Goal: Information Seeking & Learning: Compare options

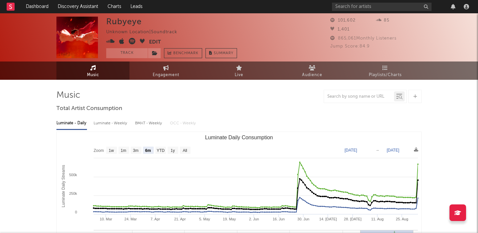
select select "6m"
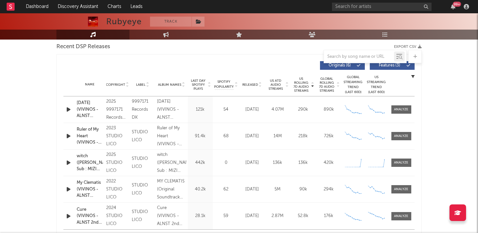
scroll to position [238, 0]
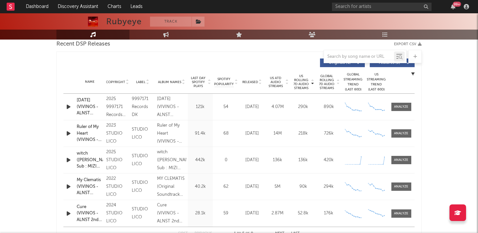
click at [251, 80] on span "Released" at bounding box center [250, 82] width 16 height 4
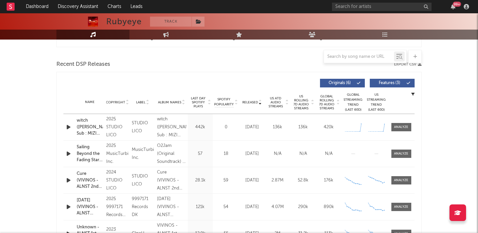
scroll to position [211, 0]
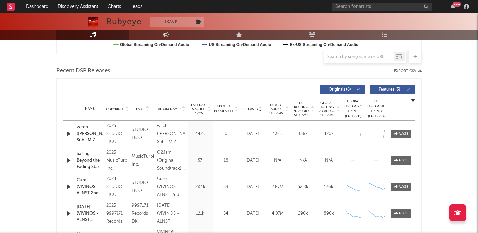
click at [401, 84] on div "Released Copyright Label Album Names Last Day Spotify Plays Spotify Popularity …" at bounding box center [238, 89] width 351 height 15
click at [401, 92] on button "Features ( 3 )" at bounding box center [392, 89] width 45 height 9
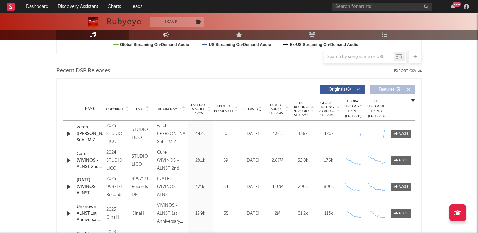
click at [304, 110] on span "US Rolling 7D Audio Streams" at bounding box center [301, 109] width 18 height 16
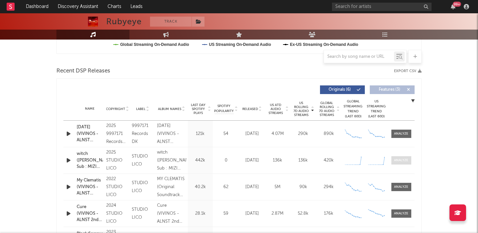
click at [400, 158] on div at bounding box center [401, 160] width 14 height 5
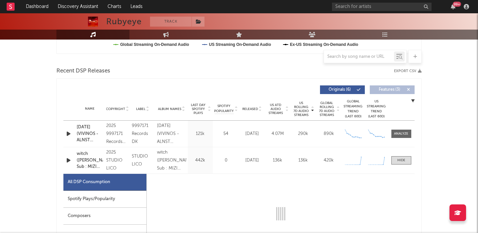
select select "1w"
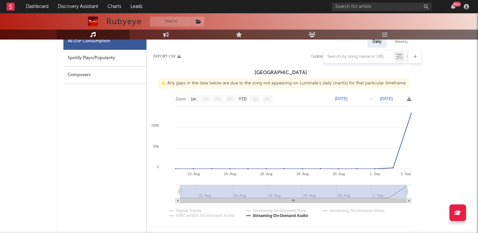
scroll to position [303, 0]
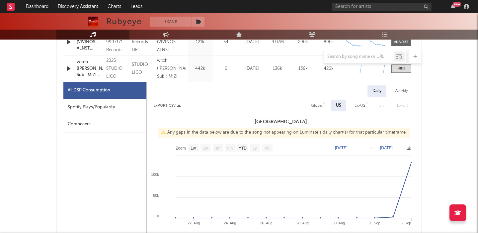
click at [67, 70] on icon "button" at bounding box center [68, 68] width 7 height 8
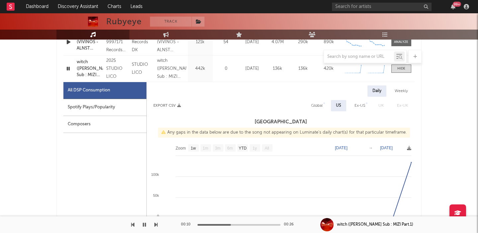
click at [112, 105] on div "Spotify Plays/Popularity" at bounding box center [104, 107] width 83 height 17
select select "1w"
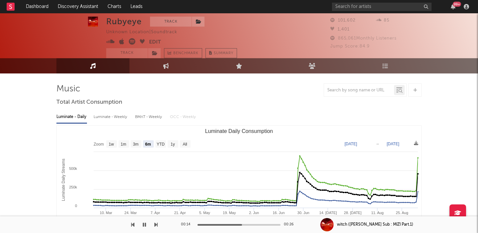
scroll to position [1, 0]
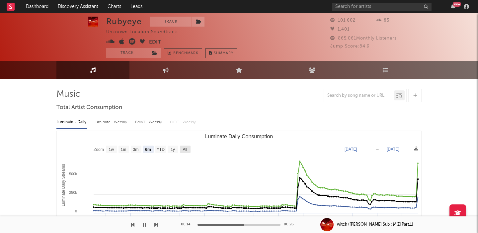
click at [185, 150] on text "All" at bounding box center [184, 149] width 4 height 5
select select "All"
type input "2022-09-04"
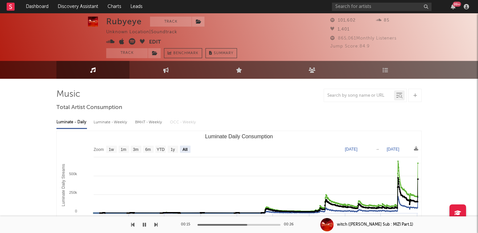
scroll to position [0, 0]
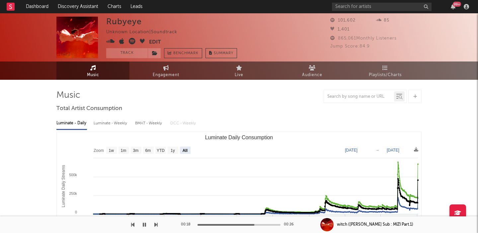
click at [132, 42] on icon at bounding box center [132, 41] width 7 height 7
click at [131, 26] on div "Rubyeye" at bounding box center [124, 22] width 36 height 10
copy div "Rubyeye"
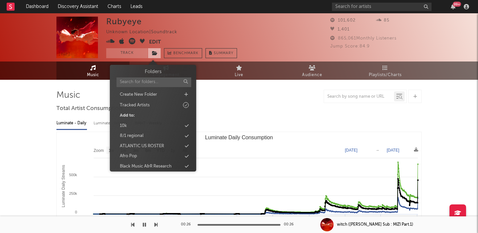
click at [154, 54] on icon at bounding box center [155, 53] width 6 height 5
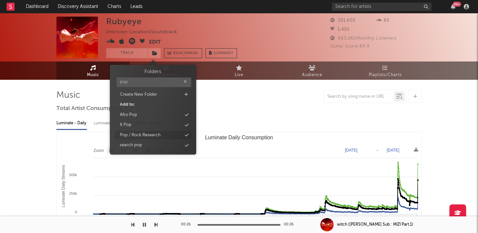
type input "pop"
click at [154, 134] on div "Pop / Rock Research" at bounding box center [140, 135] width 41 height 7
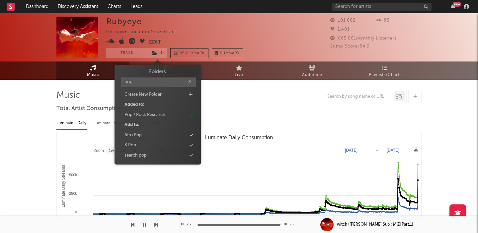
click at [123, 21] on div "Rubyeye" at bounding box center [124, 22] width 36 height 10
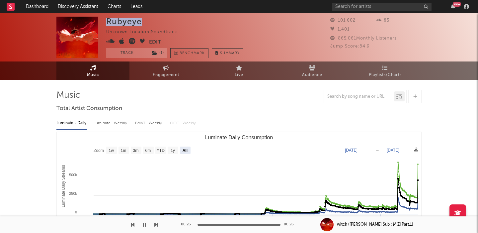
click at [123, 21] on div "Rubyeye" at bounding box center [124, 22] width 36 height 10
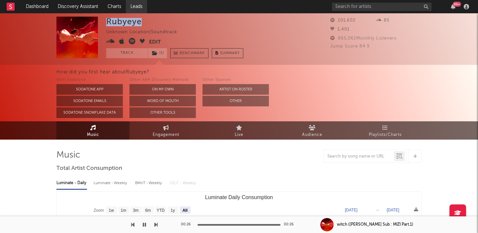
copy div "Rubyeye"
click at [132, 43] on icon at bounding box center [132, 41] width 7 height 7
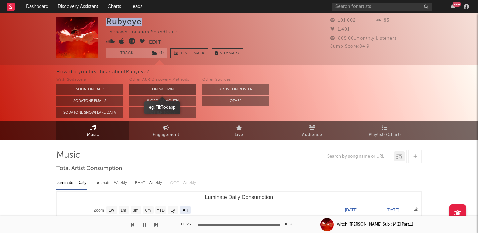
click at [171, 90] on button "On My Own" at bounding box center [162, 89] width 66 height 11
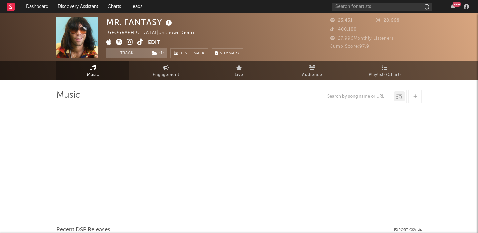
select select "1w"
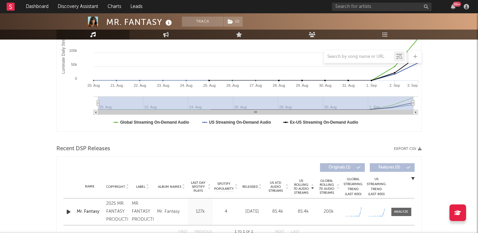
scroll to position [261, 0]
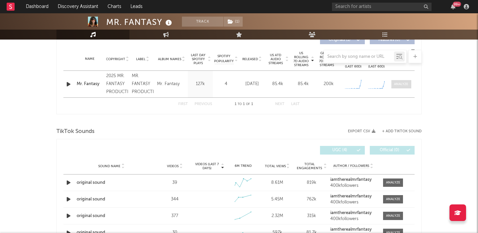
click at [405, 86] on span at bounding box center [401, 84] width 20 height 8
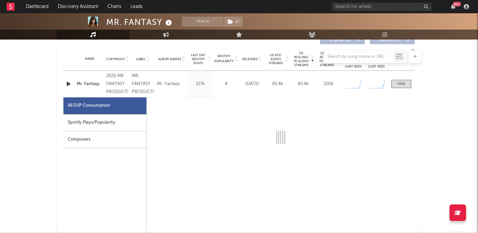
select select "1w"
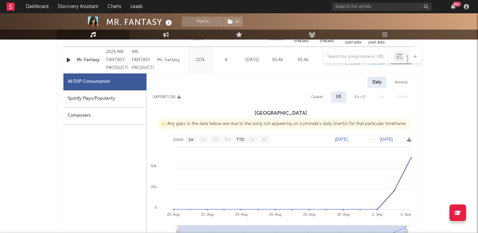
scroll to position [294, 0]
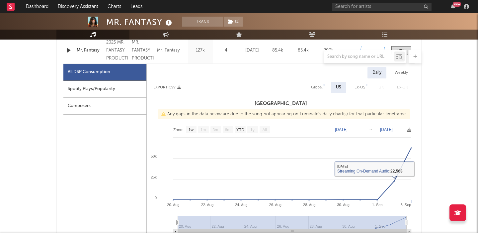
click at [320, 89] on div "Global" at bounding box center [317, 87] width 12 height 8
select select "1w"
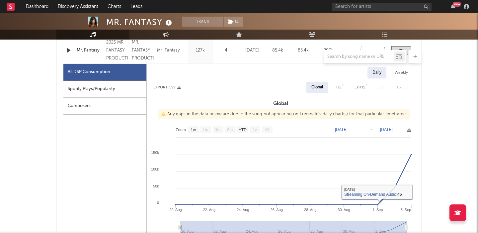
click at [113, 87] on div "Spotify Plays/Popularity" at bounding box center [104, 89] width 83 height 17
select select "1w"
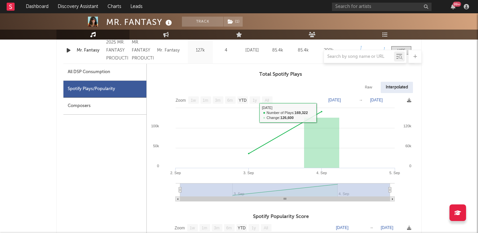
click at [370, 84] on div "Raw" at bounding box center [369, 87] width 18 height 11
select select "1w"
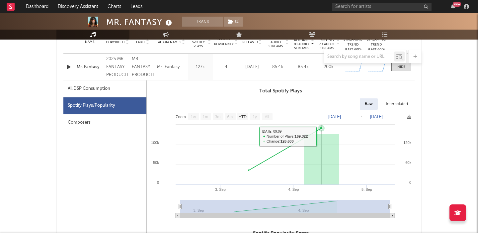
scroll to position [268, 0]
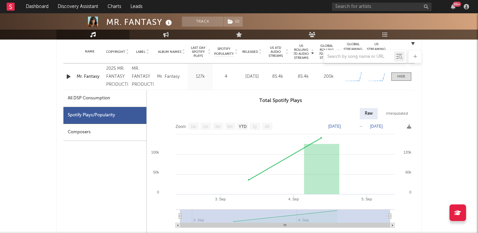
click at [100, 104] on div "All DSP Consumption" at bounding box center [104, 98] width 83 height 17
select select "1w"
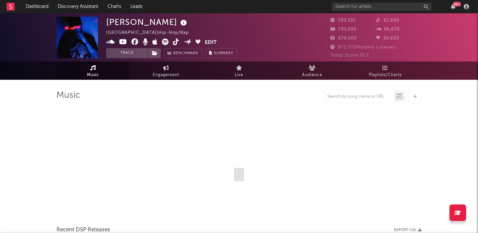
select select "6m"
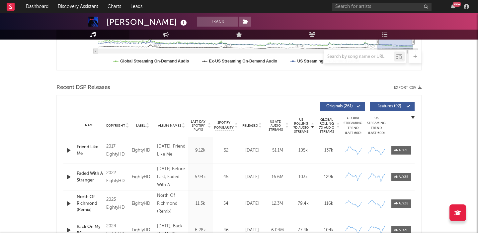
scroll to position [192, 0]
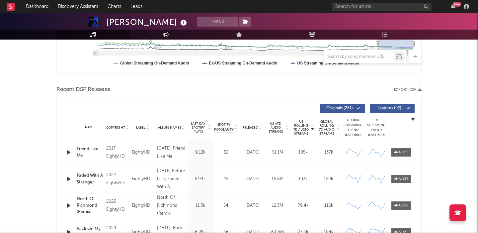
click at [390, 108] on span "Features ( 92 )" at bounding box center [389, 108] width 31 height 4
click at [254, 129] on span "Released" at bounding box center [250, 127] width 16 height 4
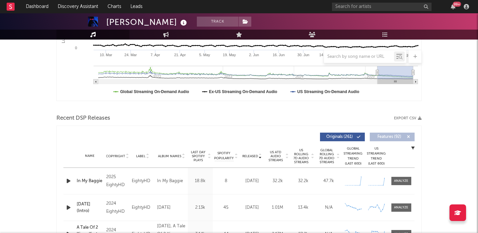
scroll to position [0, 0]
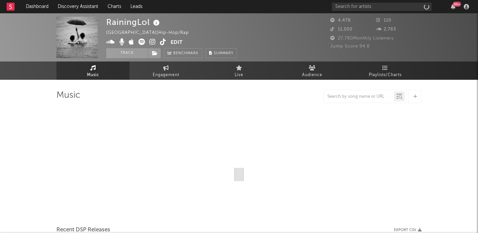
select select "1w"
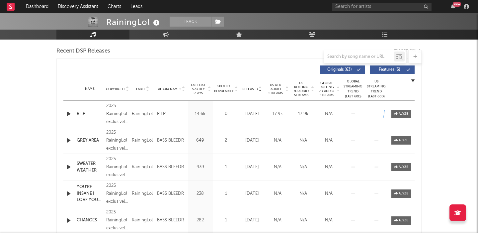
scroll to position [229, 0]
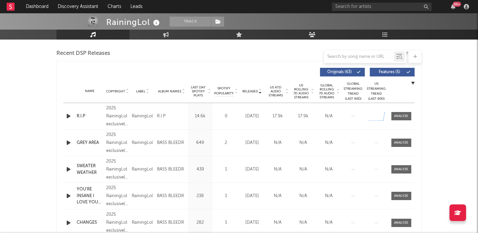
click at [64, 116] on div at bounding box center [69, 116] width 12 height 8
click at [67, 116] on icon "button" at bounding box center [68, 116] width 7 height 8
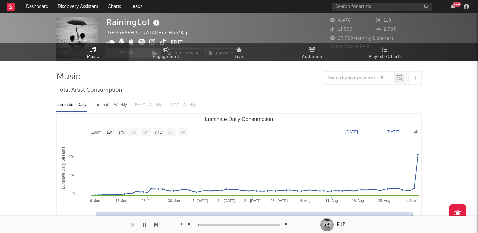
scroll to position [0, 0]
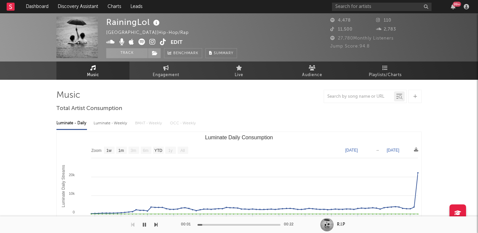
click at [153, 41] on icon at bounding box center [152, 41] width 6 height 7
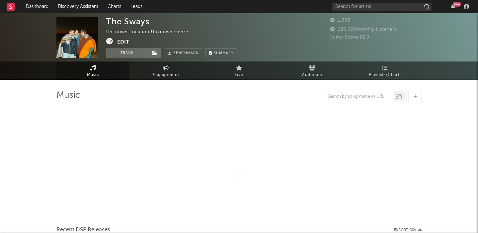
select select "1w"
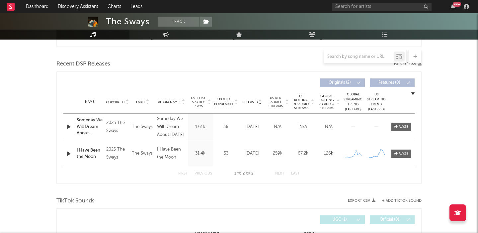
scroll to position [215, 0]
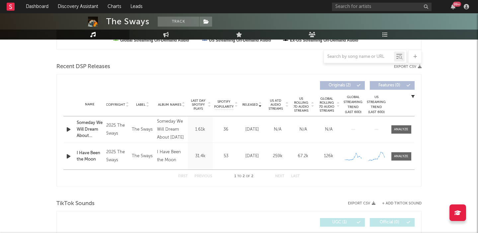
click at [302, 107] on span "US Rolling 7D Audio Streams" at bounding box center [301, 105] width 18 height 16
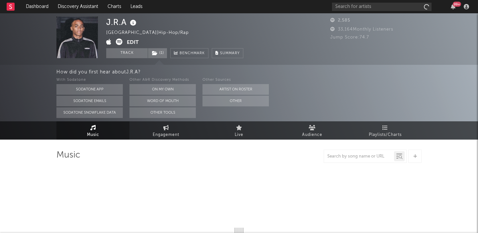
select select "1w"
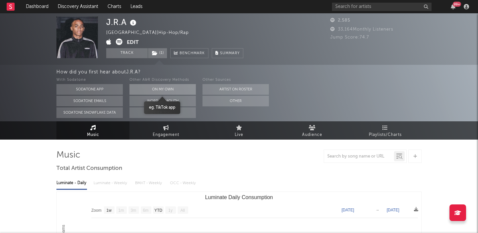
click at [160, 86] on button "On My Own" at bounding box center [162, 89] width 66 height 11
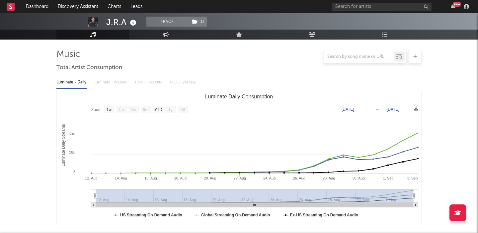
scroll to position [47, 0]
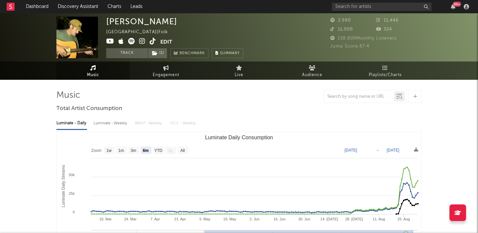
select select "6m"
click at [355, 3] on input "text" at bounding box center [382, 7] width 100 height 8
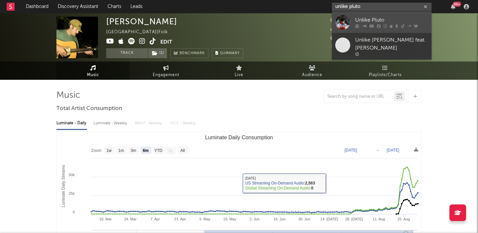
type input "unlike pluto"
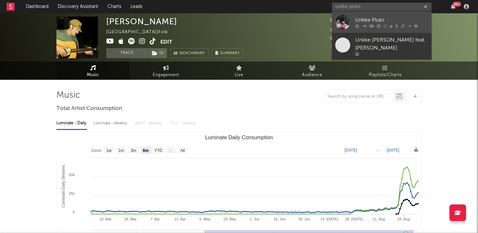
click at [379, 31] on link "Unlike Pluto" at bounding box center [382, 22] width 100 height 22
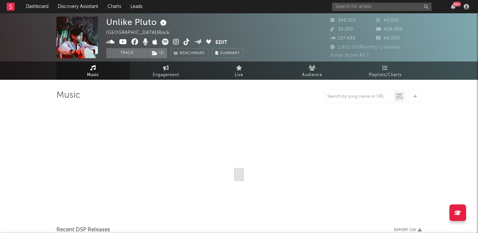
select select "6m"
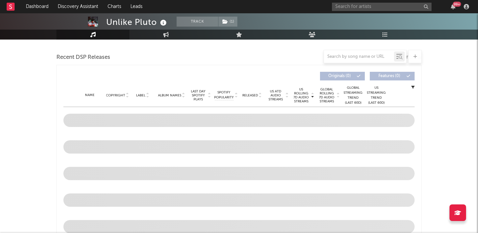
scroll to position [223, 0]
click at [252, 98] on span "Released" at bounding box center [250, 97] width 16 height 4
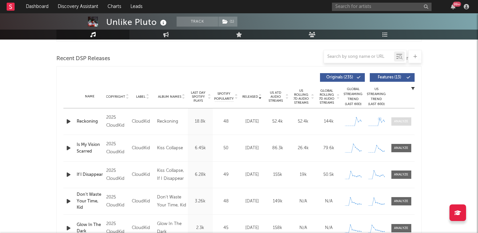
click at [406, 118] on span at bounding box center [401, 121] width 20 height 8
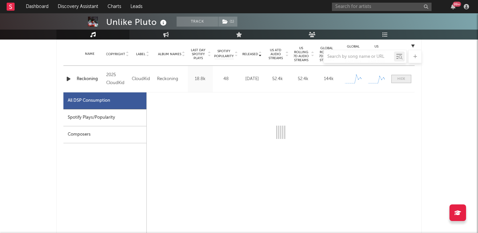
select select "1w"
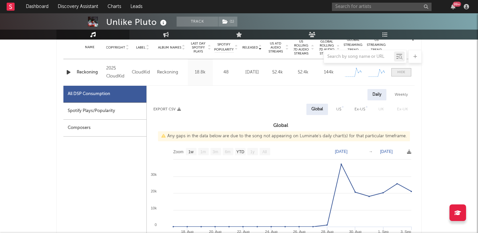
scroll to position [273, 0]
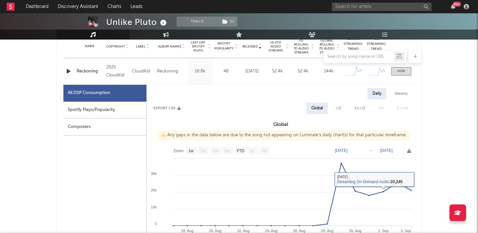
click at [336, 105] on div "US" at bounding box center [338, 108] width 15 height 11
select select "1w"
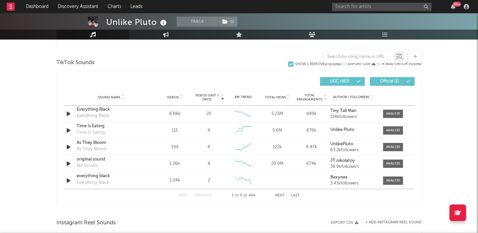
scroll to position [800, 0]
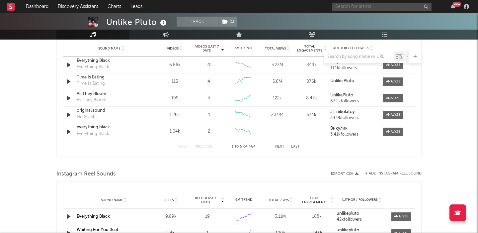
click at [361, 7] on input "text" at bounding box center [382, 7] width 100 height 8
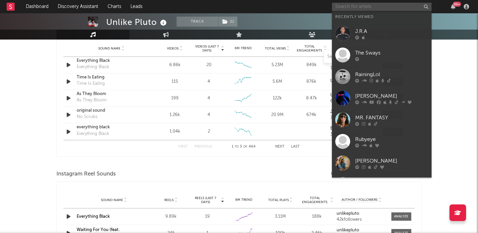
paste input "Easykid"
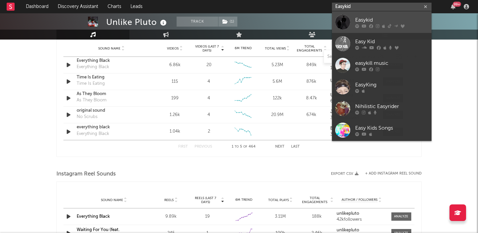
type input "Easykid"
click at [373, 17] on div "Easykid" at bounding box center [391, 20] width 73 height 8
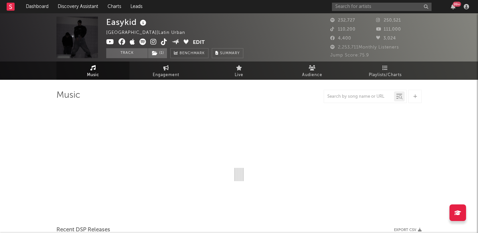
select select "6m"
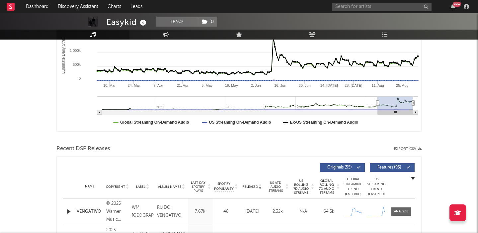
scroll to position [217, 0]
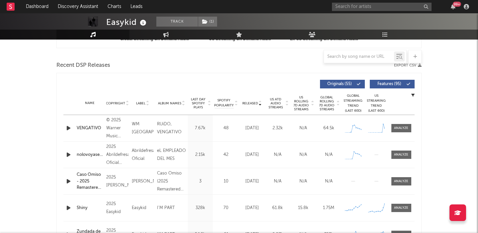
click at [386, 85] on span "Features ( 95 )" at bounding box center [389, 84] width 31 height 4
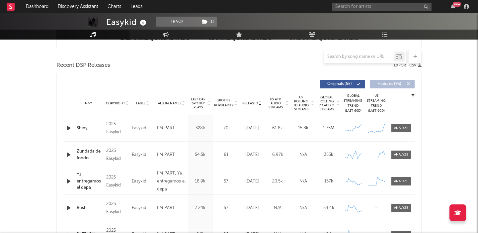
click at [303, 104] on span "US Rolling 7D Audio Streams" at bounding box center [301, 103] width 18 height 16
click at [405, 128] on div at bounding box center [401, 127] width 14 height 5
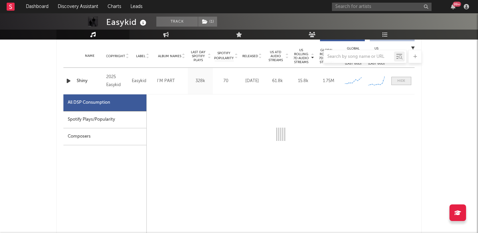
scroll to position [279, 0]
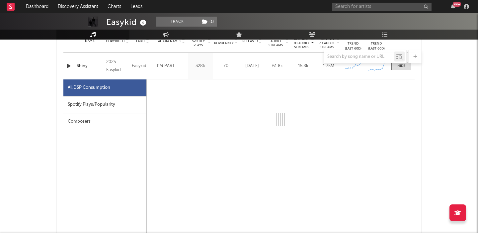
select select "1w"
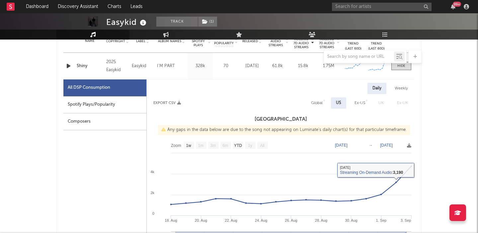
click at [319, 106] on div "Global" at bounding box center [317, 103] width 12 height 8
select select "1w"
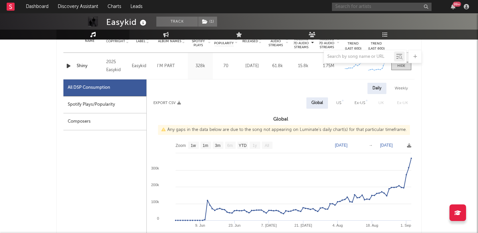
click at [355, 3] on input "text" at bounding box center [382, 7] width 100 height 8
paste input "THE VANEVERSE"
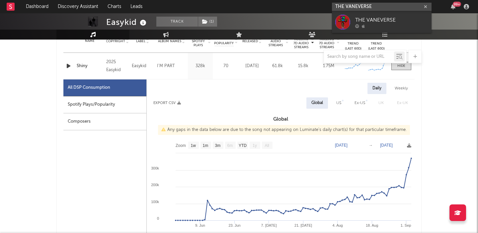
type input "THE VANEVERSE"
click at [363, 18] on div "THE VANEVERSE" at bounding box center [391, 20] width 73 height 8
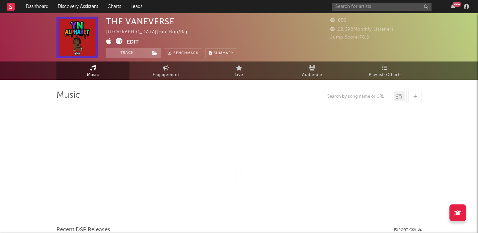
select select "1w"
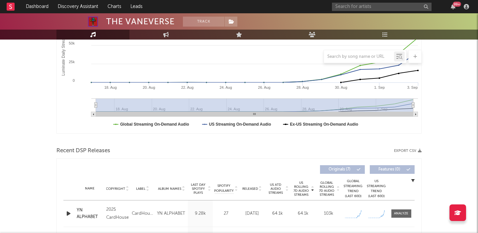
scroll to position [185, 0]
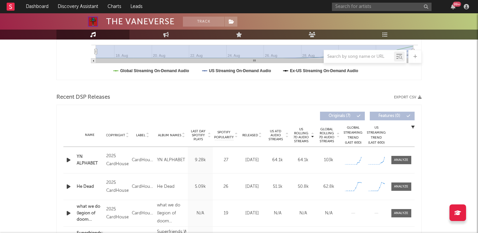
click at [74, 157] on div at bounding box center [69, 160] width 12 height 8
click at [65, 162] on icon "button" at bounding box center [68, 160] width 7 height 8
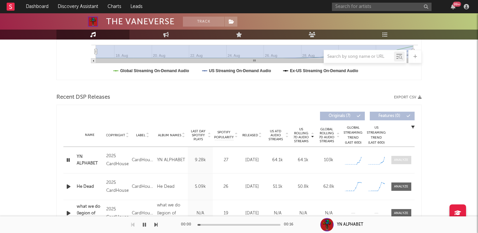
click at [402, 159] on div at bounding box center [401, 159] width 14 height 5
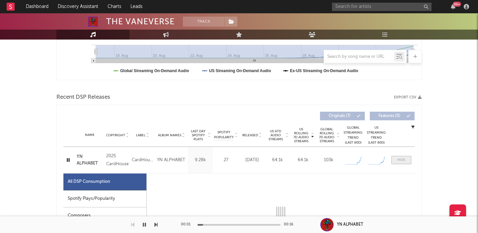
select select "1w"
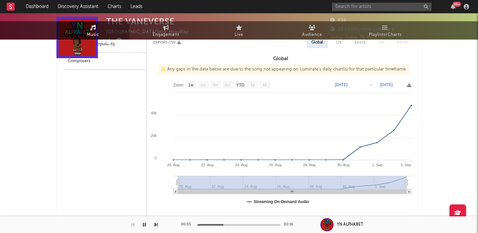
scroll to position [0, 0]
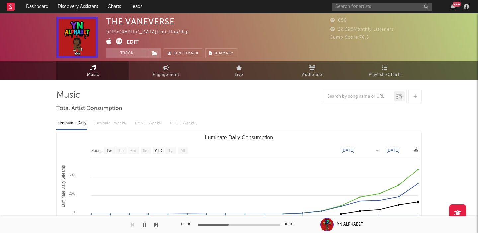
click at [121, 40] on icon at bounding box center [119, 41] width 7 height 7
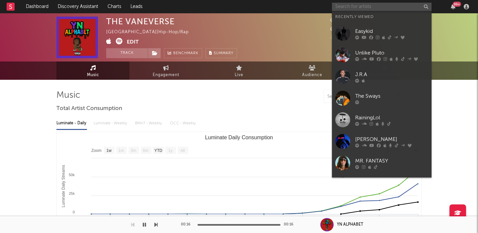
click at [373, 5] on input "text" at bounding box center [382, 7] width 100 height 8
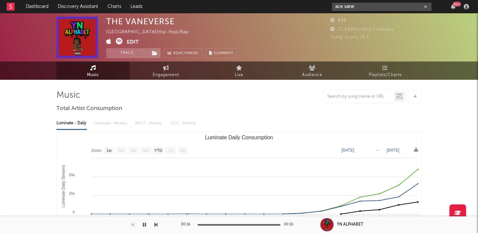
click at [371, 4] on input "ace vane" at bounding box center [382, 7] width 100 height 8
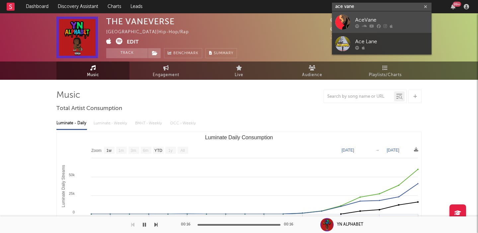
type input "ace vane"
click at [375, 14] on link "AceVane" at bounding box center [382, 22] width 100 height 22
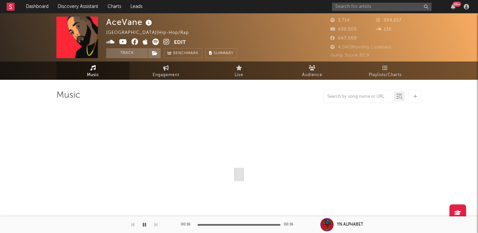
select select "1w"
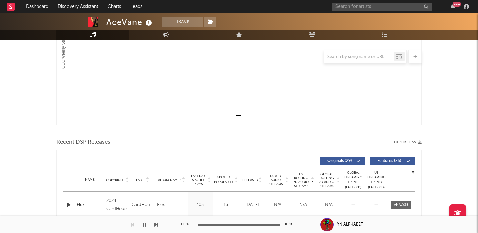
scroll to position [169, 0]
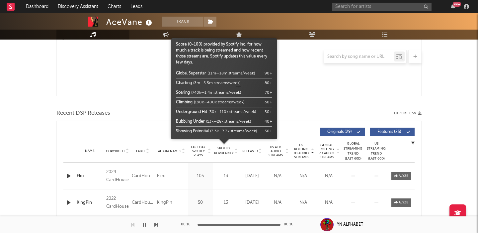
click at [246, 152] on span "Released" at bounding box center [250, 151] width 16 height 4
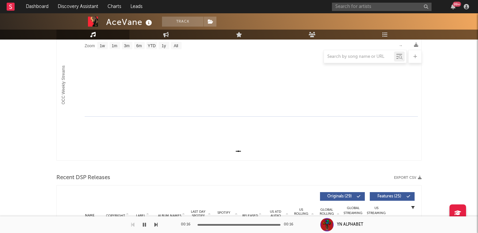
scroll to position [0, 0]
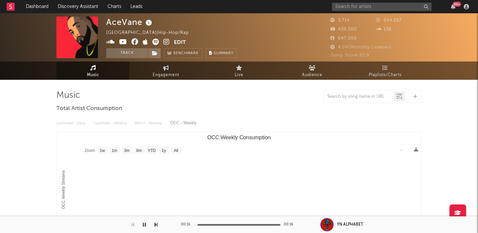
click at [165, 42] on icon at bounding box center [166, 41] width 6 height 7
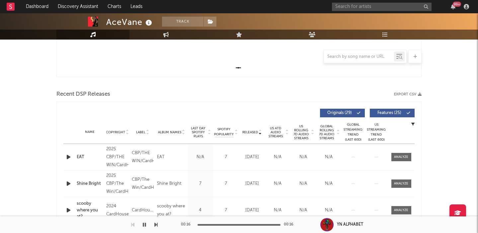
scroll to position [190, 0]
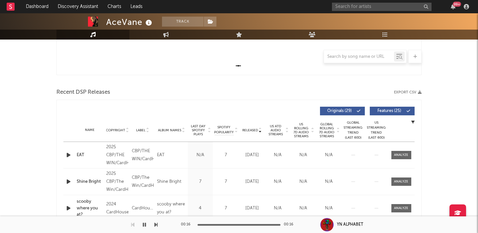
click at [302, 129] on span "US Rolling 7D Audio Streams" at bounding box center [301, 130] width 18 height 16
click at [373, 6] on input "text" at bounding box center [382, 7] width 100 height 8
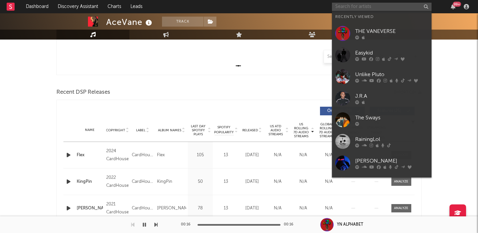
paste input "Egor Kreed"
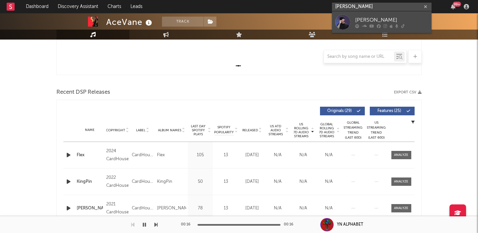
type input "Egor Kreed"
click at [380, 19] on div "Egor Kreed" at bounding box center [391, 20] width 73 height 8
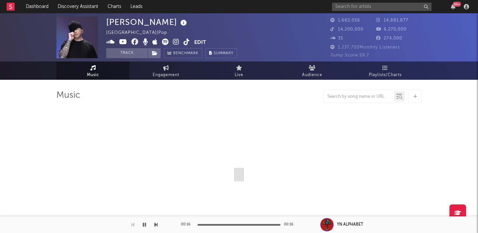
select select "6m"
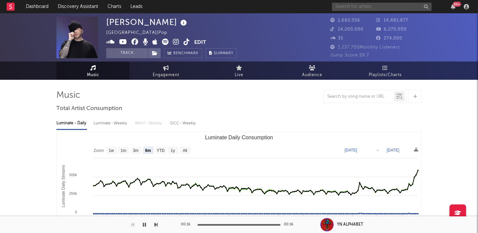
click at [356, 6] on input "text" at bounding box center [382, 7] width 100 height 8
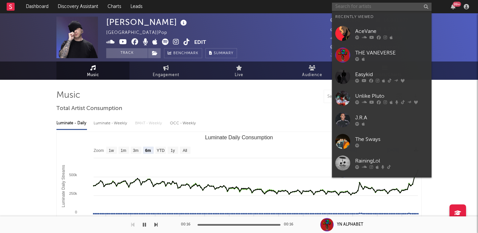
paste input "M904"
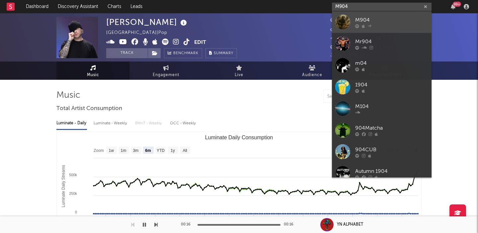
type input "M904"
click at [369, 16] on div "M904" at bounding box center [391, 20] width 73 height 8
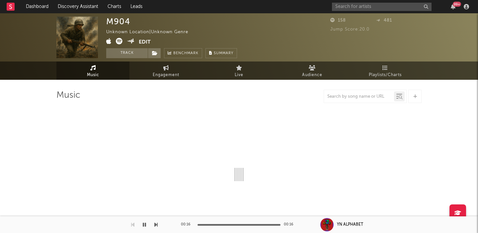
select select "1w"
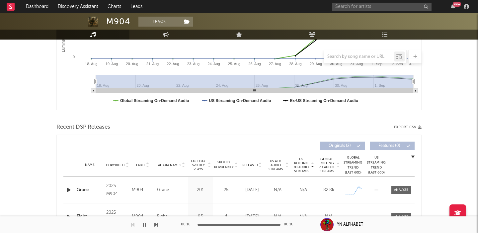
scroll to position [179, 0]
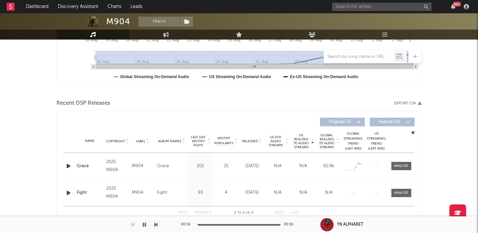
click at [67, 163] on icon "button" at bounding box center [68, 166] width 7 height 8
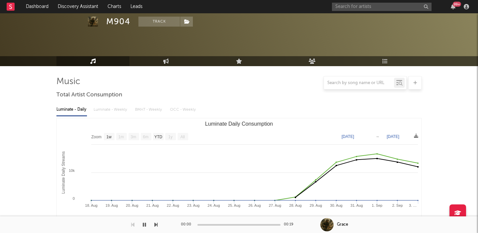
scroll to position [0, 0]
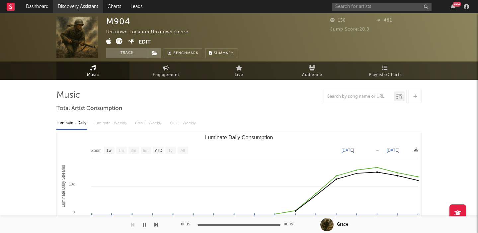
click at [80, 5] on link "Discovery Assistant" at bounding box center [78, 6] width 50 height 13
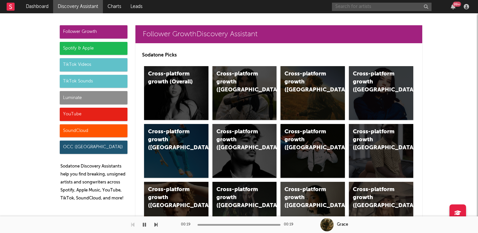
paste input "Her Words Kill"
click at [355, 7] on input "Her Words Kill" at bounding box center [382, 7] width 100 height 8
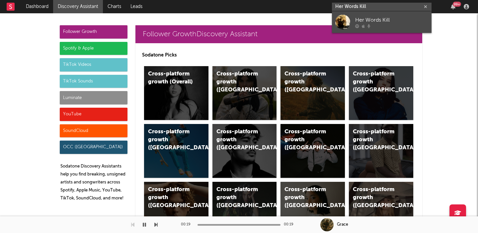
type input "Her Words Kill"
click at [383, 22] on div "Her Words Kill" at bounding box center [391, 20] width 73 height 8
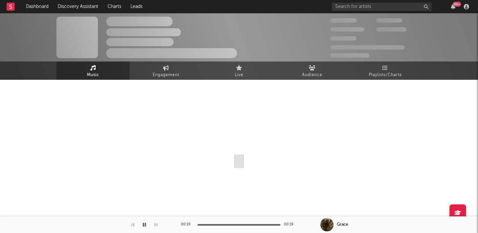
select select "1w"
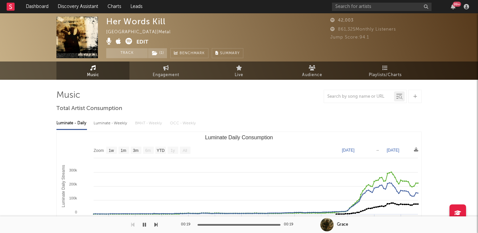
click at [362, 0] on div "99 +" at bounding box center [401, 6] width 139 height 13
click at [363, 6] on input "text" at bounding box center [382, 7] width 100 height 8
paste input "ifeye"
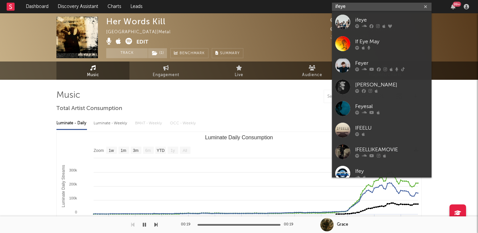
type input "ifeye"
click at [379, 18] on div "ifeye" at bounding box center [391, 20] width 73 height 8
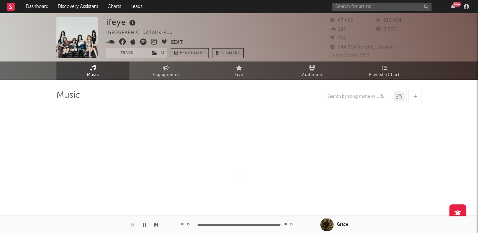
select select "1w"
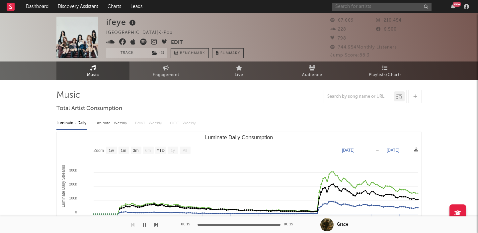
paste input "Midnight Til Morning"
click at [369, 7] on input "text" at bounding box center [382, 7] width 100 height 8
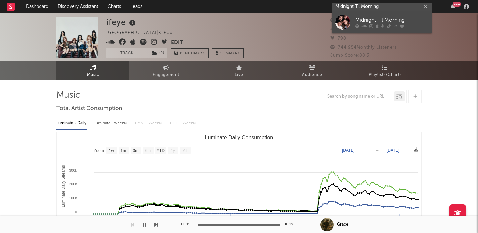
type input "Midnight Til Morning"
click at [394, 20] on div "Midnight Til Morning" at bounding box center [391, 20] width 73 height 8
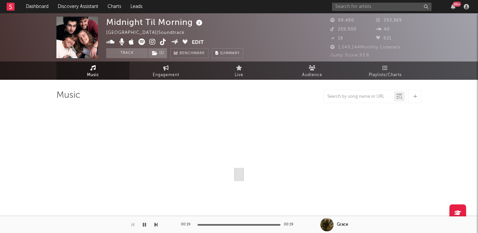
select select "1w"
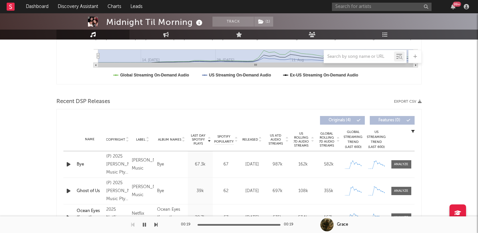
scroll to position [215, 0]
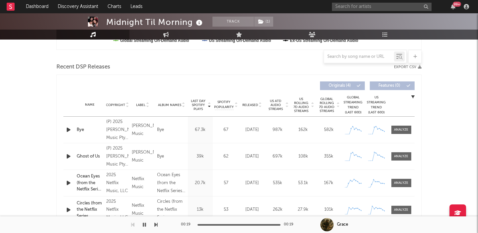
click at [246, 107] on div "Released" at bounding box center [252, 104] width 22 height 5
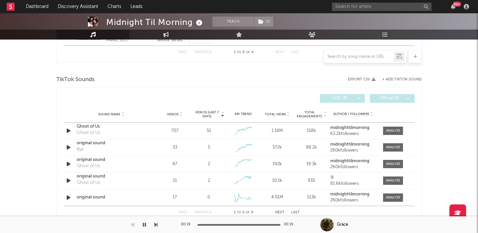
scroll to position [393, 0]
click at [174, 112] on span "Videos" at bounding box center [173, 113] width 12 height 4
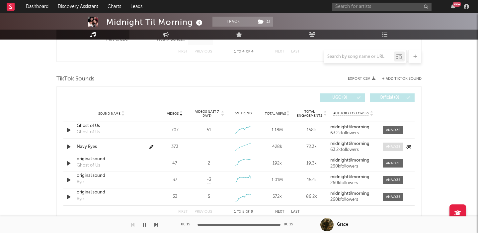
click at [388, 145] on div at bounding box center [393, 146] width 14 height 5
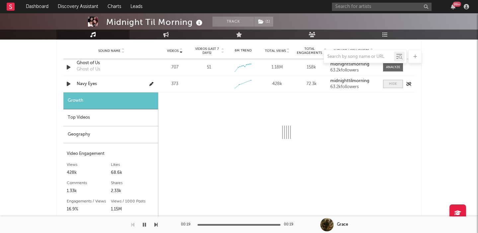
scroll to position [469, 0]
select select "1w"
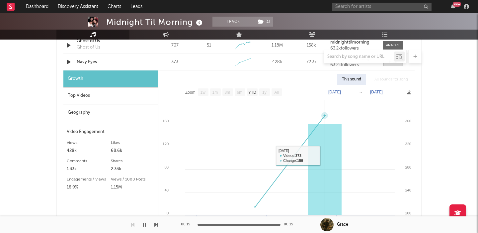
scroll to position [475, 0]
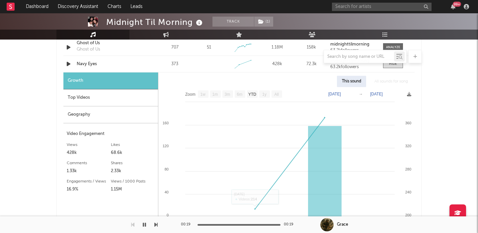
click at [86, 62] on div at bounding box center [238, 56] width 365 height 13
click at [89, 65] on div "Navy Eyes" at bounding box center [111, 64] width 69 height 7
click at [369, 6] on input "text" at bounding box center [382, 7] width 100 height 8
paste input "Tyce Delk"
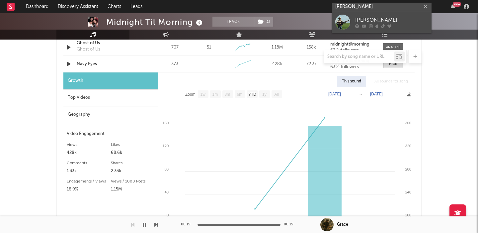
type input "Tyce Delk"
click at [376, 17] on div "Tyce Delk" at bounding box center [391, 20] width 73 height 8
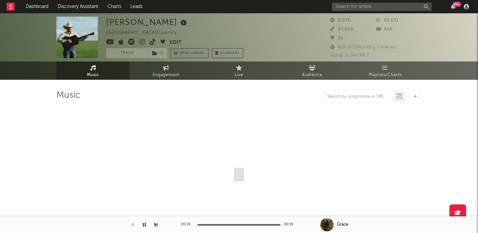
select select "1w"
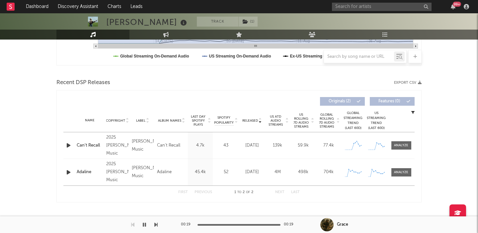
scroll to position [209, 0]
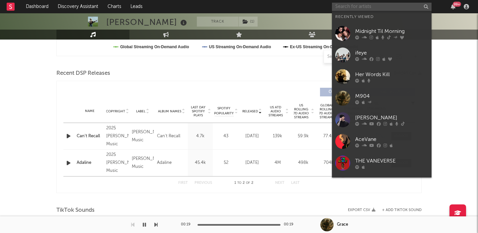
click at [383, 4] on input "text" at bounding box center [382, 7] width 100 height 8
paste input "sundots"
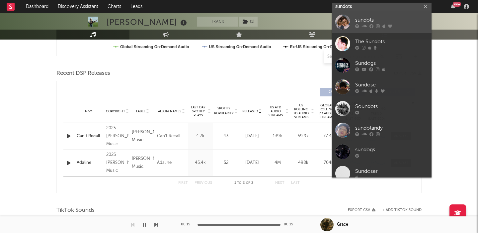
type input "sundots"
click at [398, 15] on link "sundots" at bounding box center [382, 22] width 100 height 22
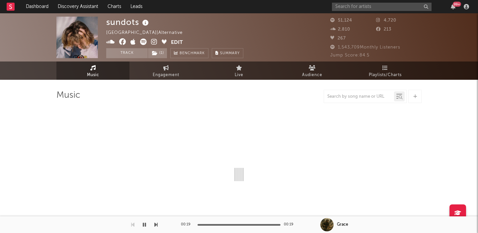
select select "6m"
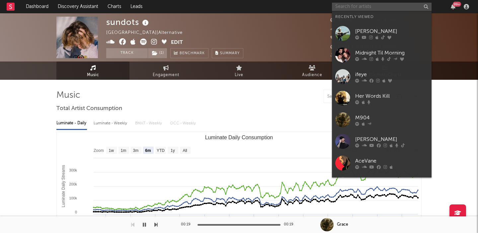
click at [352, 5] on input "text" at bounding box center [382, 7] width 100 height 8
paste input "SOFIA ISELLA"
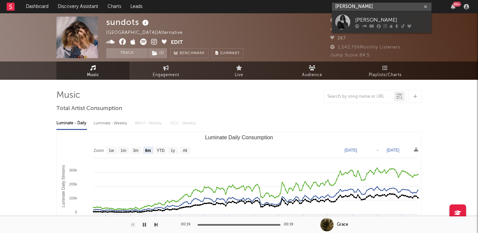
type input "SOFIA ISELLA"
click at [395, 19] on div "SOFIA ISELLA" at bounding box center [391, 20] width 73 height 8
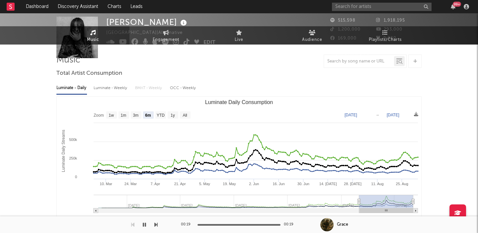
scroll to position [36, 0]
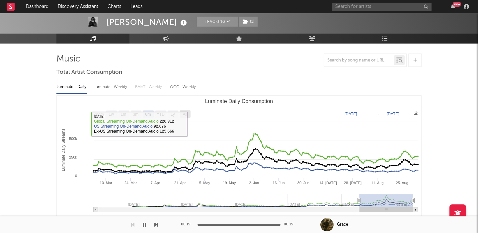
click at [184, 112] on text "All" at bounding box center [184, 114] width 4 height 5
select select "All"
type input "2022-09-25"
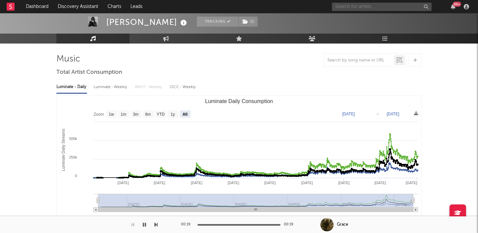
click at [352, 6] on input "text" at bounding box center [382, 7] width 100 height 8
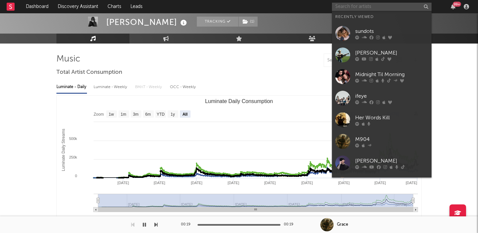
paste input "Swimming Pau"
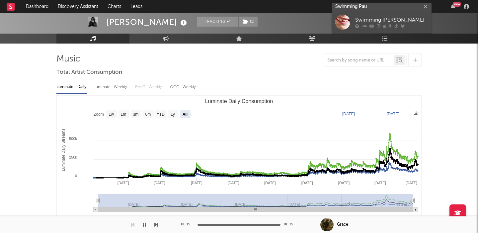
type input "Swimming Pau"
click at [365, 19] on div "Swimming Paul" at bounding box center [391, 20] width 73 height 8
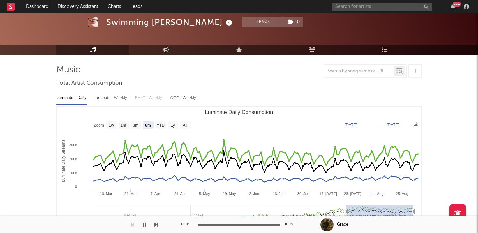
scroll to position [24, 0]
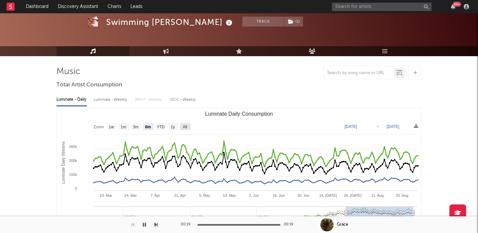
click at [181, 128] on rect "Luminate Daily Consumption" at bounding box center [185, 126] width 11 height 7
select select "All"
type input "2023-04-23"
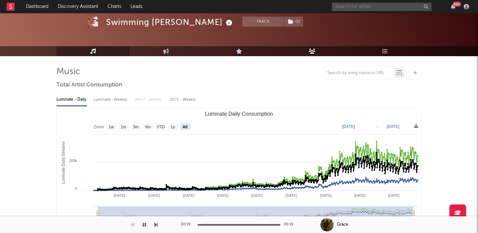
click at [367, 9] on input "text" at bounding box center [382, 7] width 100 height 8
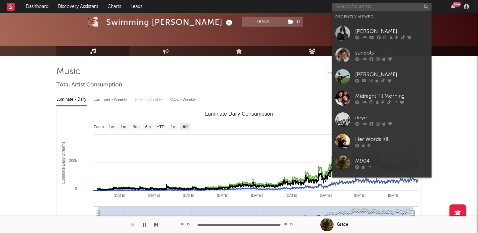
paste input "Eddie & The Getaway"
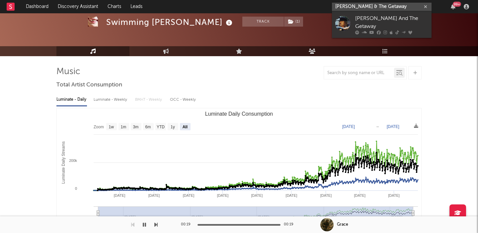
type input "Eddie & The Getaway"
click at [380, 18] on div "Eddie And The Getaway" at bounding box center [391, 23] width 73 height 16
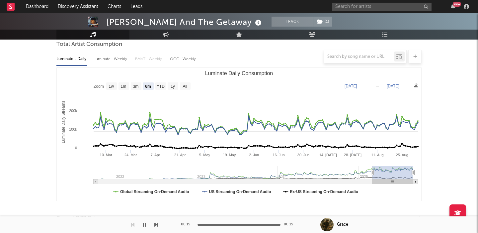
scroll to position [53, 0]
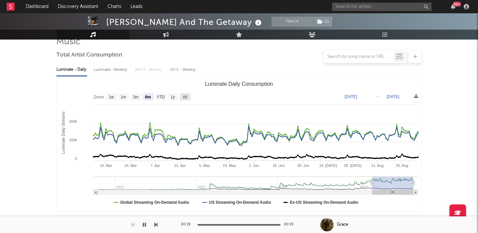
click at [184, 94] on g "All" at bounding box center [185, 96] width 11 height 7
select select "All"
type input "2021-10-17"
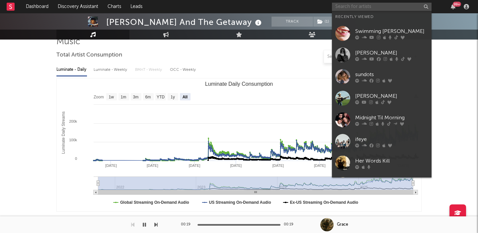
click at [383, 5] on input "text" at bounding box center [382, 7] width 100 height 8
paste input "Aden Lou"
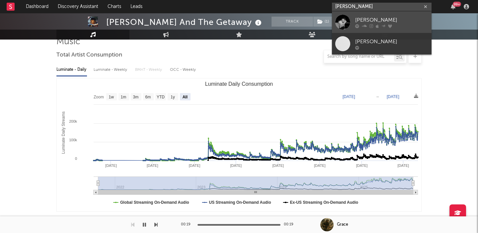
type input "Aden Lou"
click at [390, 17] on div "Aden Lou" at bounding box center [391, 20] width 73 height 8
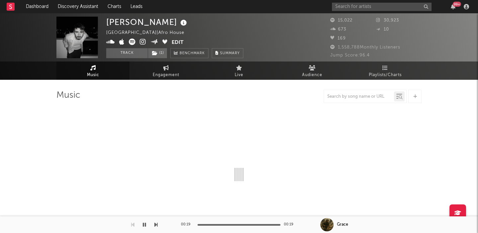
select select "1w"
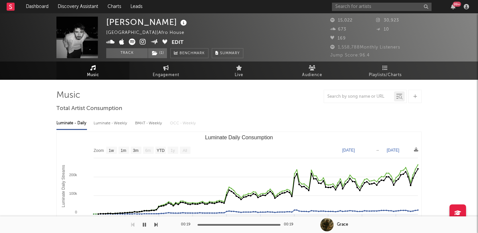
click at [376, 2] on div "99 +" at bounding box center [401, 6] width 139 height 13
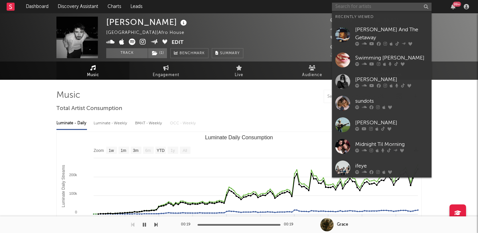
paste input "Chelsea Jordan"
click at [376, 6] on input "Chelsea Jordan" at bounding box center [382, 7] width 100 height 8
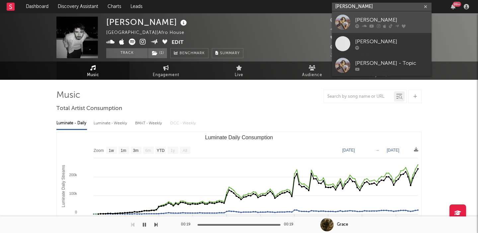
type input "Chelsea Jordan"
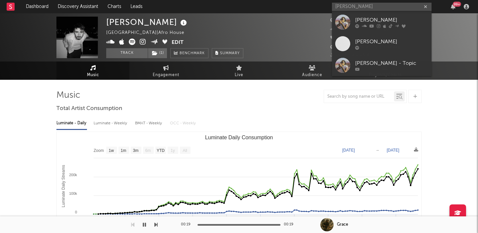
drag, startPoint x: 399, startPoint y: 18, endPoint x: 146, endPoint y: 172, distance: 296.7
click at [399, 18] on div "Chelsea Jordan" at bounding box center [391, 20] width 73 height 8
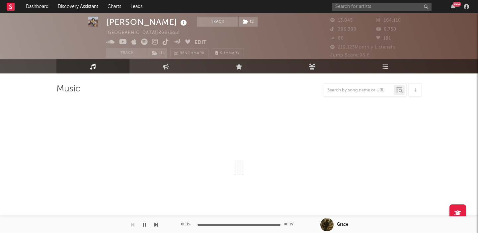
select select "6m"
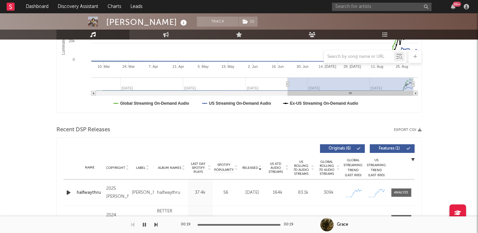
scroll to position [214, 0]
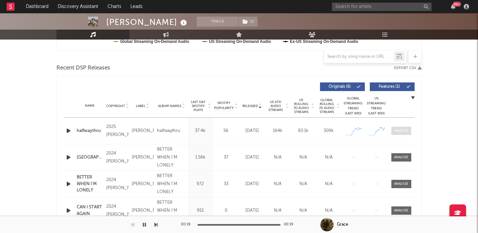
click at [401, 133] on div at bounding box center [401, 130] width 14 height 5
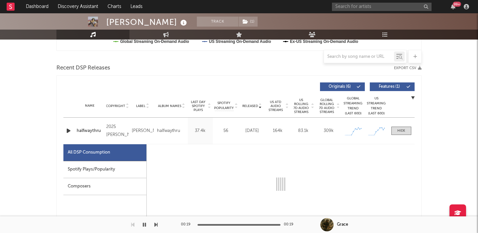
select select "1w"
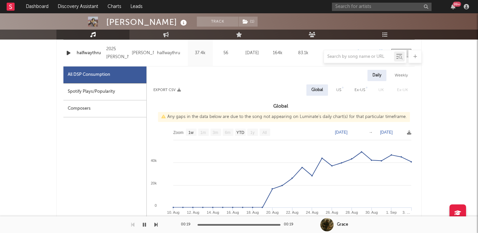
scroll to position [318, 0]
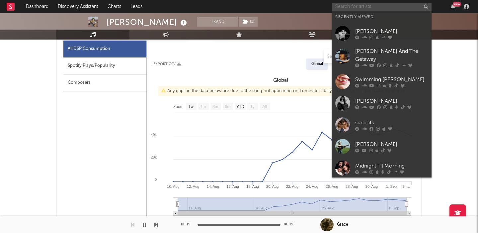
click at [378, 7] on input "text" at bounding box center [382, 7] width 100 height 8
paste input "Devi McCallion"
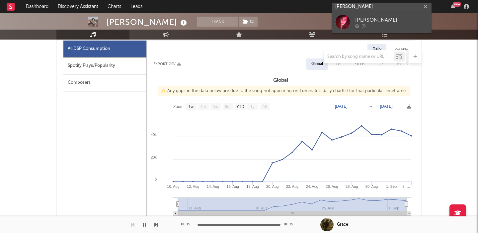
type input "Devi McCallion"
click at [392, 13] on link "Devi McCallion" at bounding box center [382, 22] width 100 height 22
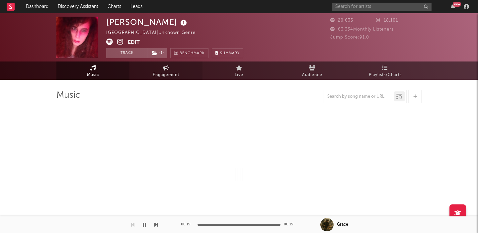
select select "1w"
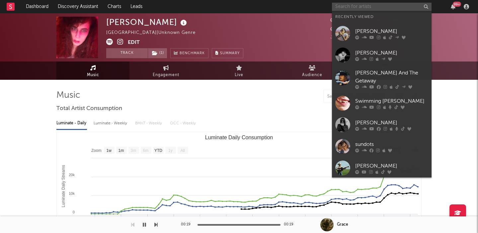
click at [362, 8] on input "text" at bounding box center [382, 7] width 100 height 8
paste input "Ella Slaughter"
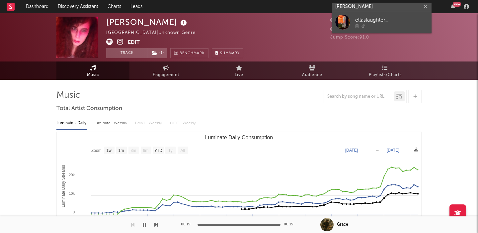
type input "Ella Slaughter"
click at [373, 17] on div "ellaslaughter_" at bounding box center [391, 20] width 73 height 8
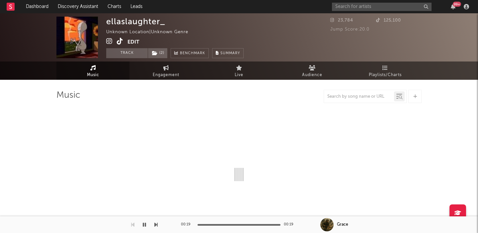
select select "1w"
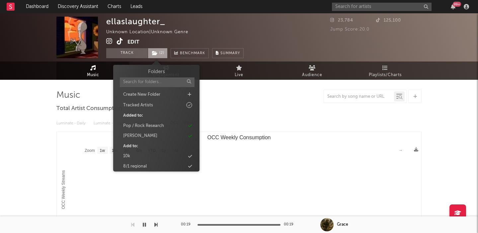
click at [149, 56] on span "( 2 )" at bounding box center [158, 53] width 20 height 10
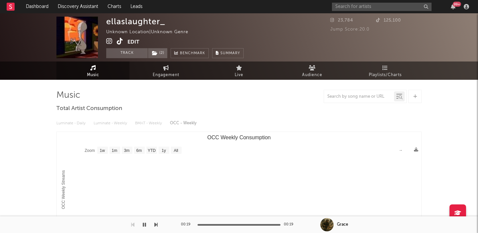
click at [119, 42] on icon at bounding box center [120, 41] width 6 height 7
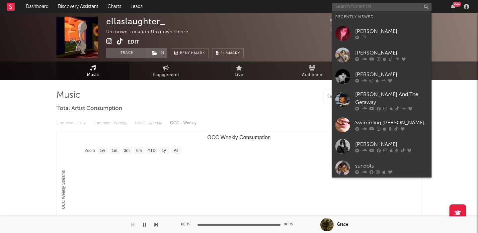
click at [365, 10] on input "text" at bounding box center [382, 7] width 100 height 8
paste input "Solya"
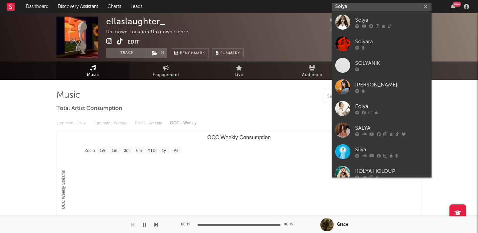
type input "Solya"
click at [392, 22] on div "Solya" at bounding box center [391, 20] width 73 height 8
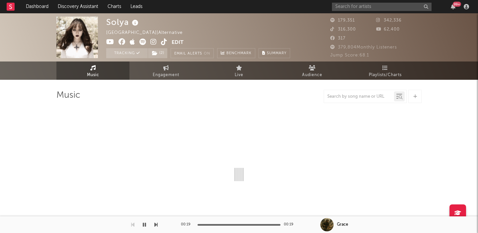
click at [212, 113] on div at bounding box center [238, 142] width 365 height 78
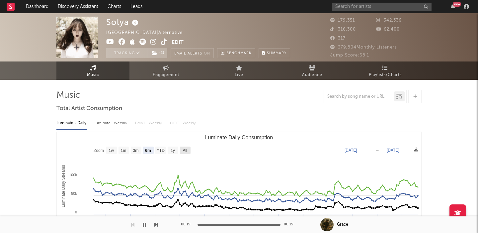
click at [189, 149] on rect "Luminate Daily Consumption" at bounding box center [185, 149] width 11 height 7
select select "All"
type input "2023-07-16"
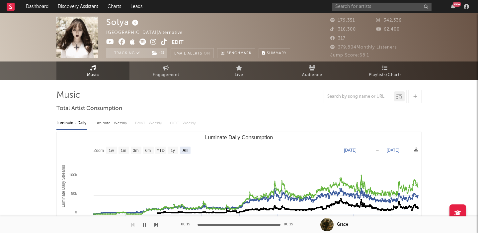
select select "All"
click at [347, 7] on input "text" at bounding box center [382, 7] width 100 height 8
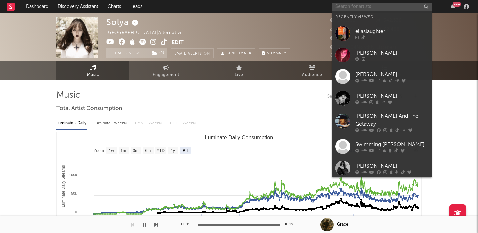
paste input "Kairi the Maid"
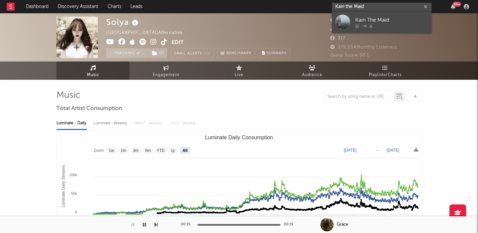
type input "Kairi the Maid"
click at [374, 21] on div "Kairi The Maid" at bounding box center [391, 20] width 73 height 8
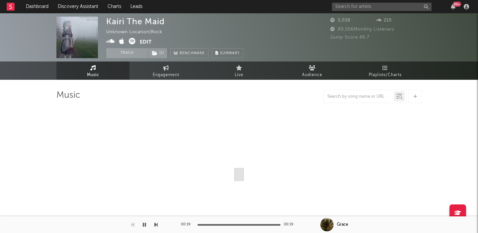
select select "1w"
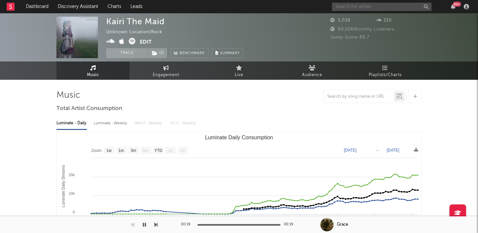
click at [361, 9] on input "text" at bounding box center [382, 7] width 100 height 8
paste input "Hannah Marie Kelly"
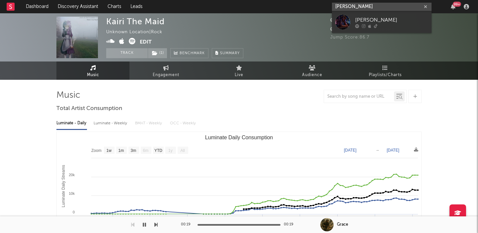
type input "Hannah Marie Kelly"
click at [375, 20] on div "Hannah Marie Kelley" at bounding box center [391, 20] width 73 height 8
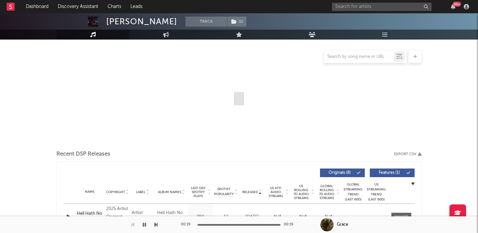
scroll to position [101, 0]
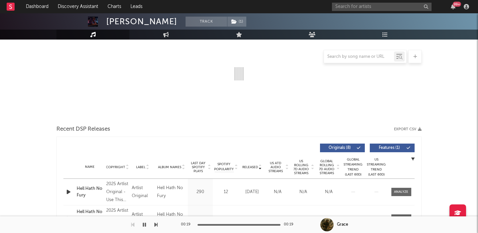
select select "1w"
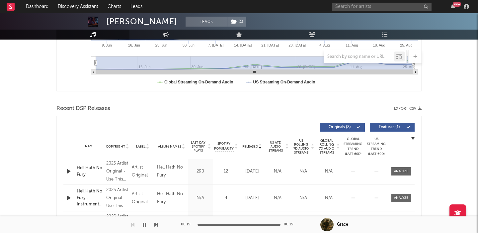
scroll to position [213, 0]
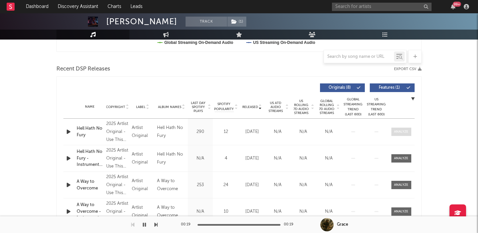
click at [401, 132] on div at bounding box center [401, 131] width 14 height 5
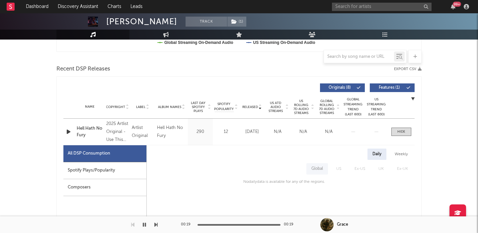
click at [108, 172] on div "Spotify Plays/Popularity" at bounding box center [104, 170] width 83 height 17
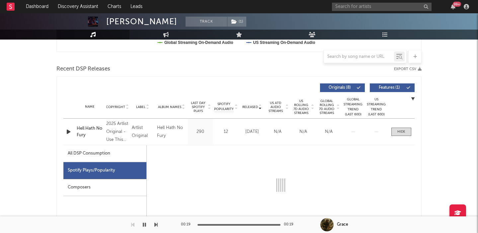
select select "1w"
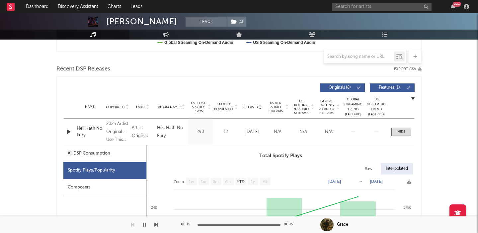
scroll to position [266, 0]
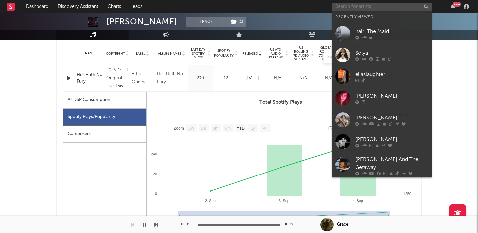
click at [338, 6] on input "text" at bounding box center [382, 7] width 100 height 8
paste input "The Band Jaren"
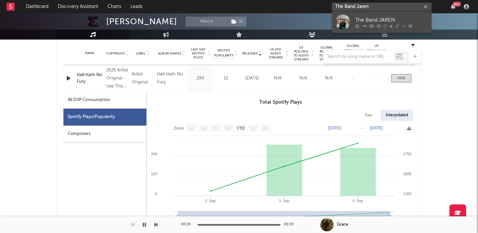
type input "The Band Jaren"
click at [373, 19] on div "The Band JAREN" at bounding box center [391, 20] width 73 height 8
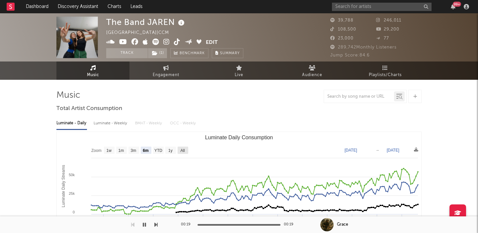
click at [184, 148] on text "All" at bounding box center [182, 150] width 4 height 5
select select "All"
type input "2024-06-13"
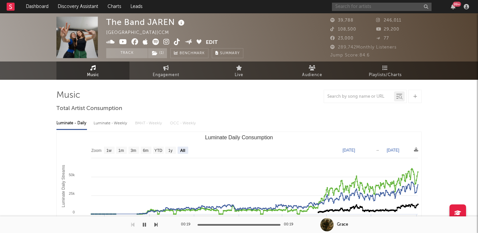
click at [346, 9] on input "text" at bounding box center [382, 7] width 100 height 8
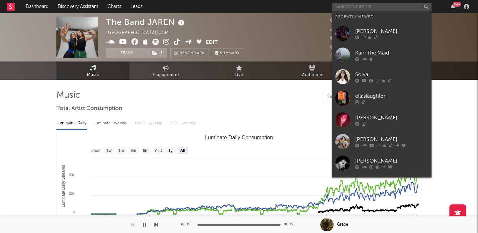
paste input "Winter"
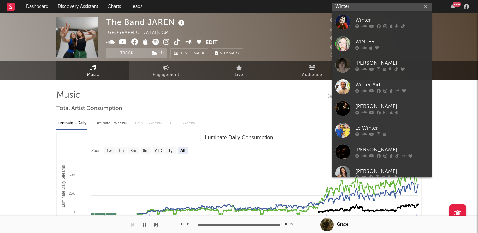
type input "Winter"
click at [385, 25] on icon at bounding box center [385, 26] width 4 height 4
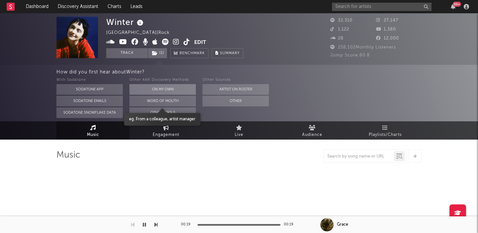
click at [174, 85] on button "On My Own" at bounding box center [162, 89] width 66 height 11
select select "6m"
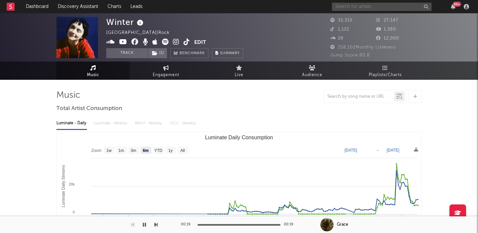
click at [360, 5] on input "text" at bounding box center [382, 7] width 100 height 8
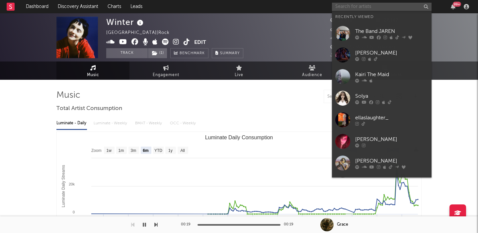
paste input "loveshy"
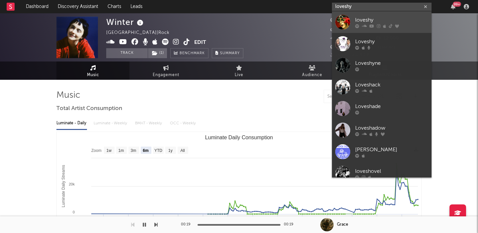
type input "loveshy"
click at [385, 21] on div "loveshy" at bounding box center [391, 20] width 73 height 8
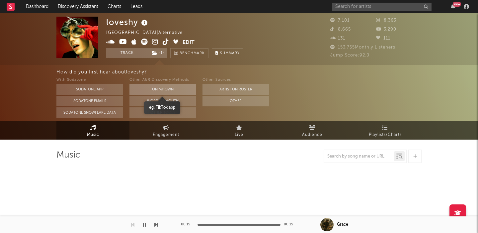
click at [166, 89] on button "On My Own" at bounding box center [162, 89] width 66 height 11
select select "6m"
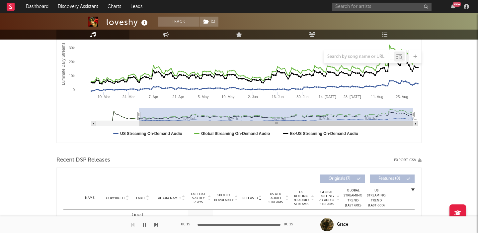
scroll to position [183, 0]
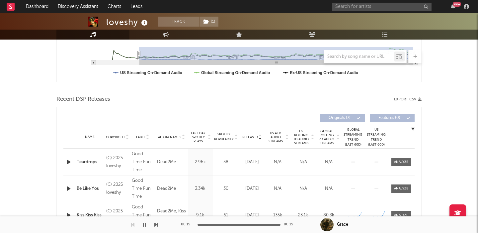
click at [305, 140] on span "US Rolling 7D Audio Streams" at bounding box center [301, 137] width 18 height 16
click at [401, 164] on span at bounding box center [401, 162] width 20 height 8
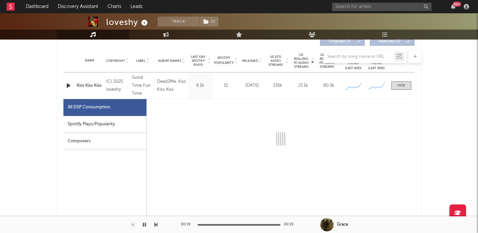
select select "1w"
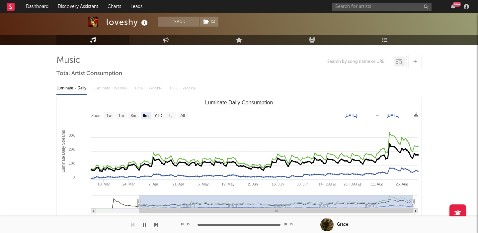
scroll to position [31, 0]
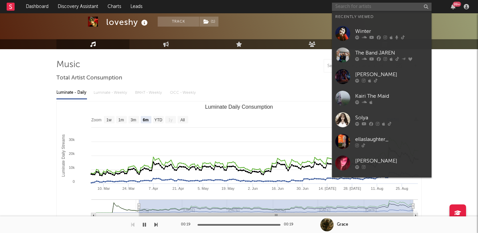
click at [364, 5] on input "text" at bounding box center [382, 7] width 100 height 8
paste input "gonedark"
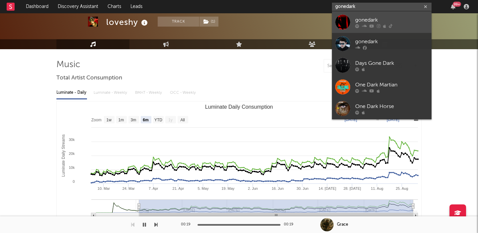
type input "gonedark"
click at [395, 20] on div "gonedark" at bounding box center [391, 20] width 73 height 8
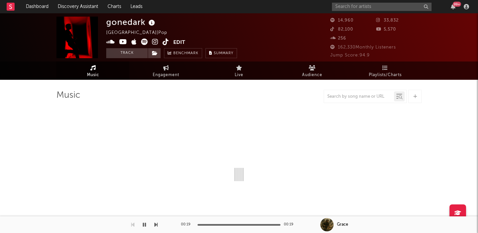
select select "6m"
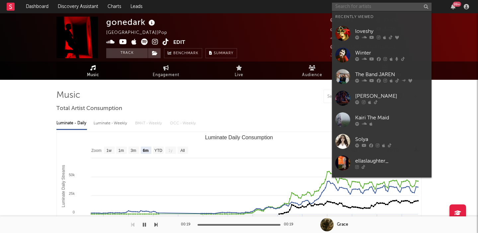
click at [364, 7] on input "text" at bounding box center [382, 7] width 100 height 8
paste input "Earth to Eve"
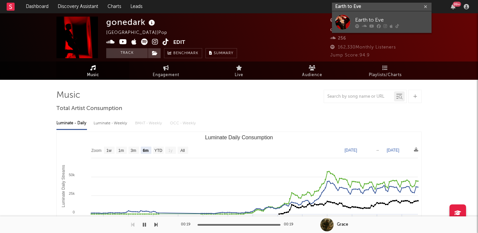
type input "Earth to Eve"
click at [387, 20] on div "Earth to Eve" at bounding box center [391, 20] width 73 height 8
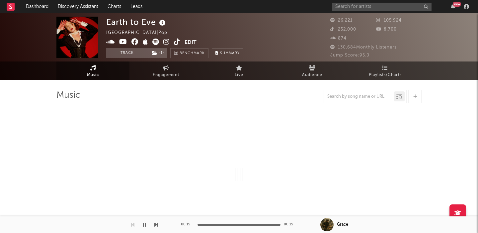
select select "6m"
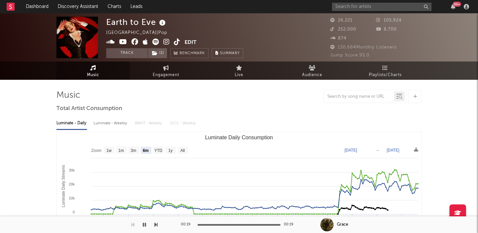
click at [110, 115] on div "Luminate - Daily Luminate - Weekly BMAT - Weekly OCC - Weekly Zoom 1w 1m 3m 6m …" at bounding box center [238, 190] width 365 height 152
click at [110, 116] on div "Luminate - Daily Luminate - Weekly BMAT - Weekly OCC - Weekly Zoom 1w 1m 3m 6m …" at bounding box center [238, 190] width 365 height 152
click at [110, 122] on div "Luminate - Weekly" at bounding box center [111, 122] width 35 height 11
select select "6m"
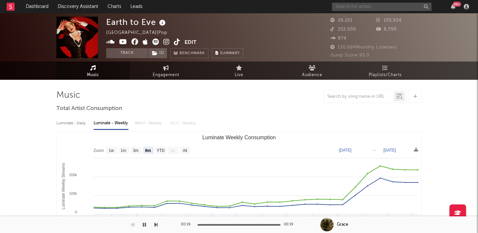
click at [370, 4] on input "text" at bounding box center [382, 7] width 100 height 8
paste input "lunaluxe"
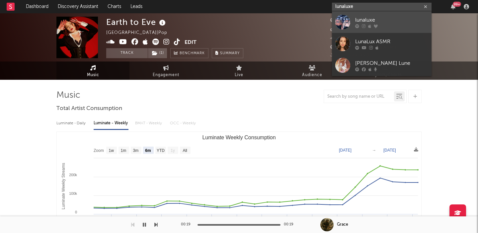
type input "lunaluxe"
click at [392, 30] on link "lunaluxe" at bounding box center [382, 22] width 100 height 22
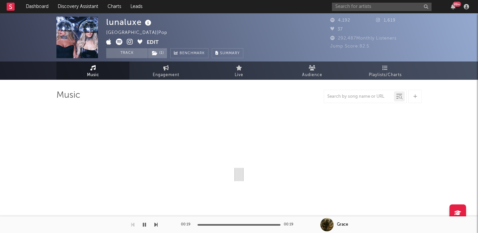
select select "1w"
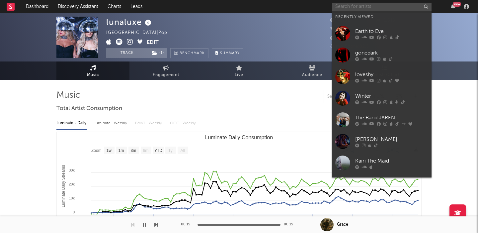
click at [340, 6] on input "text" at bounding box center [382, 7] width 100 height 8
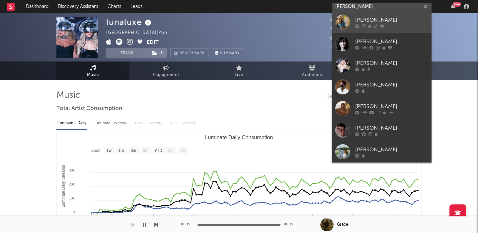
type input "emma ander"
click at [351, 15] on link "[PERSON_NAME]" at bounding box center [382, 22] width 100 height 22
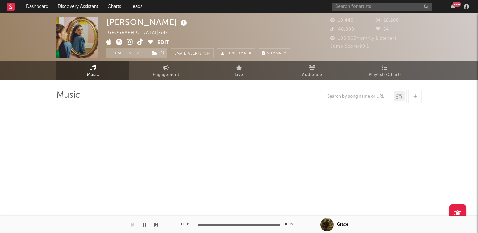
click at [129, 42] on icon at bounding box center [130, 41] width 6 height 7
select select "6m"
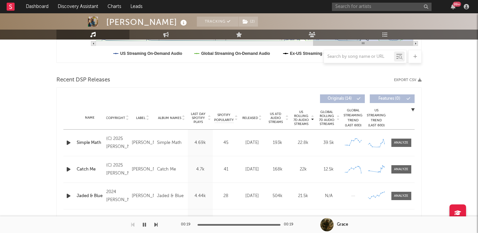
scroll to position [206, 0]
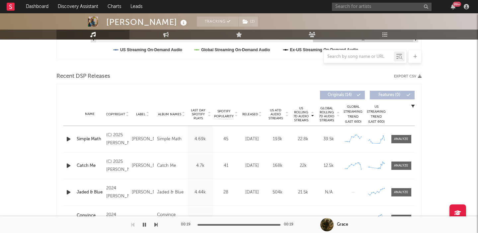
click at [252, 112] on span "Released" at bounding box center [250, 114] width 16 height 4
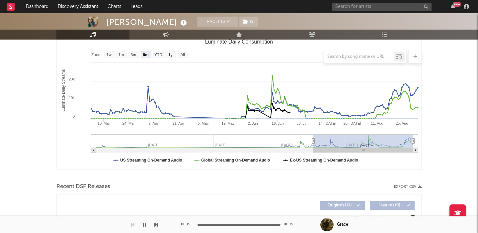
scroll to position [0, 0]
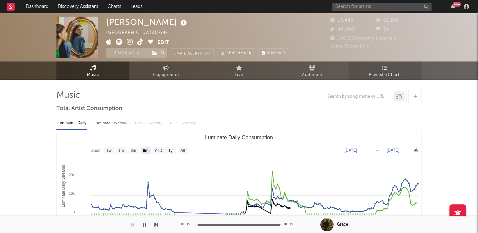
click at [400, 75] on span "Playlists/Charts" at bounding box center [385, 75] width 33 height 8
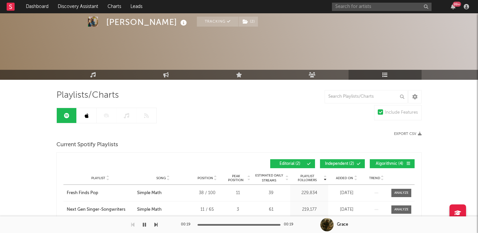
scroll to position [28, 0]
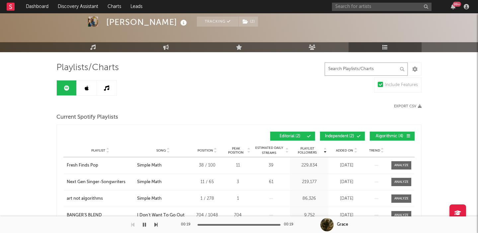
click at [345, 69] on input "text" at bounding box center [365, 68] width 83 height 13
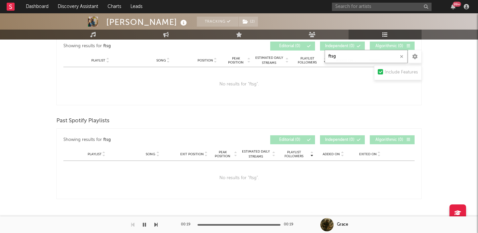
scroll to position [0, 0]
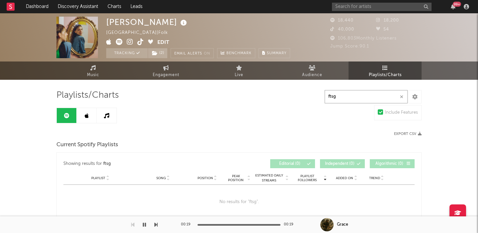
type input "ftsg"
click at [383, 10] on input "text" at bounding box center [382, 7] width 100 height 8
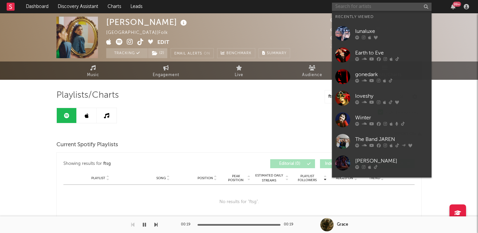
paste input "[PERSON_NAME]"
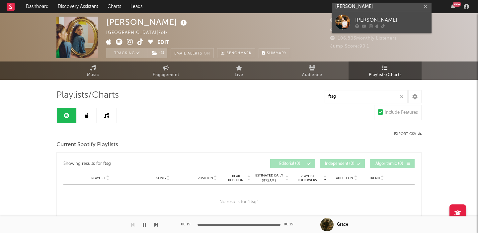
type input "[PERSON_NAME]"
click at [390, 16] on div "[PERSON_NAME]" at bounding box center [391, 20] width 73 height 8
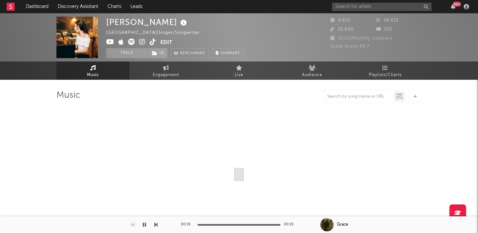
select select "1w"
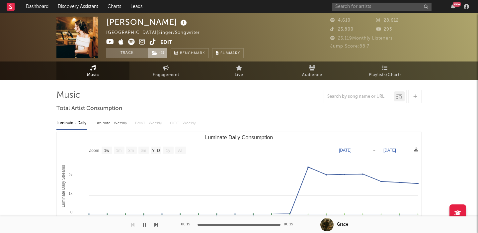
click at [152, 53] on icon at bounding box center [155, 53] width 6 height 5
click at [90, 136] on rect "Luminate Daily Consumption" at bounding box center [239, 198] width 364 height 133
click at [157, 70] on link "Engagement" at bounding box center [165, 70] width 73 height 18
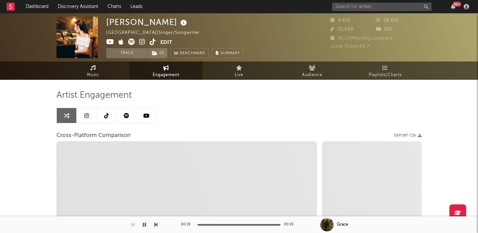
select select "1w"
select select "1m"
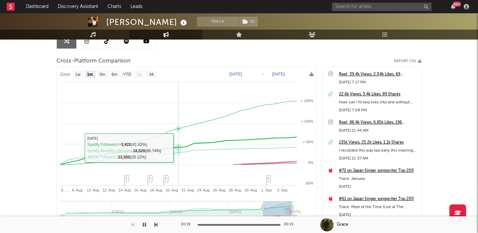
scroll to position [77, 0]
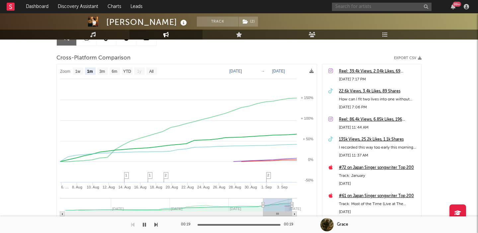
click at [368, 3] on input "text" at bounding box center [382, 7] width 100 height 8
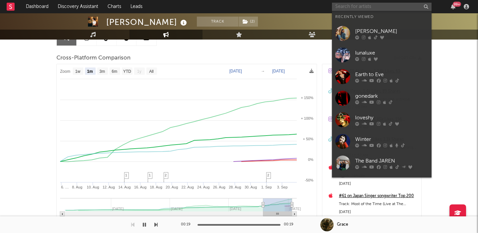
paste input "[PERSON_NAME]"
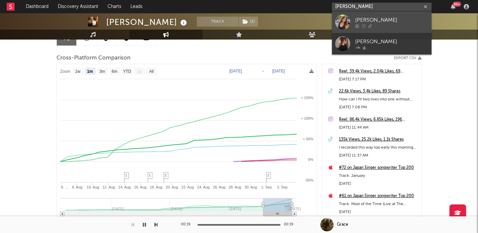
type input "[PERSON_NAME]"
click at [400, 23] on div "[PERSON_NAME]" at bounding box center [391, 20] width 73 height 8
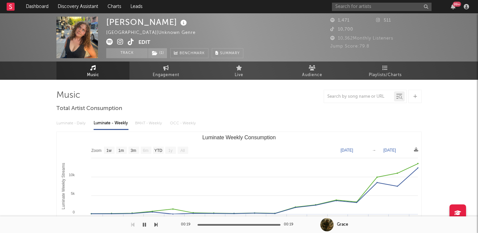
select select "1w"
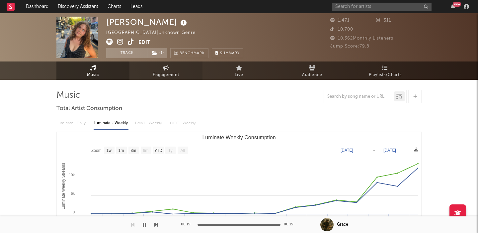
click at [161, 74] on span "Engagement" at bounding box center [166, 75] width 27 height 8
select select "1w"
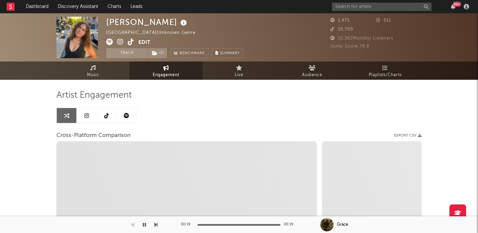
select select "1m"
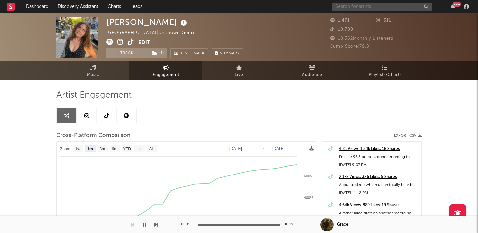
click at [373, 7] on input "text" at bounding box center [382, 7] width 100 height 8
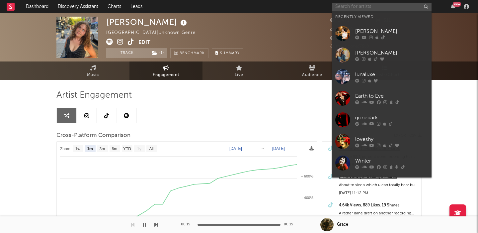
paste input "[PERSON_NAME]"
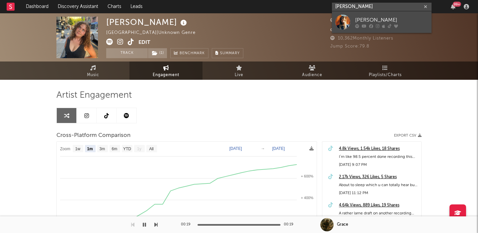
type input "[PERSON_NAME]"
click at [384, 19] on div "[PERSON_NAME]" at bounding box center [391, 20] width 73 height 8
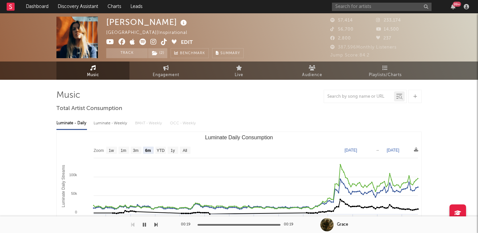
select select "6m"
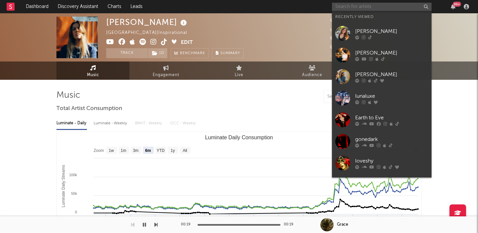
click at [358, 9] on input "text" at bounding box center [382, 7] width 100 height 8
paste input "[PERSON_NAME]"
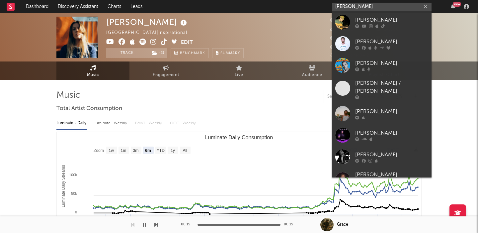
type input "[PERSON_NAME]"
click at [393, 18] on div "[PERSON_NAME]" at bounding box center [391, 20] width 73 height 8
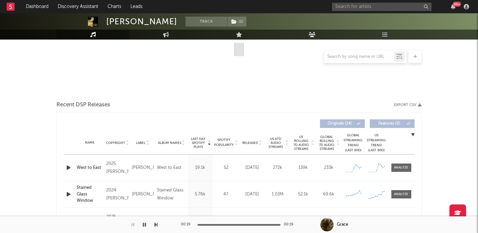
select select "6m"
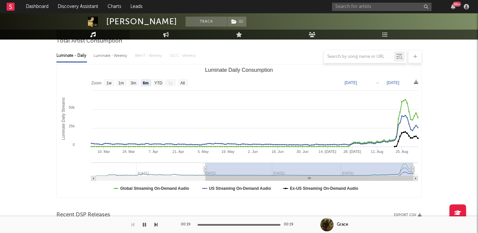
scroll to position [67, 0]
click at [377, 11] on div "99 +" at bounding box center [401, 6] width 139 height 13
click at [375, 9] on input "text" at bounding box center [382, 7] width 100 height 8
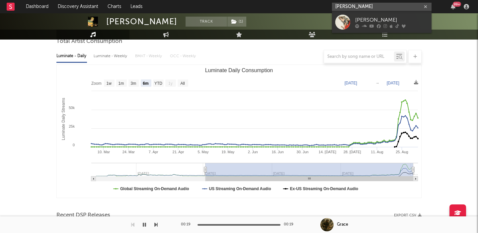
type input "cailin risso"
click at [400, 21] on div "[PERSON_NAME]" at bounding box center [391, 20] width 73 height 8
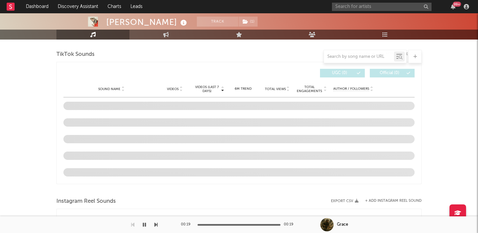
scroll to position [380, 0]
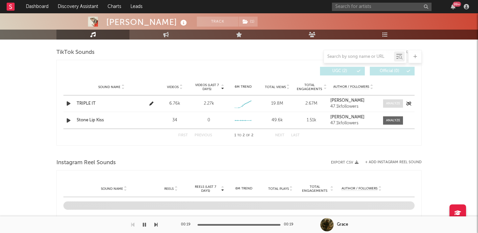
click at [392, 101] on div at bounding box center [393, 103] width 14 height 5
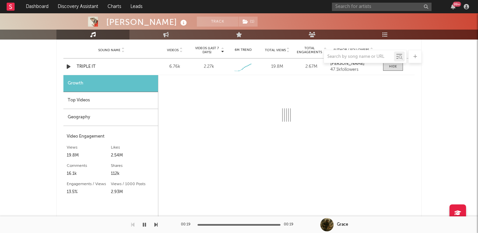
scroll to position [417, 0]
click at [104, 97] on div "Top Videos" at bounding box center [110, 100] width 95 height 17
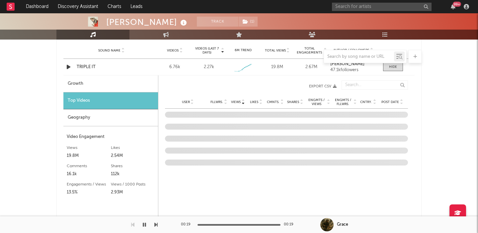
click at [102, 84] on div "Growth" at bounding box center [110, 83] width 95 height 17
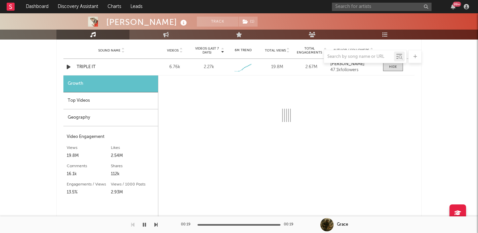
select select "1w"
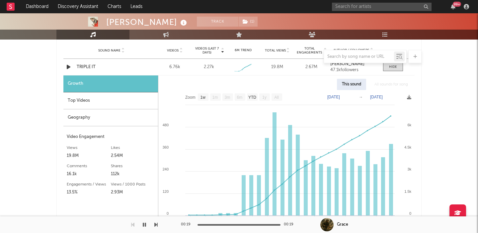
select select "6m"
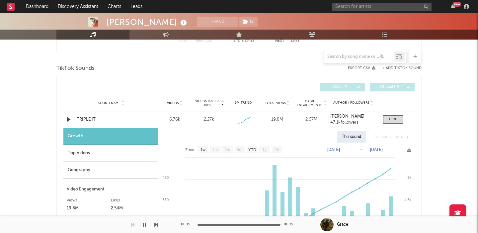
scroll to position [482, 0]
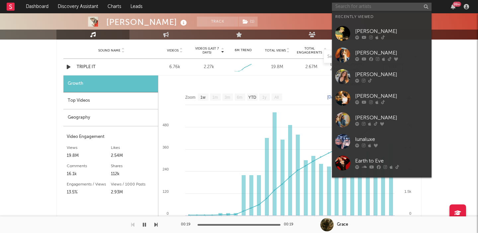
click at [357, 5] on input "text" at bounding box center [382, 7] width 100 height 8
paste input "[PERSON_NAME]"
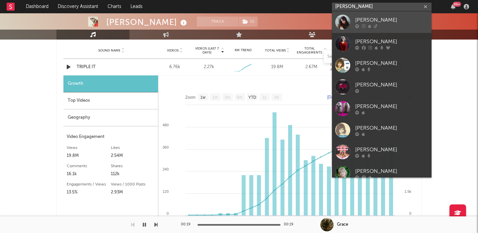
type input "[PERSON_NAME]"
click at [408, 25] on div at bounding box center [391, 26] width 73 height 4
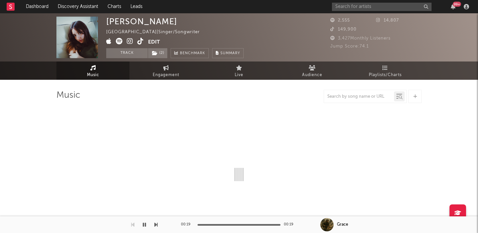
select select "1w"
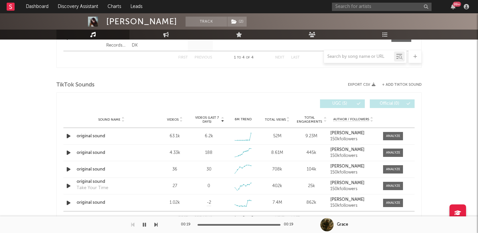
scroll to position [388, 0]
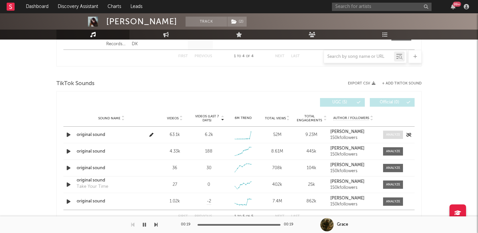
click at [388, 135] on div at bounding box center [393, 134] width 14 height 5
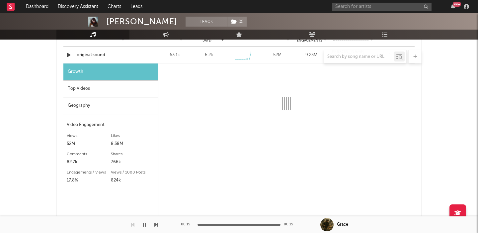
scroll to position [469, 0]
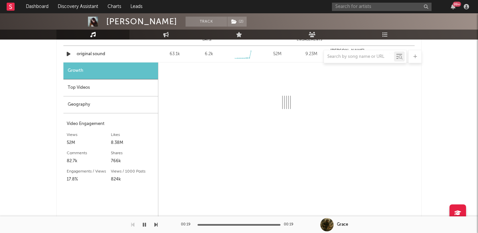
select select "6m"
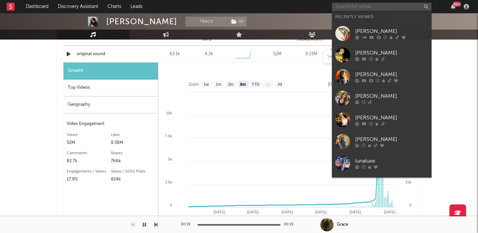
click at [361, 4] on input "text" at bounding box center [382, 7] width 100 height 8
paste input "[PERSON_NAME]"
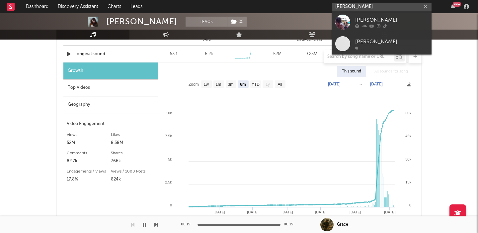
type input "[PERSON_NAME]"
click at [365, 16] on div "[PERSON_NAME]" at bounding box center [391, 20] width 73 height 8
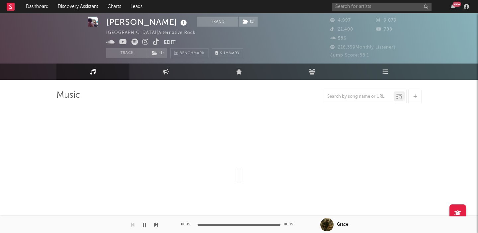
select select "6m"
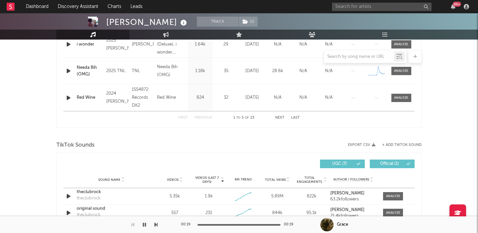
scroll to position [394, 0]
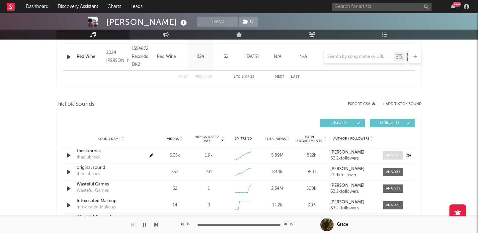
click at [390, 155] on div at bounding box center [393, 155] width 14 height 5
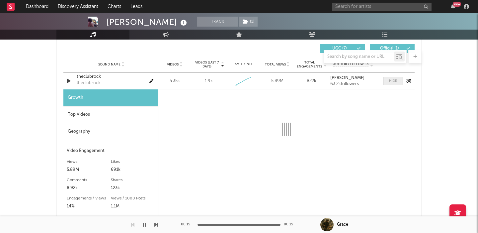
select select "1w"
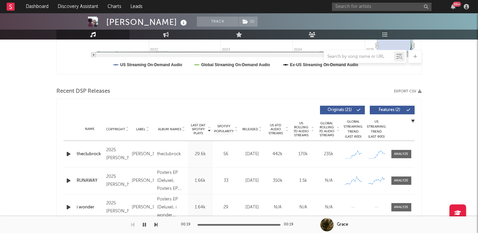
scroll to position [206, 0]
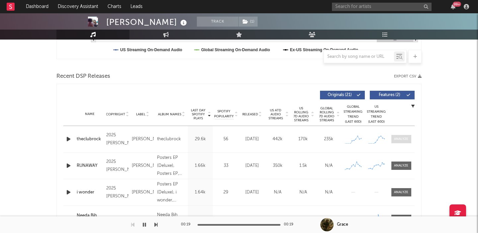
click at [400, 142] on span at bounding box center [401, 139] width 20 height 8
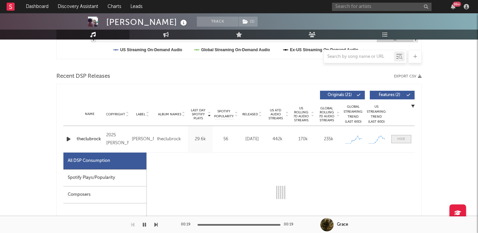
select select "1w"
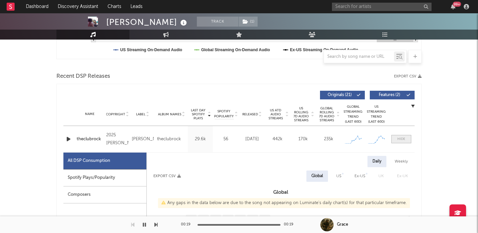
scroll to position [303, 0]
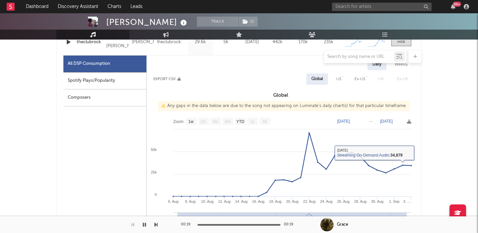
click at [342, 81] on div "US" at bounding box center [338, 78] width 15 height 11
select select "1w"
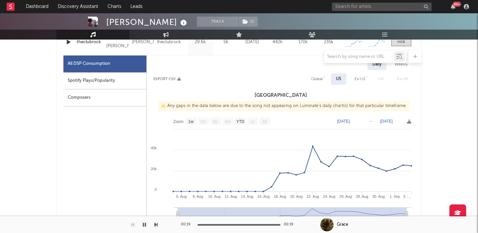
click at [113, 74] on div "Spotify Plays/Popularity" at bounding box center [104, 80] width 83 height 17
select select "1w"
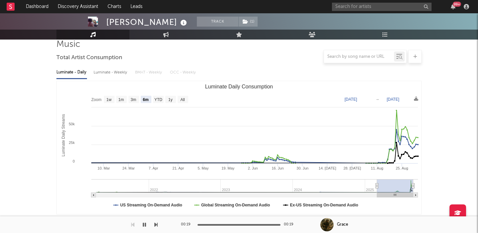
scroll to position [45, 0]
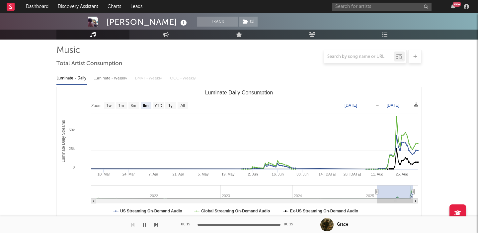
click at [398, 1] on div "99 +" at bounding box center [401, 6] width 139 height 13
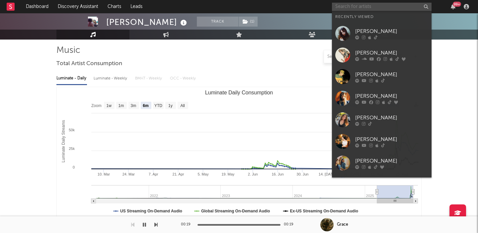
click at [398, 3] on input "text" at bounding box center [382, 7] width 100 height 8
paste input "[PERSON_NAME]"
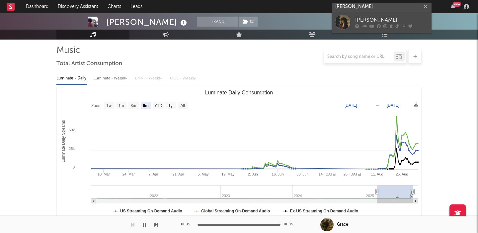
type input "[PERSON_NAME]"
click at [400, 21] on div "[PERSON_NAME]" at bounding box center [391, 20] width 73 height 8
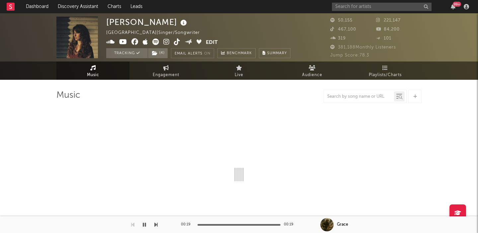
select select "6m"
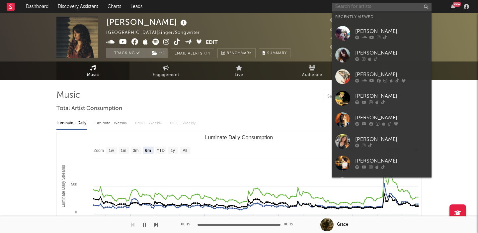
click at [353, 9] on input "text" at bounding box center [382, 7] width 100 height 8
paste input "Siren Society -"
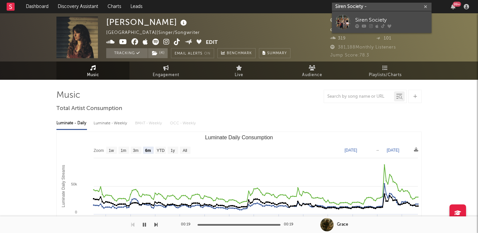
type input "Siren Society -"
click at [375, 22] on div "Siren Society" at bounding box center [391, 20] width 73 height 8
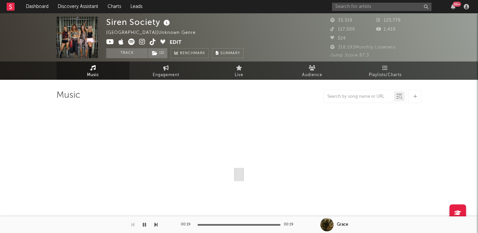
select select "1w"
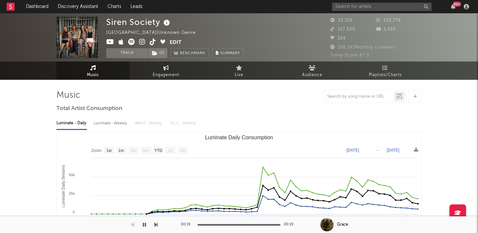
select select "1w"
click at [340, 10] on input "text" at bounding box center [382, 7] width 100 height 8
paste input "[PERSON_NAME]"
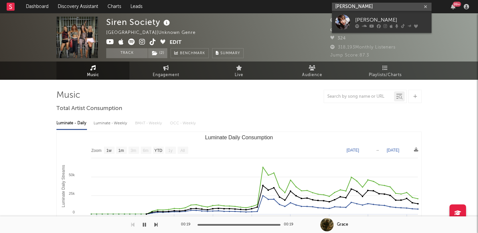
type input "[PERSON_NAME]"
click at [357, 22] on div "[PERSON_NAME]" at bounding box center [391, 20] width 73 height 8
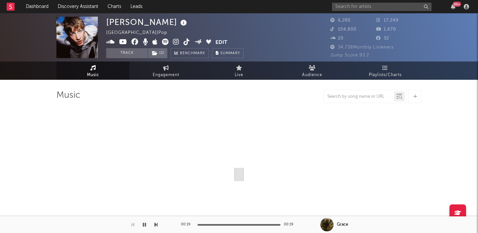
select select "1w"
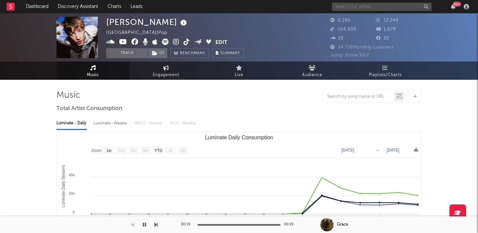
click at [342, 6] on input "text" at bounding box center [382, 7] width 100 height 8
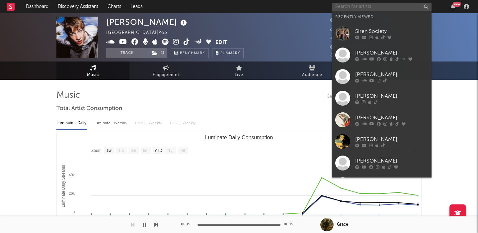
paste input "[PERSON_NAME]"
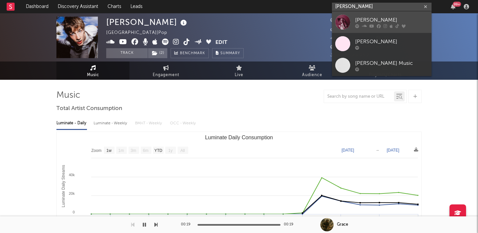
type input "[PERSON_NAME]"
click at [367, 25] on div at bounding box center [391, 26] width 73 height 4
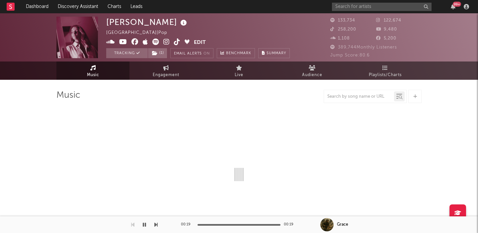
select select "6m"
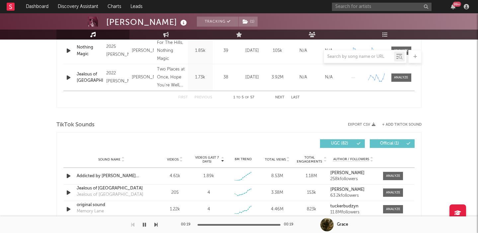
scroll to position [415, 0]
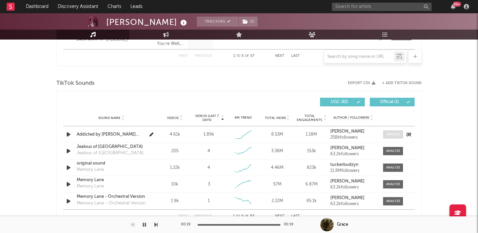
click at [395, 135] on div at bounding box center [393, 134] width 14 height 5
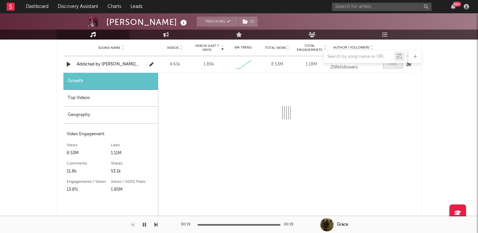
scroll to position [509, 0]
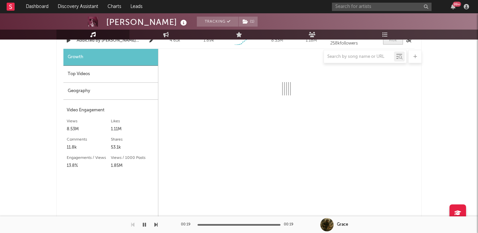
select select "1w"
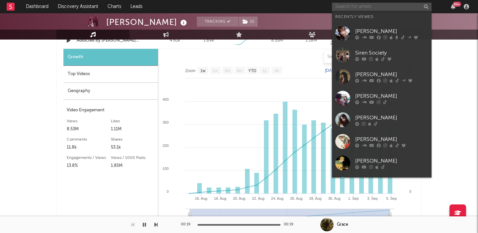
click at [371, 4] on input "text" at bounding box center [382, 7] width 100 height 8
paste input "[PERSON_NAME]"
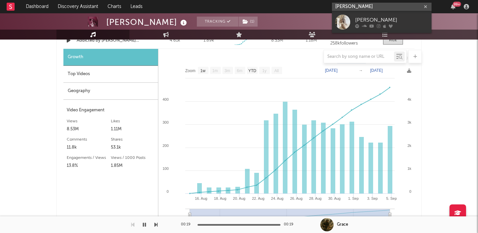
type input "[PERSON_NAME]"
click at [390, 16] on div "[PERSON_NAME]" at bounding box center [391, 20] width 73 height 8
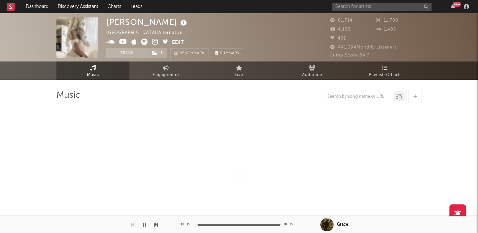
select select "6m"
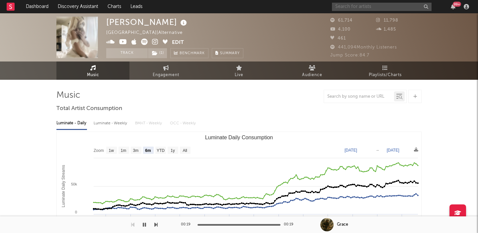
click at [361, 9] on input "text" at bounding box center [382, 7] width 100 height 8
paste input "The Broken Fox"
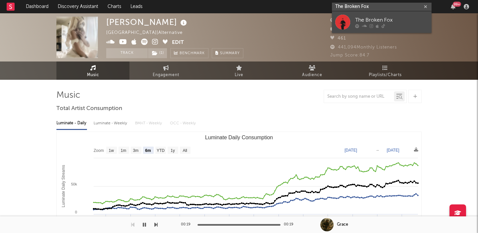
type input "The Broken Fox"
click at [416, 20] on div "The Broken Fox" at bounding box center [391, 20] width 73 height 8
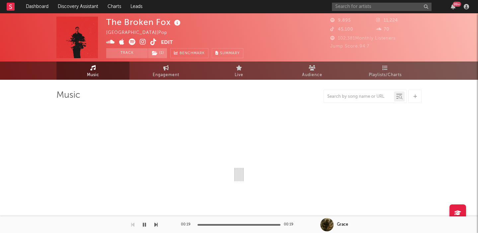
select select "1w"
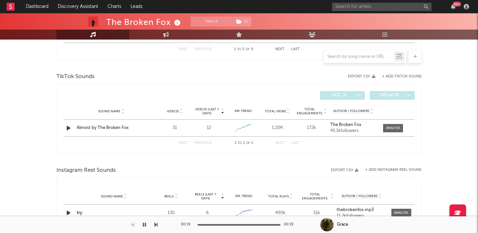
scroll to position [418, 0]
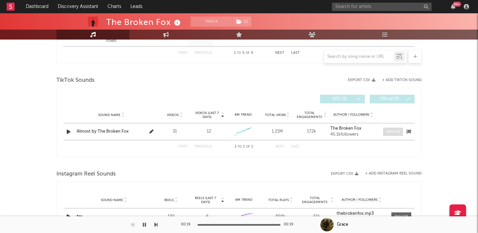
click at [389, 130] on div at bounding box center [393, 131] width 14 height 5
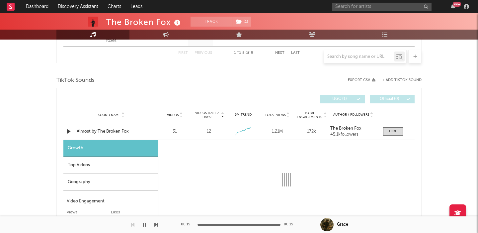
select select "1w"
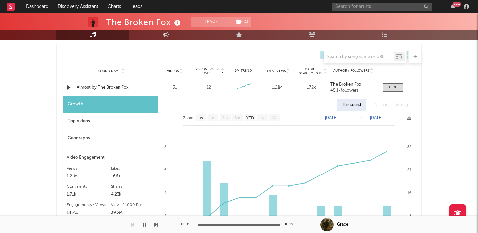
scroll to position [460, 0]
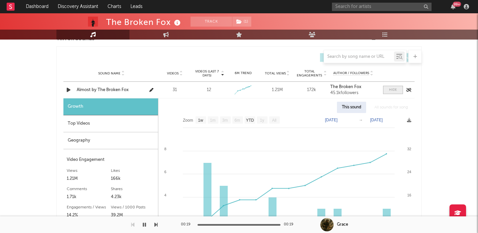
click at [397, 91] on span at bounding box center [393, 90] width 20 height 8
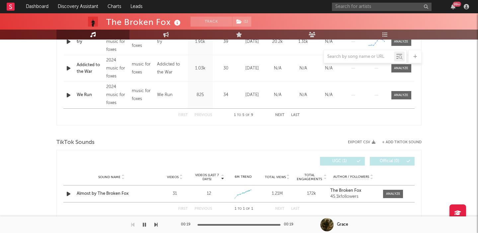
scroll to position [370, 0]
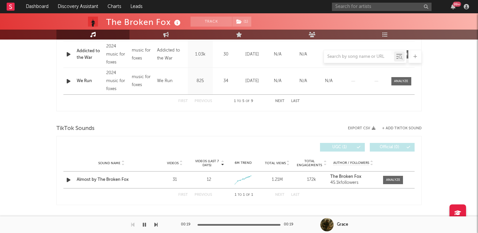
click at [404, 126] on button "+ Add TikTok Sound" at bounding box center [401, 128] width 39 height 4
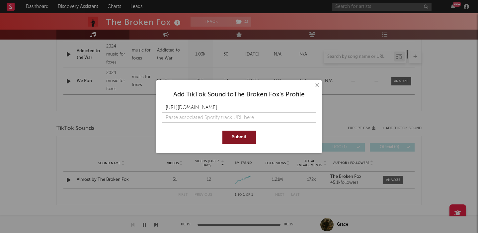
scroll to position [0, 81]
type input "[URL][DOMAIN_NAME]"
click at [229, 138] on button "Submit" at bounding box center [239, 136] width 34 height 13
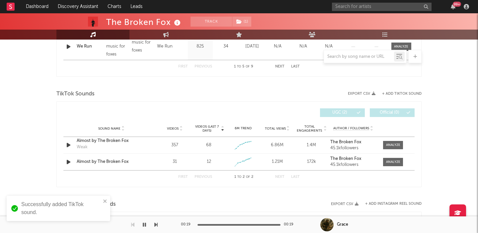
scroll to position [405, 0]
click at [394, 147] on div at bounding box center [393, 144] width 14 height 5
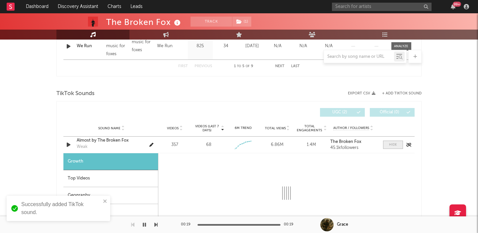
scroll to position [508, 0]
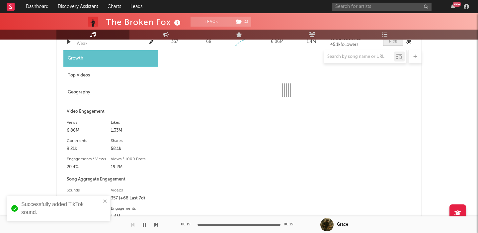
select select "1w"
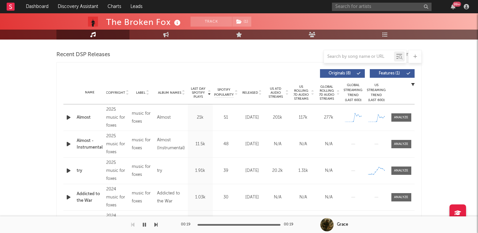
scroll to position [224, 0]
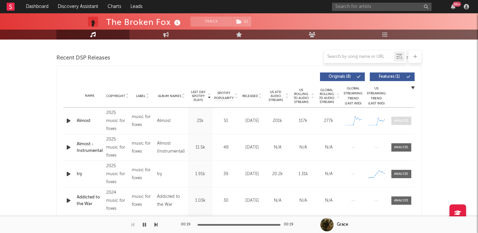
click at [398, 121] on div at bounding box center [401, 120] width 14 height 5
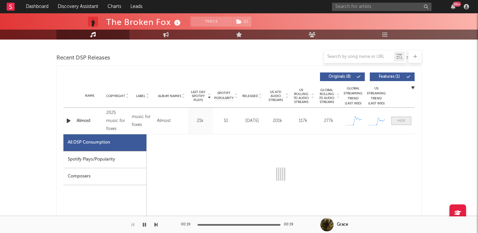
select select "1w"
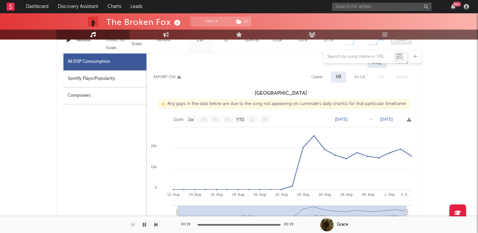
scroll to position [309, 0]
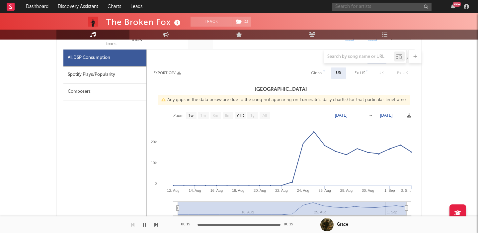
click at [346, 7] on input "text" at bounding box center [382, 7] width 100 height 8
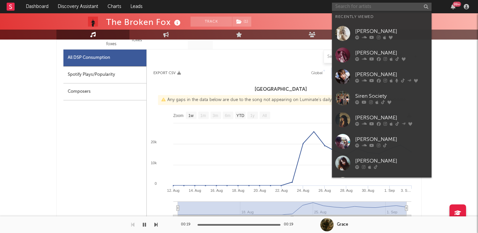
paste input "jacal"
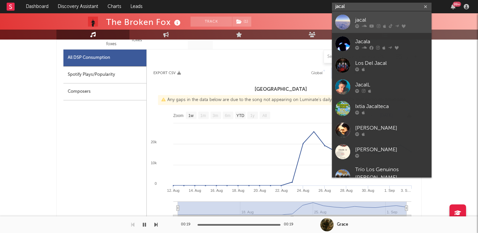
type input "jacal"
click at [403, 21] on div "jacal" at bounding box center [391, 20] width 73 height 8
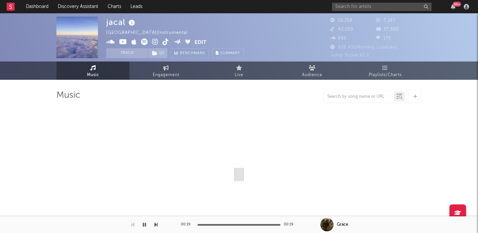
select select "6m"
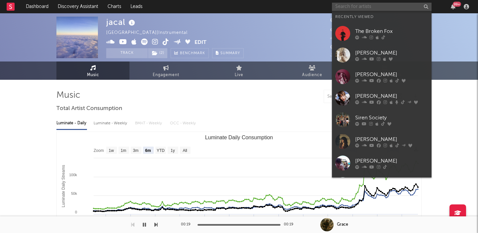
click at [375, 4] on input "text" at bounding box center [382, 7] width 100 height 8
paste input "lots of hands"
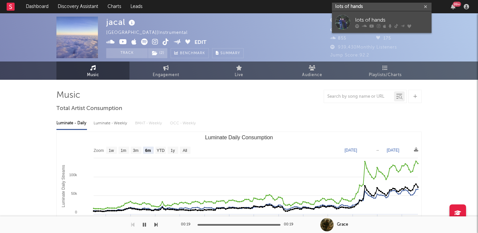
type input "lots of hands"
click at [387, 20] on div "lots of hands" at bounding box center [391, 20] width 73 height 8
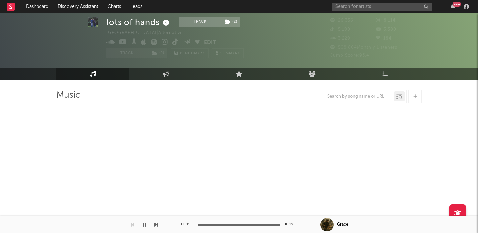
scroll to position [36, 0]
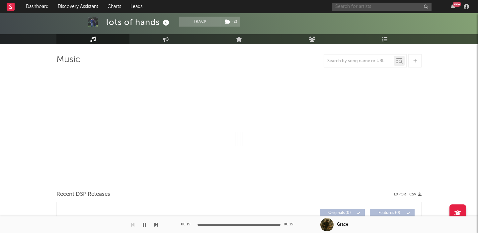
click at [347, 7] on input "text" at bounding box center [382, 7] width 100 height 8
select select "6m"
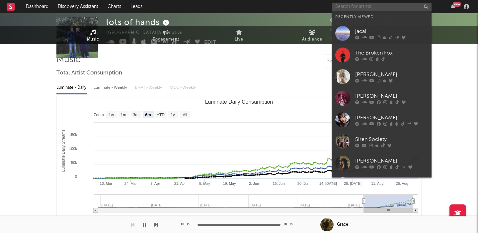
scroll to position [0, 0]
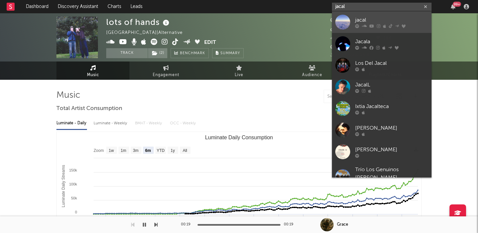
type input "jacal"
click at [399, 21] on div "jacal" at bounding box center [391, 20] width 73 height 8
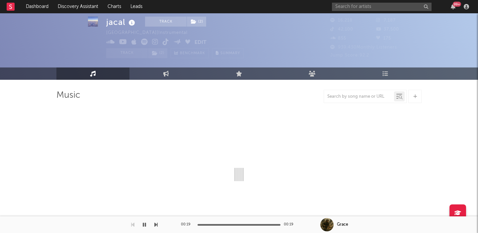
select select "6m"
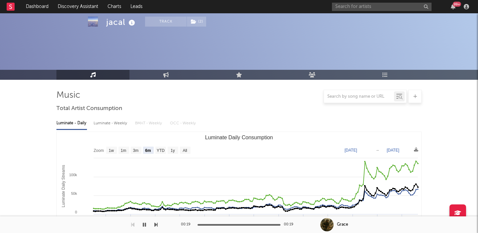
scroll to position [214, 0]
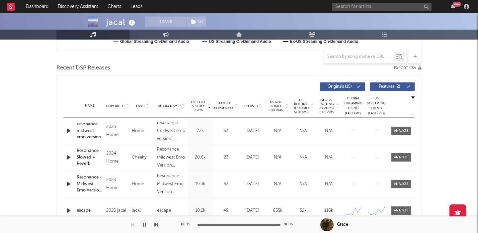
click at [255, 106] on span "Released" at bounding box center [250, 106] width 16 height 4
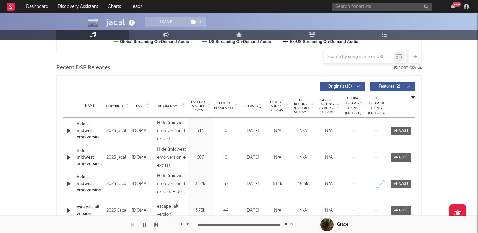
click at [395, 87] on span "Features ( 2 )" at bounding box center [389, 87] width 31 height 4
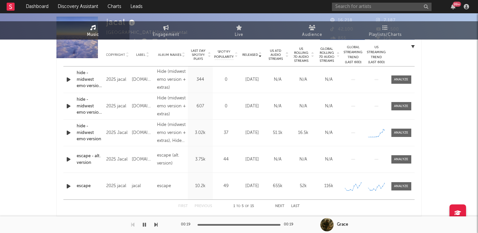
scroll to position [0, 0]
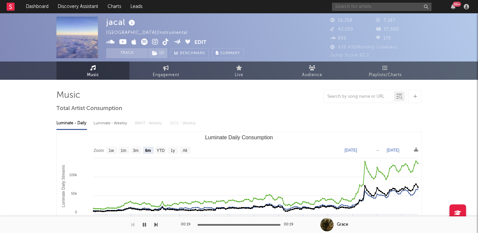
click at [364, 4] on input "text" at bounding box center [382, 7] width 100 height 8
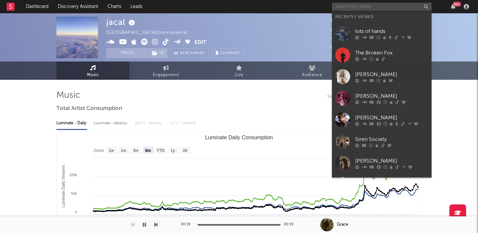
paste input "Siren Society"
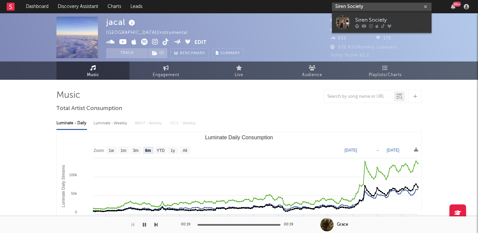
type input "Siren Society"
click at [393, 21] on div "Siren Society" at bounding box center [391, 20] width 73 height 8
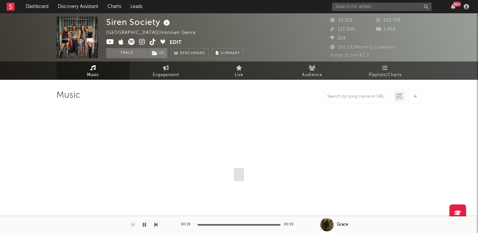
select select "1w"
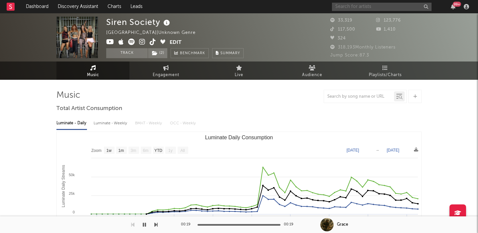
click at [355, 4] on input "text" at bounding box center [382, 7] width 100 height 8
paste input "fleelandtheband"
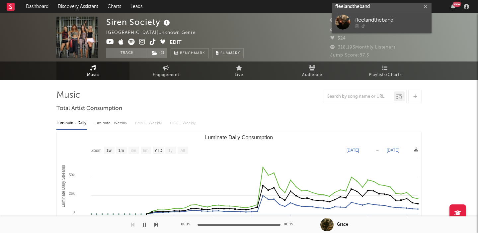
type input "fleelandtheband"
click at [378, 22] on div "fleelandtheband" at bounding box center [391, 20] width 73 height 8
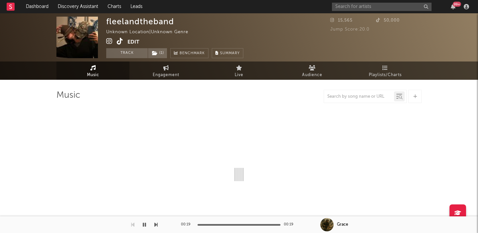
select select "1w"
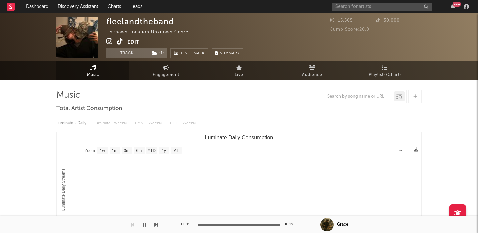
click at [109, 40] on icon at bounding box center [109, 41] width 6 height 7
click at [376, 6] on input "text" at bounding box center [382, 7] width 100 height 8
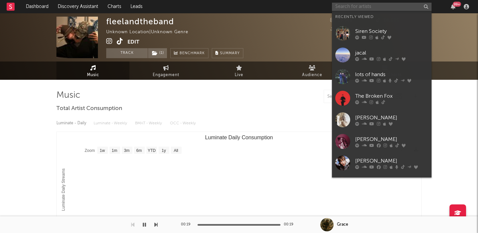
paste input "[PERSON_NAME]"
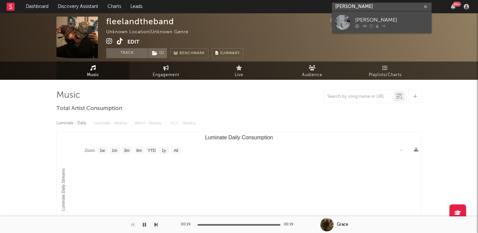
type input "[PERSON_NAME]"
click at [401, 27] on div at bounding box center [391, 26] width 73 height 4
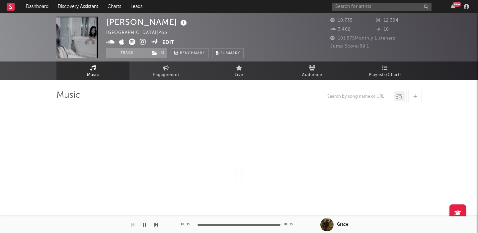
select select "6m"
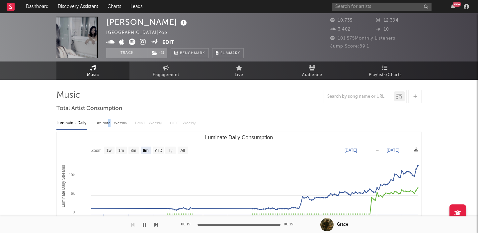
click at [109, 124] on div "Luminate - Weekly" at bounding box center [111, 122] width 35 height 11
select select "6m"
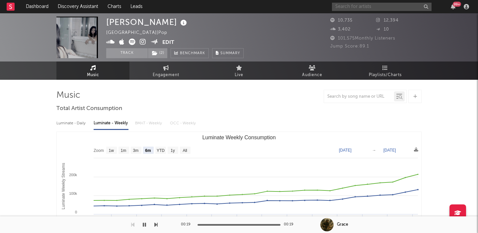
click at [368, 7] on input "text" at bounding box center [382, 7] width 100 height 8
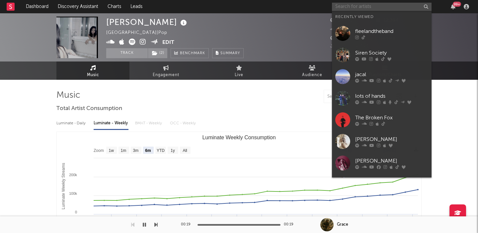
paste input "The Sways"
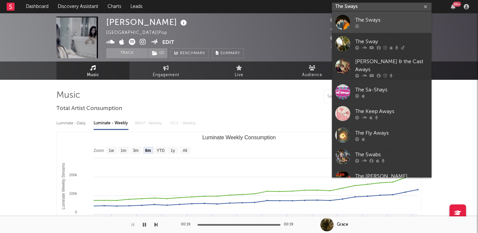
type input "The Sways"
click at [389, 19] on div "The Sways" at bounding box center [391, 20] width 73 height 8
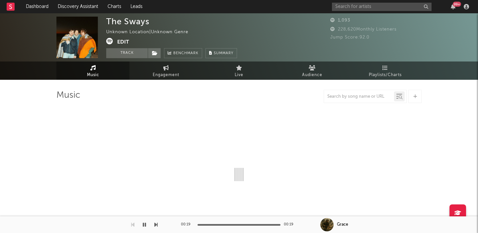
select select "1w"
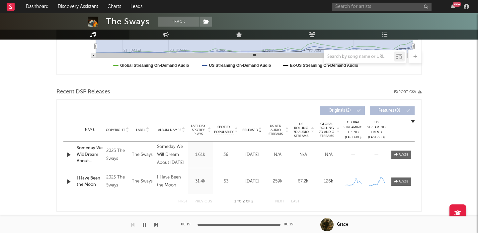
scroll to position [194, 0]
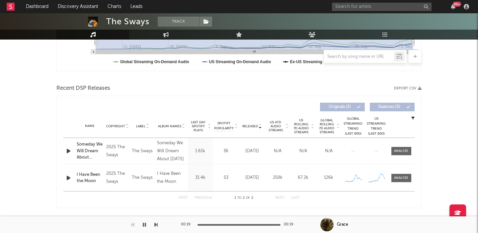
click at [304, 130] on span "US Rolling 7D Audio Streams" at bounding box center [301, 126] width 18 height 16
click at [400, 146] on div "Name I Have Been the Moon Copyright 2025 The Sways Label The Sways Album Names …" at bounding box center [238, 151] width 351 height 26
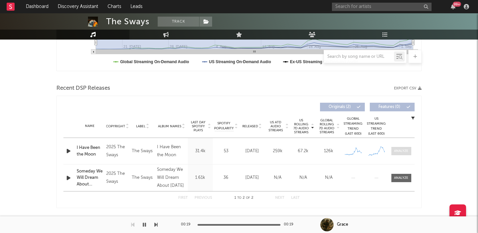
click at [400, 148] on span at bounding box center [401, 151] width 20 height 8
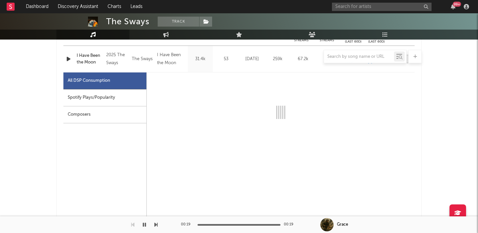
select select "1w"
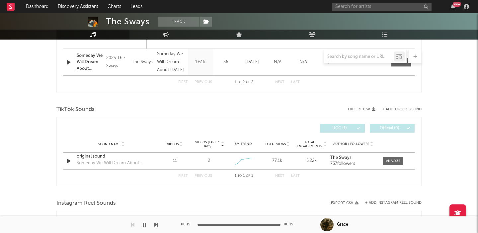
scroll to position [676, 0]
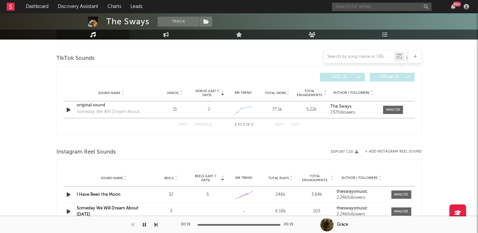
click at [347, 4] on input "text" at bounding box center [382, 7] width 100 height 8
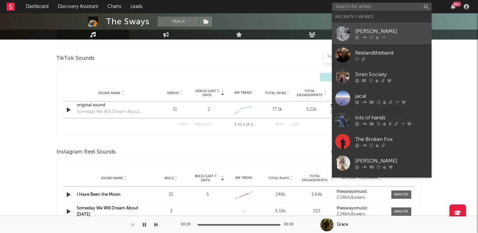
click at [363, 25] on link "[PERSON_NAME]" at bounding box center [382, 34] width 100 height 22
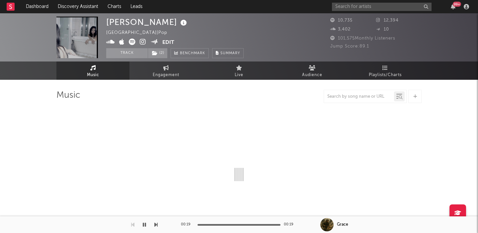
select select "6m"
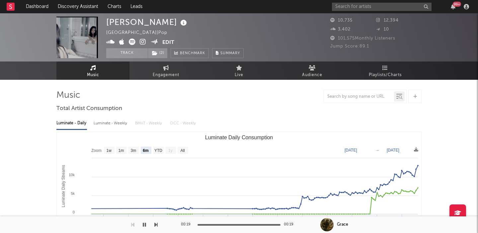
click at [118, 121] on div "Luminate - Weekly" at bounding box center [111, 122] width 35 height 11
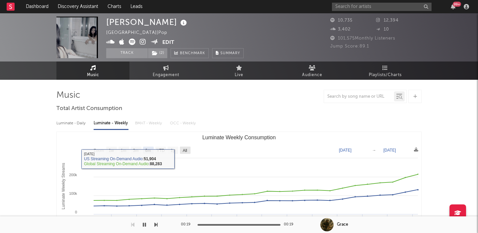
click at [185, 152] on text "All" at bounding box center [184, 150] width 4 height 5
select select "All"
type input "[DATE]"
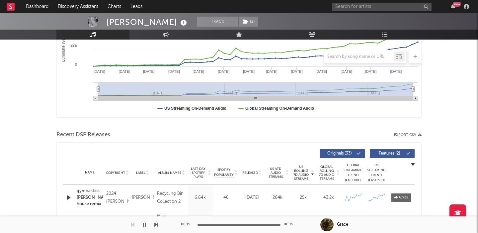
scroll to position [257, 0]
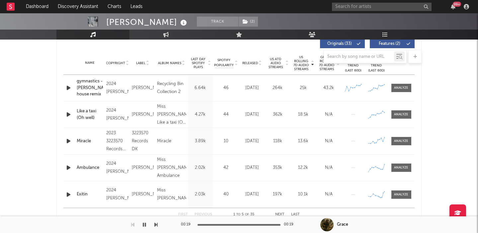
click at [257, 61] on div at bounding box center [238, 56] width 365 height 13
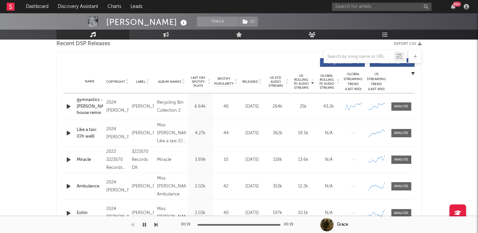
click at [255, 83] on span "Released" at bounding box center [250, 82] width 16 height 4
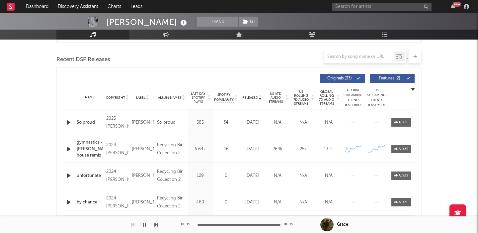
scroll to position [216, 0]
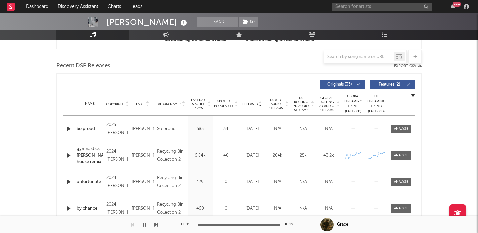
click at [394, 84] on span "Features ( 2 )" at bounding box center [389, 85] width 31 height 4
click at [405, 129] on div at bounding box center [401, 128] width 14 height 5
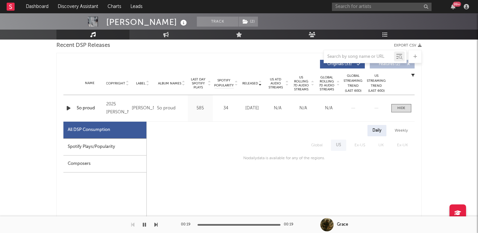
scroll to position [264, 0]
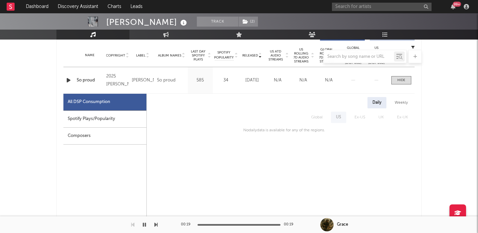
click at [123, 116] on div "Spotify Plays/Popularity" at bounding box center [104, 118] width 83 height 17
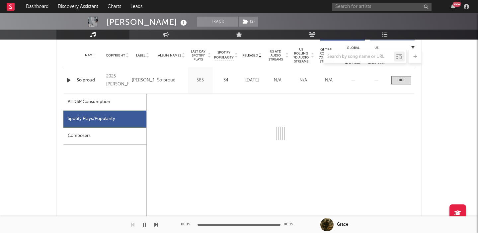
select select "1w"
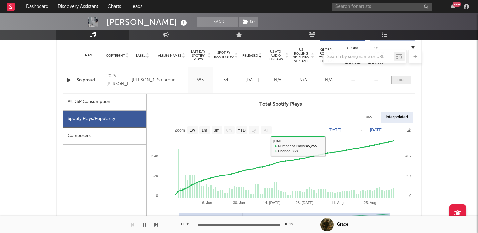
click at [402, 81] on div at bounding box center [401, 80] width 8 height 5
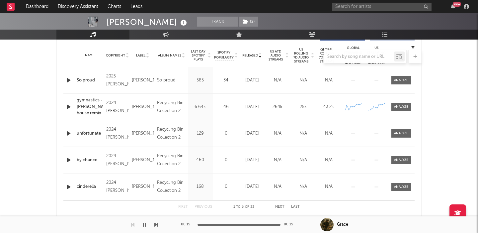
click at [301, 57] on div at bounding box center [238, 56] width 365 height 13
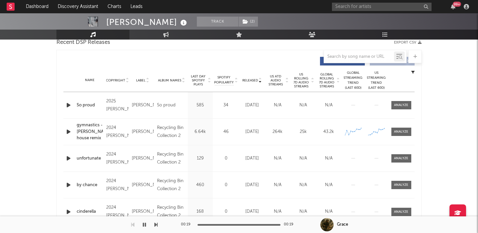
scroll to position [233, 0]
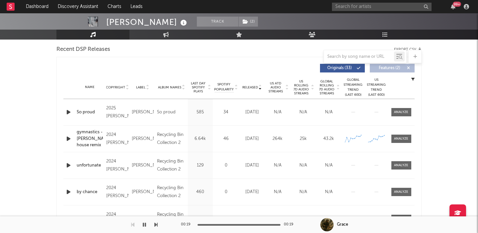
click at [302, 90] on span "US Rolling 7D Audio Streams" at bounding box center [301, 87] width 18 height 16
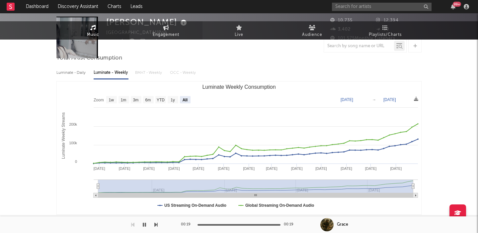
scroll to position [0, 0]
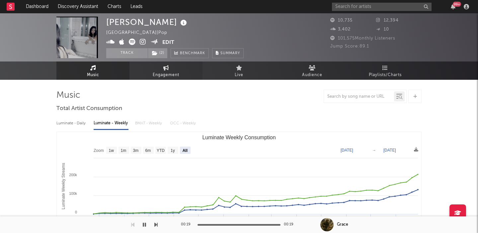
click at [164, 70] on icon at bounding box center [166, 67] width 6 height 5
select select "1w"
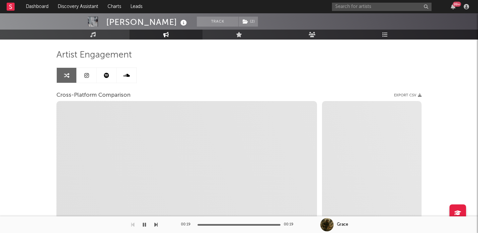
scroll to position [38, 0]
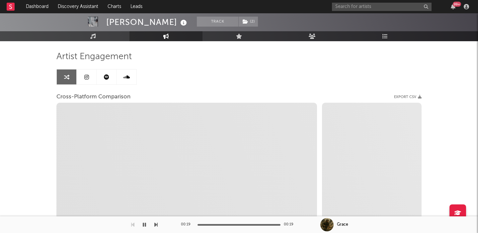
click at [90, 76] on link at bounding box center [87, 76] width 20 height 15
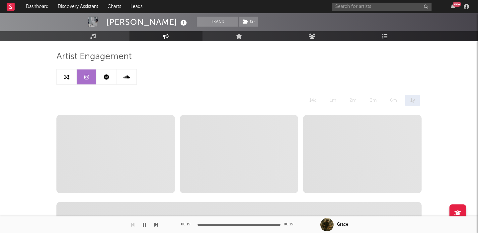
click at [68, 80] on link at bounding box center [67, 76] width 20 height 15
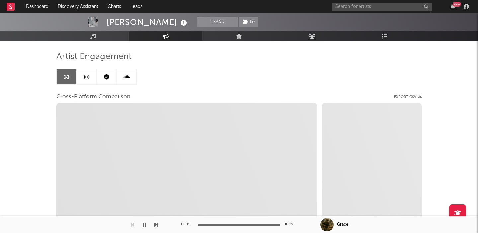
select select "1w"
select select "1m"
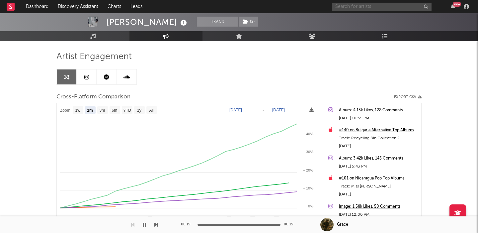
click at [345, 8] on input "text" at bounding box center [382, 7] width 100 height 8
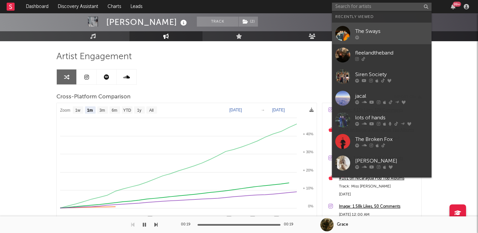
click at [365, 30] on div "The Sways" at bounding box center [391, 31] width 73 height 8
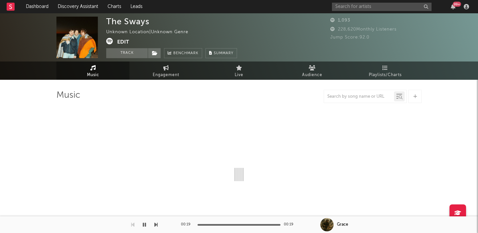
select select "1w"
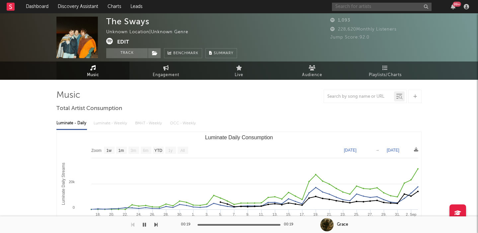
click at [370, 5] on input "text" at bounding box center [382, 7] width 100 height 8
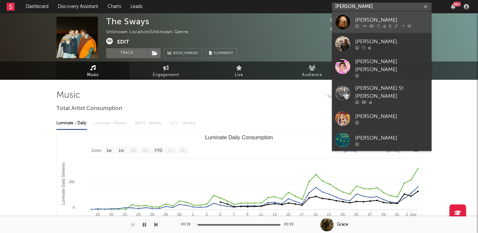
type input "[PERSON_NAME]"
click at [386, 23] on div "[PERSON_NAME]" at bounding box center [391, 20] width 73 height 8
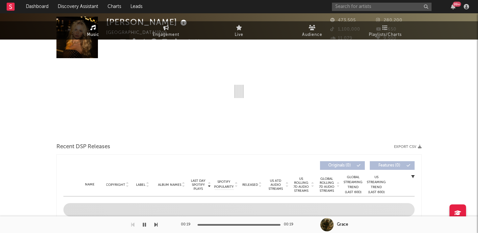
select select "6m"
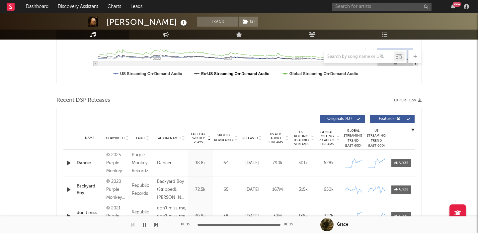
scroll to position [183, 0]
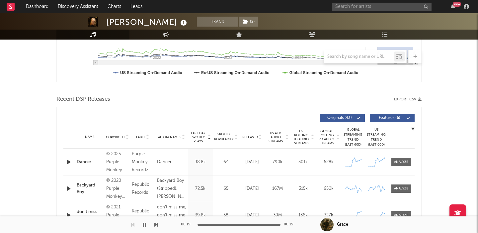
click at [304, 137] on span "US Rolling 7D Audio Streams" at bounding box center [301, 137] width 18 height 16
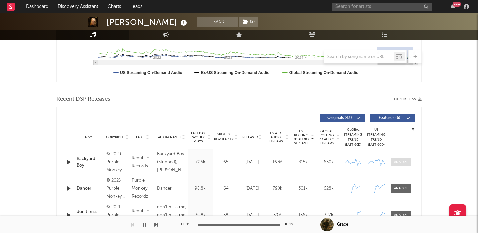
click at [396, 163] on div at bounding box center [401, 161] width 14 height 5
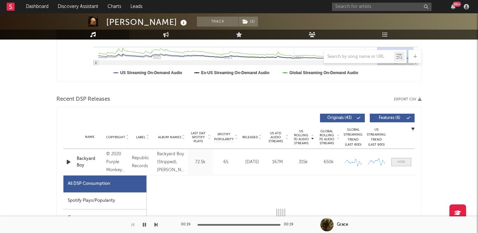
click at [394, 162] on span at bounding box center [401, 162] width 20 height 8
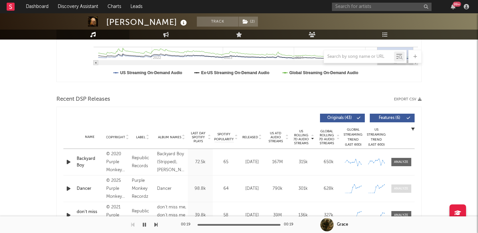
click at [400, 184] on span at bounding box center [401, 188] width 20 height 8
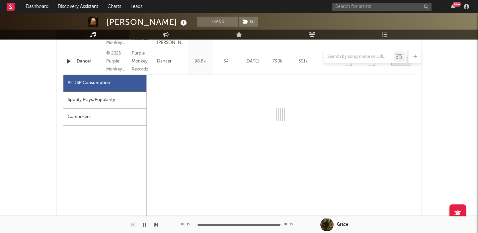
scroll to position [313, 0]
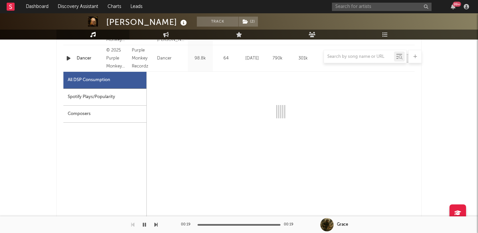
select select "1w"
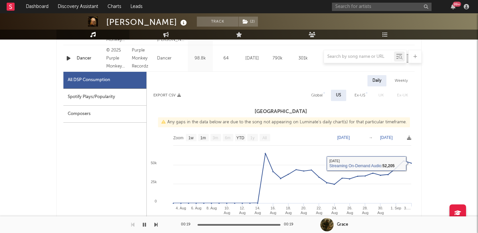
click at [320, 95] on div "Global" at bounding box center [317, 95] width 12 height 8
select select "1w"
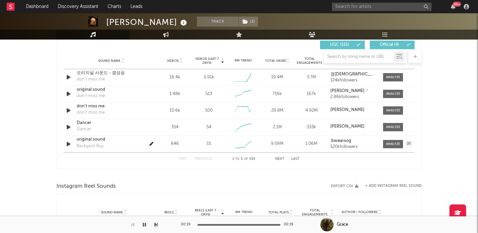
scroll to position [777, 0]
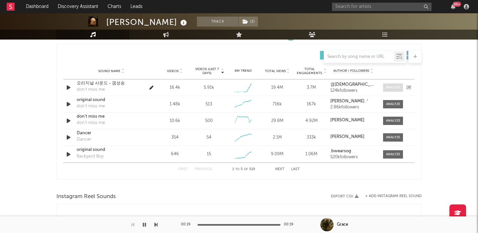
click at [389, 88] on div at bounding box center [393, 87] width 14 height 5
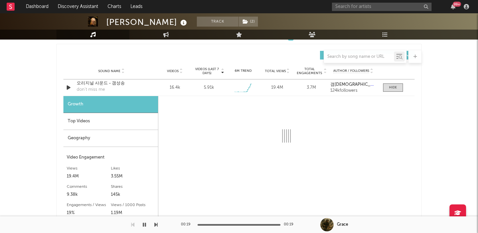
select select "1w"
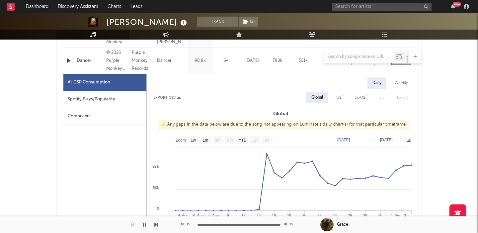
scroll to position [270, 0]
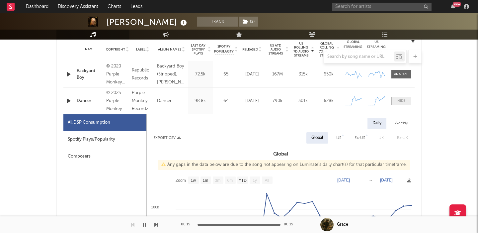
click at [399, 101] on div at bounding box center [401, 100] width 8 height 5
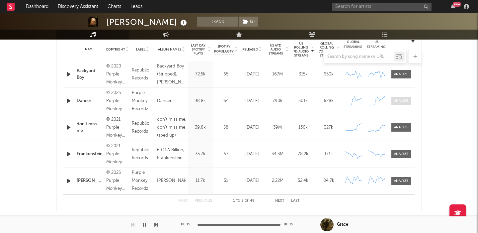
scroll to position [265, 0]
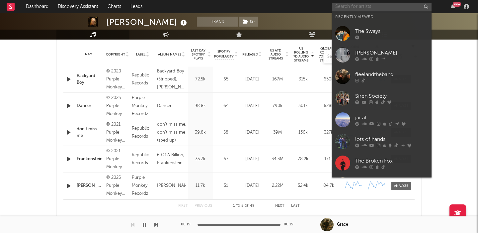
click at [349, 9] on input "text" at bounding box center [382, 7] width 100 height 8
paste input "Ivan Castro"
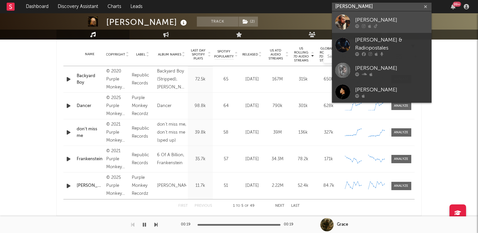
type input "Ivan Castro"
click at [404, 21] on div "Ivan Castro" at bounding box center [391, 20] width 73 height 8
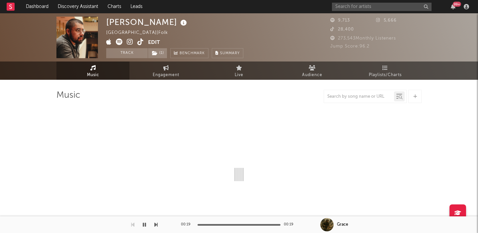
select select "1w"
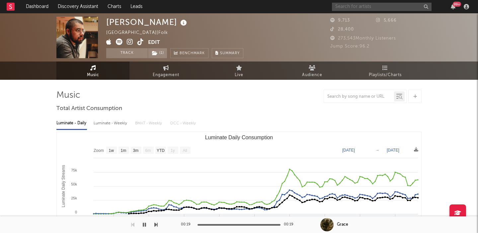
click at [353, 8] on input "text" at bounding box center [382, 7] width 100 height 8
paste input "Druidess"
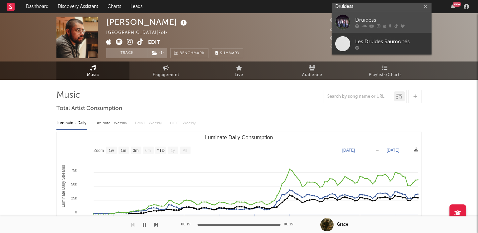
type input "Druidess"
click at [397, 21] on div "Druidess" at bounding box center [391, 20] width 73 height 8
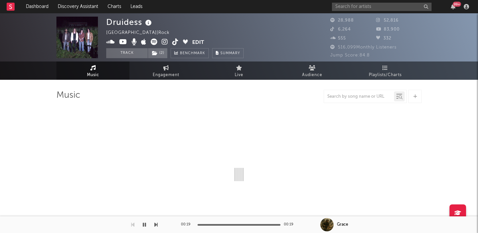
select select "6m"
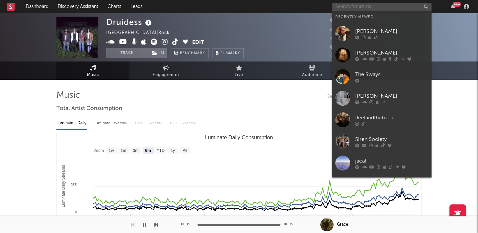
click at [369, 6] on input "text" at bounding box center [382, 7] width 100 height 8
paste input "[PERSON_NAME]"
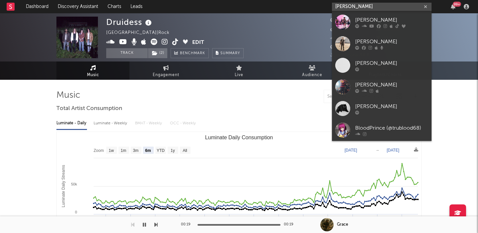
type input "[PERSON_NAME]"
click at [383, 15] on link "[PERSON_NAME]" at bounding box center [382, 22] width 100 height 22
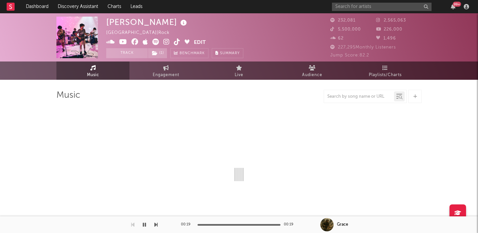
select select "6m"
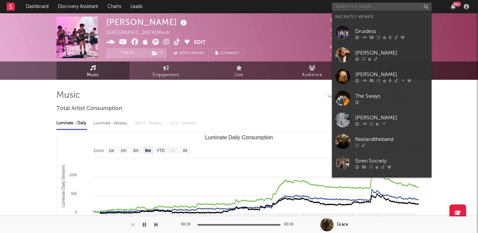
click at [364, 7] on input "text" at bounding box center [382, 7] width 100 height 8
paste input "Isabel Van Gelde"
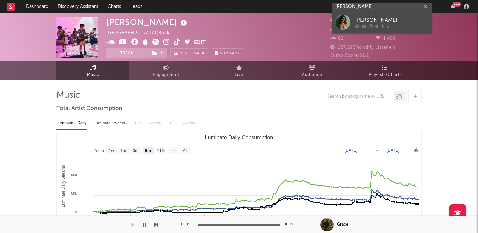
type input "Isabel Van Gelde"
click at [374, 24] on div "[PERSON_NAME]" at bounding box center [391, 20] width 73 height 8
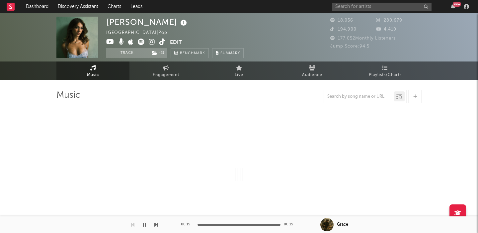
select select "1w"
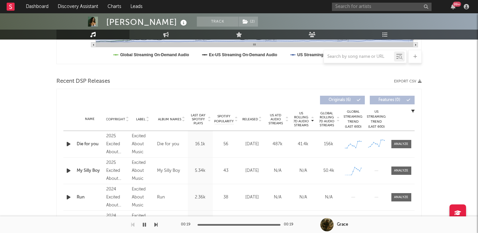
scroll to position [204, 0]
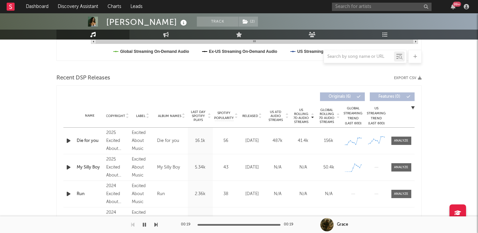
click at [256, 117] on span "Released" at bounding box center [250, 116] width 16 height 4
click at [411, 138] on span at bounding box center [401, 140] width 20 height 8
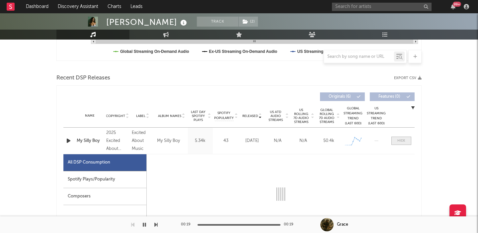
select select "1w"
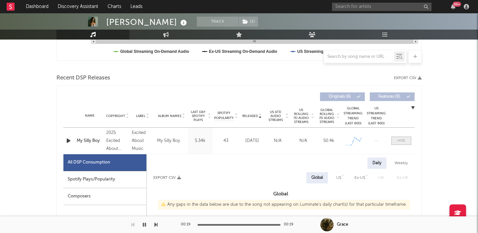
scroll to position [291, 0]
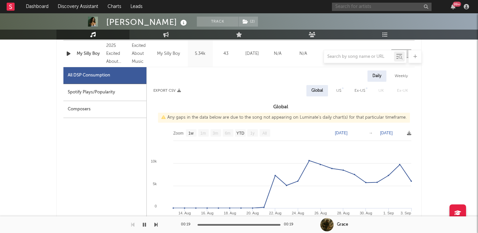
click at [360, 9] on input "text" at bounding box center [382, 7] width 100 height 8
paste input "Vincemp3"
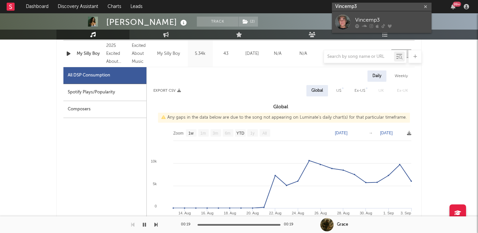
type input "Vincemp3"
click at [388, 26] on icon at bounding box center [390, 26] width 4 height 4
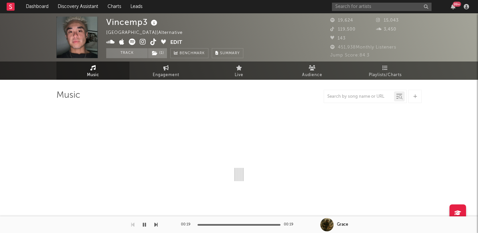
select select "6m"
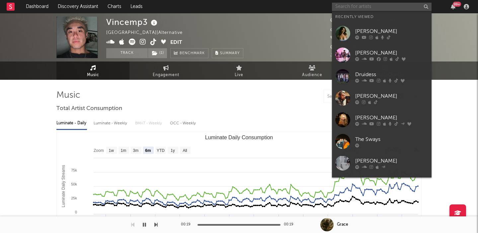
click at [356, 4] on input "text" at bounding box center [382, 7] width 100 height 8
paste input "yaego"
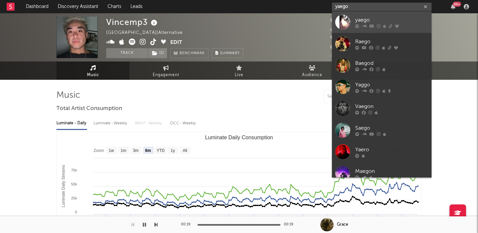
type input "yaego"
click at [357, 19] on div "yaego" at bounding box center [391, 20] width 73 height 8
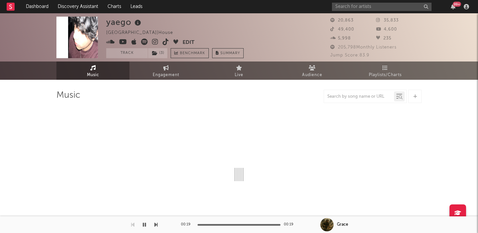
select select "6m"
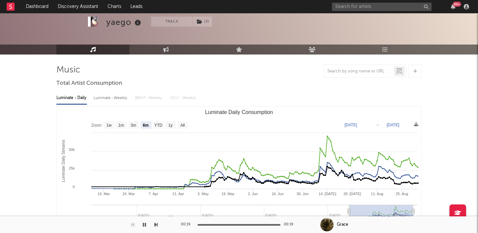
scroll to position [26, 0]
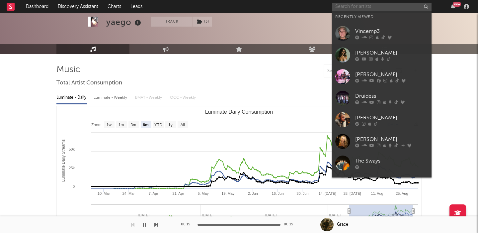
click at [367, 9] on input "text" at bounding box center [382, 7] width 100 height 8
paste input "Logan Ryan Band -"
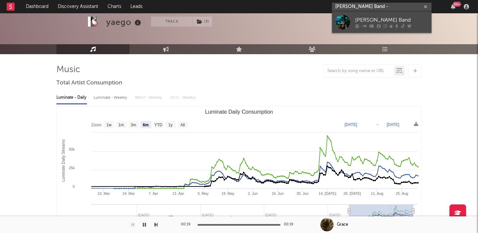
type input "Logan Ryan Band -"
click at [386, 22] on div "[PERSON_NAME] Band" at bounding box center [391, 20] width 73 height 8
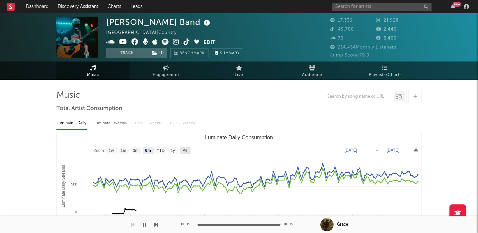
click at [183, 148] on text "All" at bounding box center [184, 150] width 4 height 5
select select "All"
type input "2021-12-26"
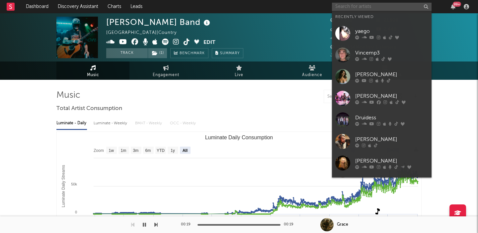
click at [350, 9] on input "text" at bounding box center [382, 7] width 100 height 8
paste input "leverfall"
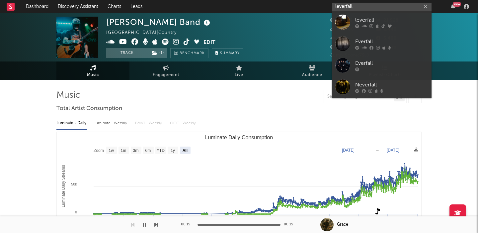
type input "leverfall"
click at [373, 22] on div "leverfall" at bounding box center [391, 20] width 73 height 8
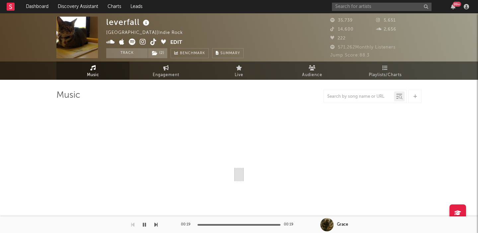
select select "6m"
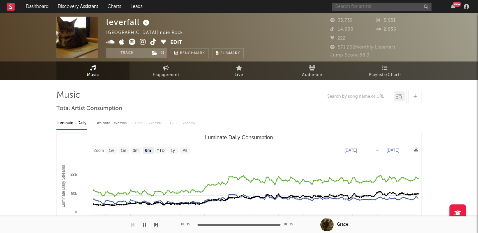
click at [383, 8] on input "text" at bounding box center [382, 7] width 100 height 8
paste input "LEAP"
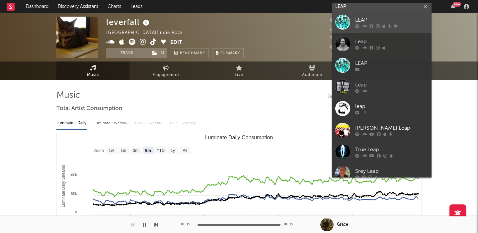
type input "LEAP"
click at [396, 23] on div "LEAP" at bounding box center [391, 20] width 73 height 8
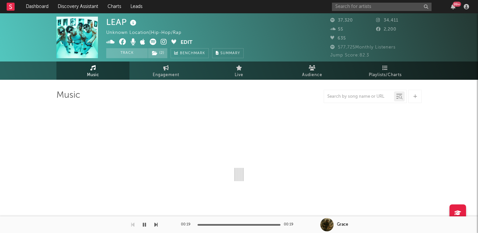
select select "6m"
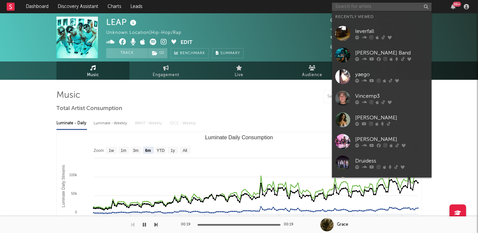
paste input "Winyah"
click at [350, 8] on input "Winyah" at bounding box center [382, 7] width 100 height 8
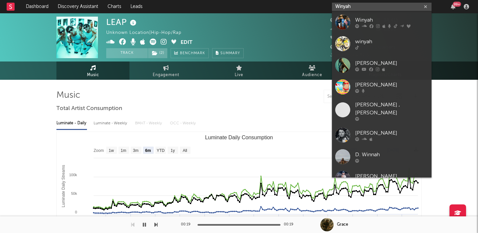
type input "Winyah"
click at [371, 21] on div "Winyah" at bounding box center [391, 20] width 73 height 8
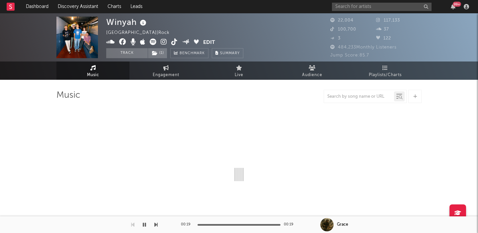
select select "6m"
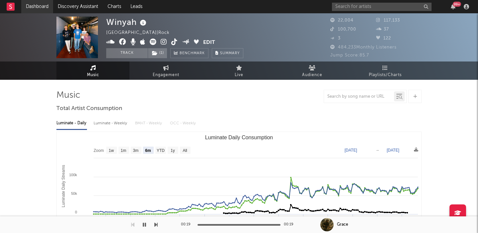
click at [37, 8] on link "Dashboard" at bounding box center [37, 6] width 32 height 13
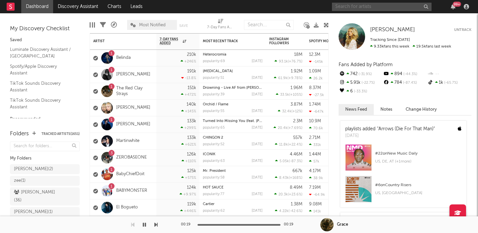
click at [352, 7] on input "text" at bounding box center [382, 7] width 100 height 8
paste input "[PERSON_NAME]"
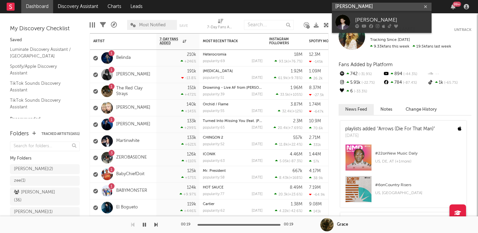
type input "[PERSON_NAME]"
click at [374, 18] on div "[PERSON_NAME]" at bounding box center [391, 20] width 73 height 8
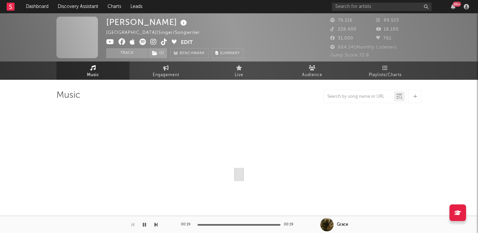
select select "6m"
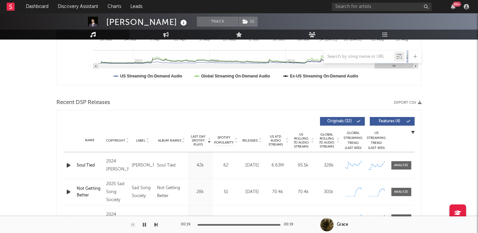
scroll to position [217, 0]
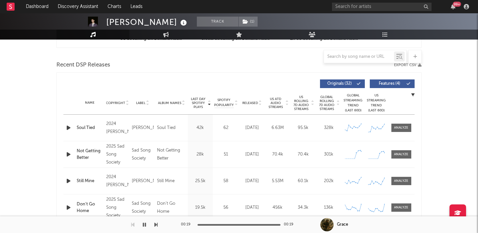
drag, startPoint x: 304, startPoint y: 104, endPoint x: 390, endPoint y: 86, distance: 87.7
click at [304, 104] on span "US Rolling 7D Audio Streams" at bounding box center [301, 103] width 18 height 16
click at [392, 84] on span "Features ( 4 )" at bounding box center [389, 84] width 31 height 4
click at [254, 102] on span "Released" at bounding box center [250, 103] width 16 height 4
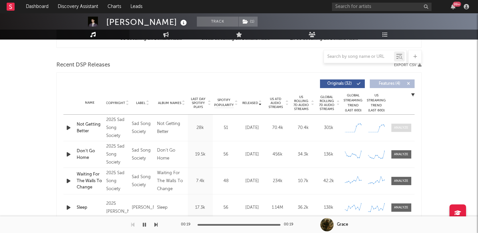
click at [407, 126] on div at bounding box center [401, 127] width 14 height 5
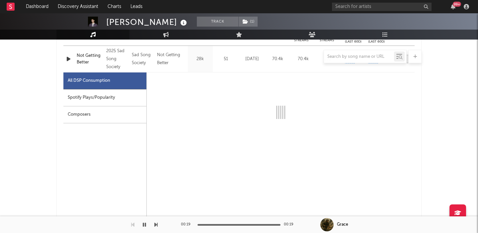
select select "1w"
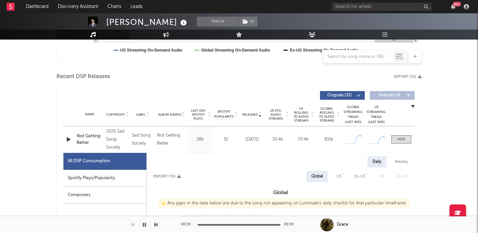
scroll to position [54, 0]
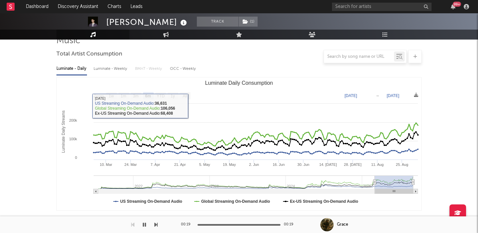
click at [179, 96] on rect "Luminate Daily Consumption" at bounding box center [239, 143] width 364 height 133
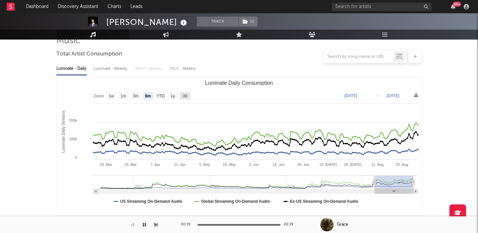
click at [187, 96] on text "All" at bounding box center [184, 96] width 4 height 5
select select "All"
type input "[DATE]"
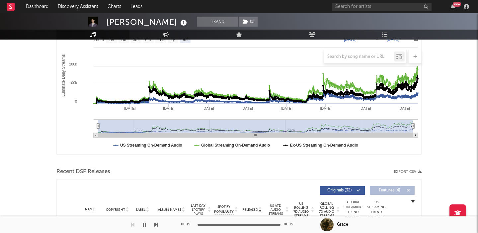
scroll to position [0, 0]
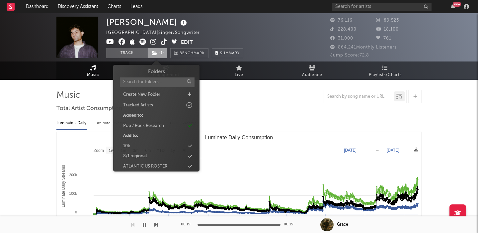
click at [162, 50] on span "( 1 )" at bounding box center [158, 53] width 20 height 10
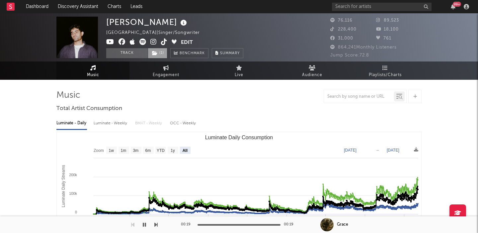
click at [162, 50] on span "( 1 )" at bounding box center [158, 53] width 20 height 10
click at [143, 43] on icon at bounding box center [142, 41] width 7 height 7
click at [364, 5] on input "text" at bounding box center [382, 7] width 100 height 8
paste input "[PERSON_NAME]"
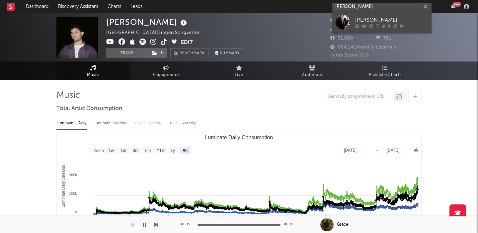
type input "[PERSON_NAME]"
click at [387, 18] on div "[PERSON_NAME]" at bounding box center [391, 20] width 73 height 8
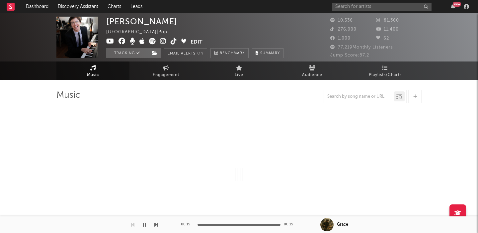
select select "6m"
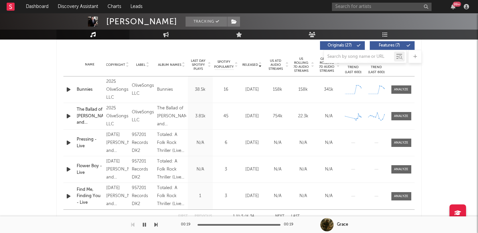
scroll to position [277, 0]
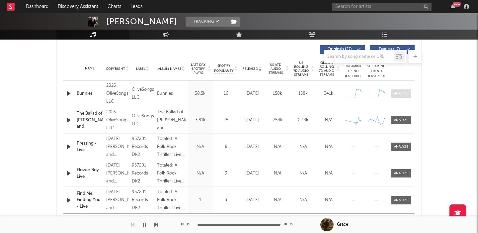
click at [403, 95] on div at bounding box center [401, 93] width 14 height 5
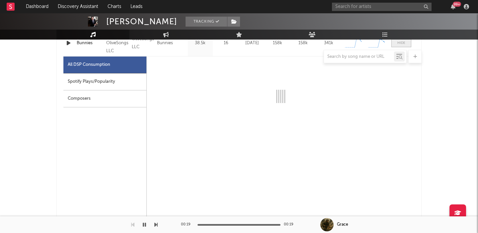
scroll to position [302, 0]
select select "1w"
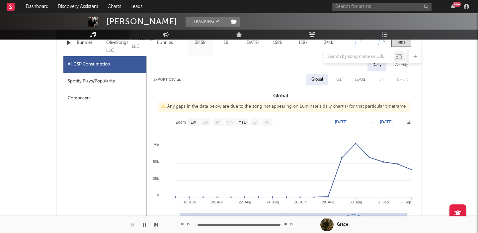
click at [336, 11] on div "99 +" at bounding box center [401, 6] width 139 height 13
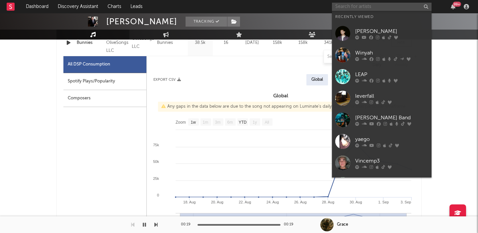
click at [343, 6] on input "text" at bounding box center [382, 7] width 100 height 8
paste input "[PERSON_NAME]"
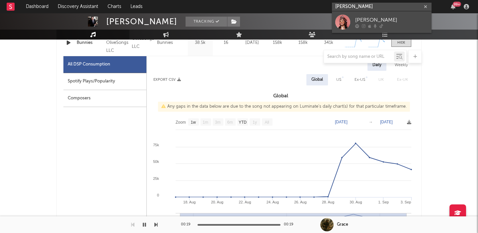
type input "[PERSON_NAME]"
click at [360, 18] on div "[PERSON_NAME]" at bounding box center [391, 20] width 73 height 8
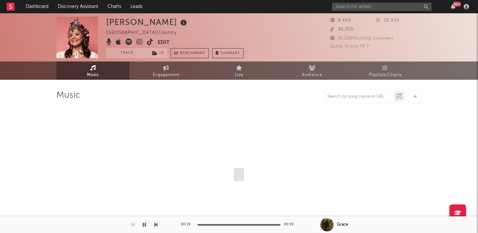
select select "6m"
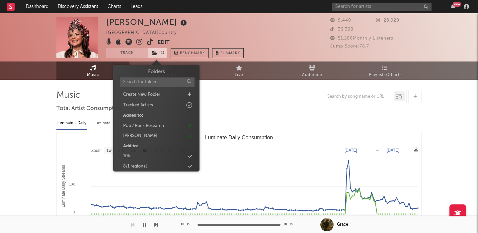
click at [159, 50] on span "( 2 )" at bounding box center [158, 53] width 20 height 10
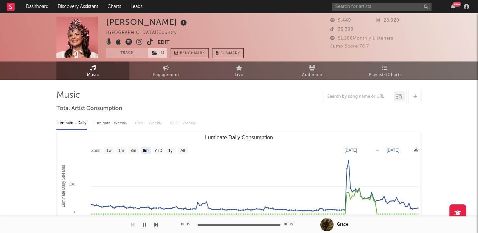
click at [159, 50] on span "( 2 )" at bounding box center [158, 53] width 20 height 10
click at [350, 1] on div "99 +" at bounding box center [401, 6] width 139 height 13
paste input "Yk It’s Junaa"
click at [350, 4] on input "Yk It’s Junaa" at bounding box center [382, 6] width 100 height 8
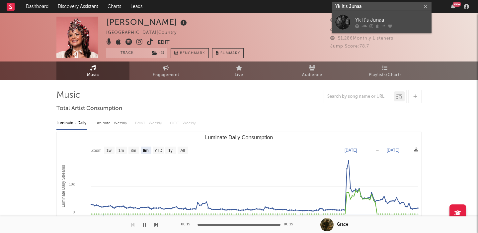
type input "Yk It’s Junaa"
click at [373, 17] on div "Yk It’s Junaa" at bounding box center [391, 20] width 73 height 8
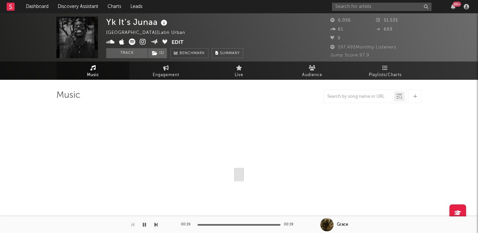
select select "1w"
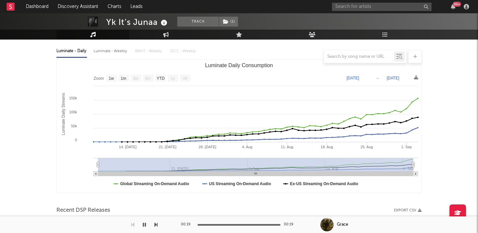
scroll to position [74, 0]
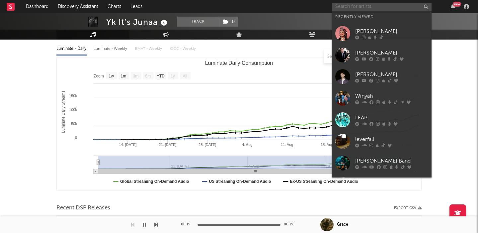
click at [360, 8] on input "text" at bounding box center [382, 7] width 100 height 8
paste input "[PERSON_NAME] the producer"
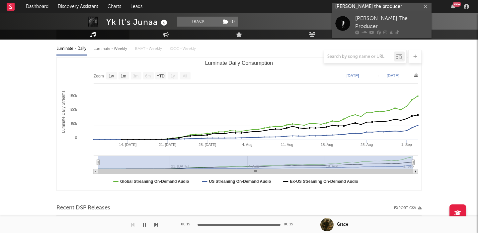
type input "[PERSON_NAME] the producer"
click at [374, 22] on div "[PERSON_NAME] The Producer" at bounding box center [391, 23] width 73 height 16
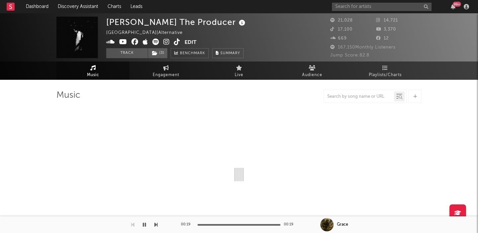
select select "6m"
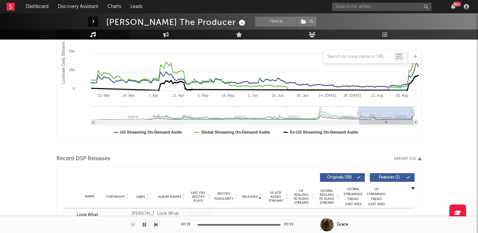
scroll to position [226, 0]
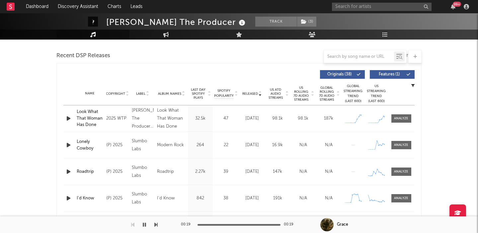
click at [303, 98] on span "US Rolling 7D Audio Streams" at bounding box center [301, 94] width 18 height 16
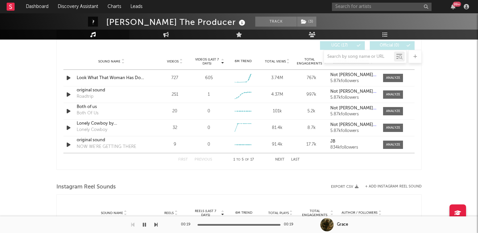
scroll to position [472, 0]
click at [390, 76] on div at bounding box center [393, 77] width 14 height 5
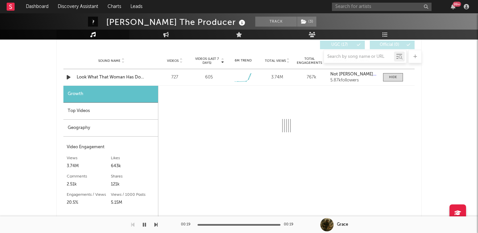
select select "1w"
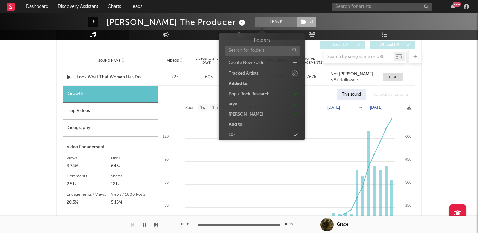
click at [297, 25] on span "( 3 )" at bounding box center [307, 22] width 20 height 10
click at [297, 24] on span "( 3 )" at bounding box center [307, 22] width 20 height 10
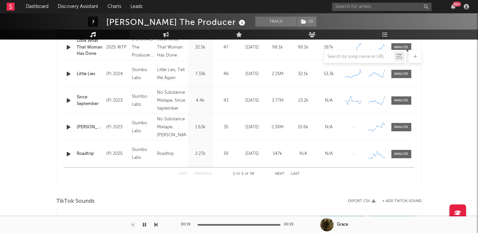
scroll to position [0, 0]
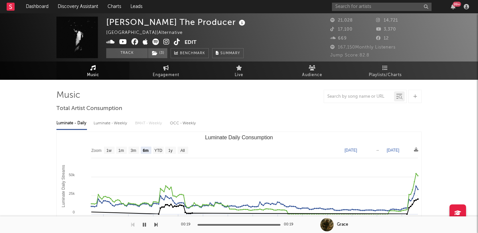
click at [153, 43] on icon at bounding box center [155, 41] width 7 height 7
click at [358, 3] on input "text" at bounding box center [382, 7] width 100 height 8
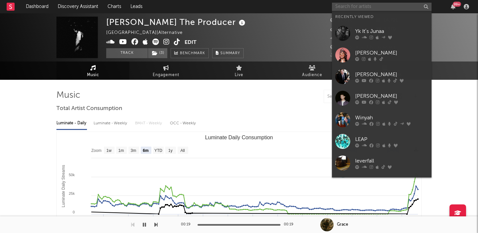
paste input "Rin"
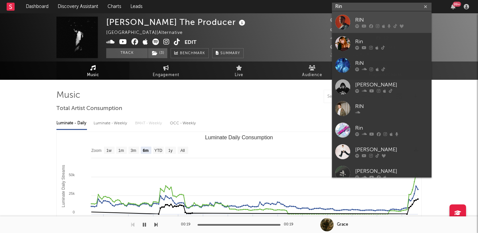
type input "Rin"
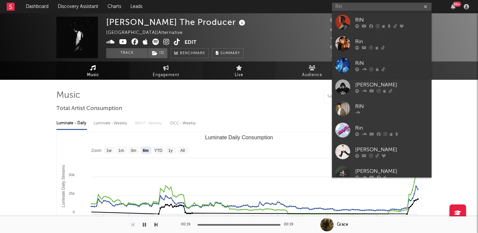
click at [388, 41] on div "Rin" at bounding box center [391, 41] width 73 height 8
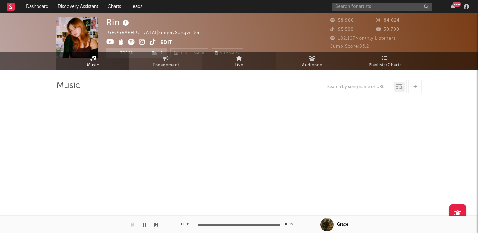
select select "6m"
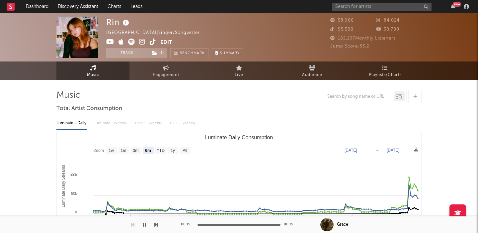
click at [133, 42] on icon at bounding box center [131, 41] width 7 height 7
click at [388, 4] on input "text" at bounding box center [382, 7] width 100 height 8
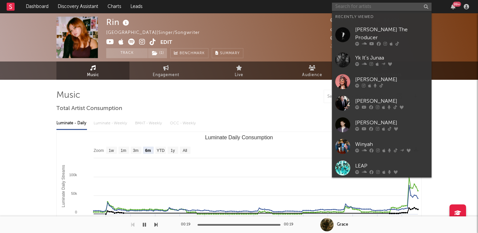
paste input "FLVCKKA"
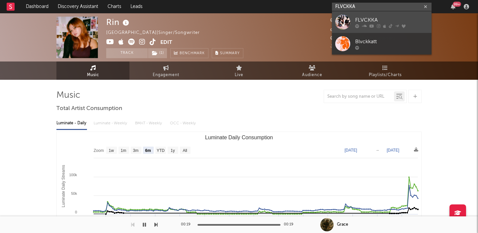
type input "FLVCKKA"
click at [395, 18] on div "FLVCKKA" at bounding box center [391, 20] width 73 height 8
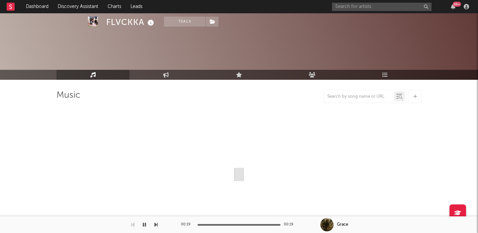
scroll to position [4, 0]
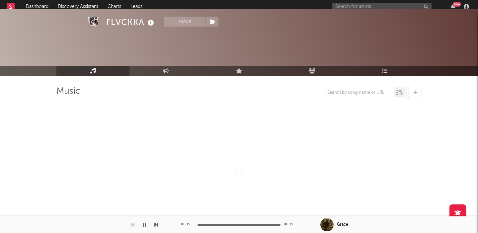
select select "6m"
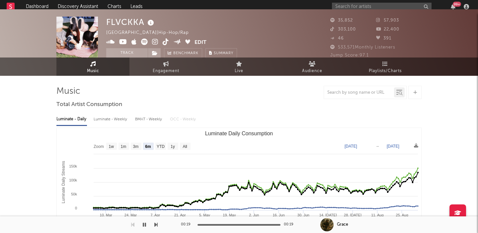
scroll to position [0, 0]
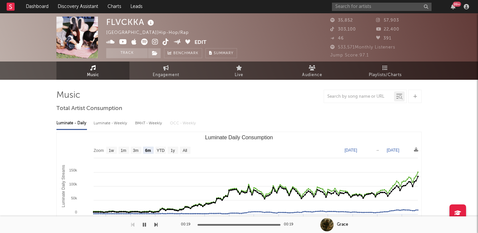
click at [120, 120] on div "Luminate - Weekly" at bounding box center [111, 122] width 35 height 11
select select "6m"
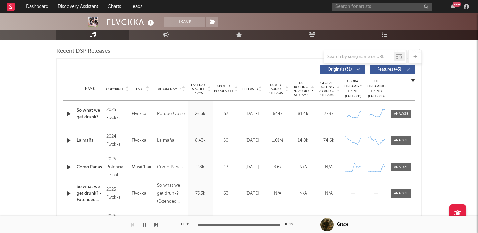
scroll to position [258, 0]
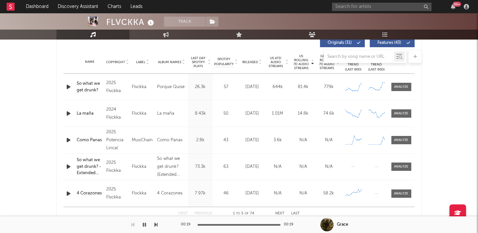
click at [251, 62] on div at bounding box center [238, 56] width 365 height 13
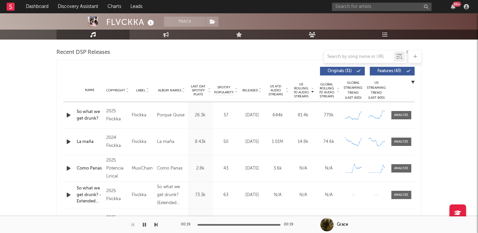
scroll to position [223, 0]
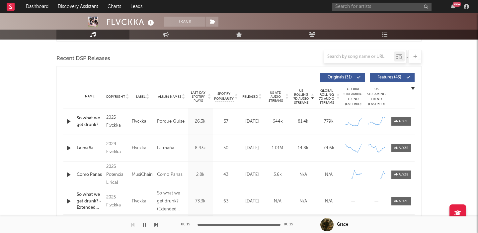
click at [252, 96] on span "Released" at bounding box center [250, 97] width 16 height 4
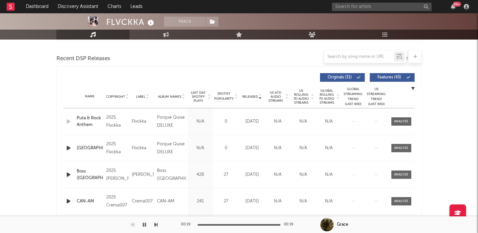
click at [399, 77] on span "Features ( 43 )" at bounding box center [389, 77] width 31 height 4
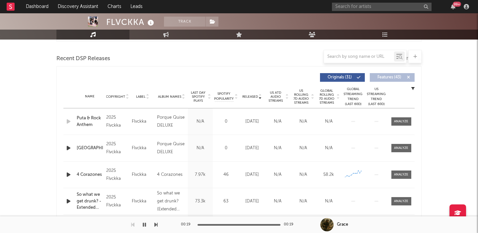
click at [302, 97] on span "US Rolling 7D Audio Streams" at bounding box center [301, 97] width 18 height 16
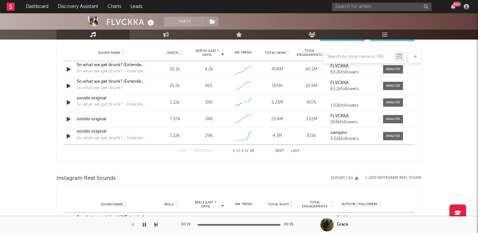
scroll to position [0, 0]
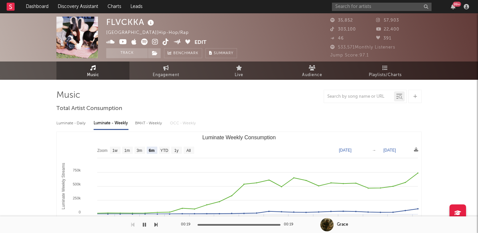
click at [144, 42] on icon at bounding box center [144, 41] width 7 height 7
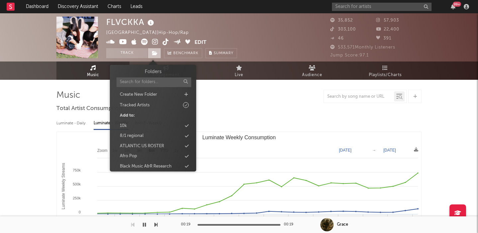
click at [155, 52] on icon at bounding box center [155, 53] width 6 height 5
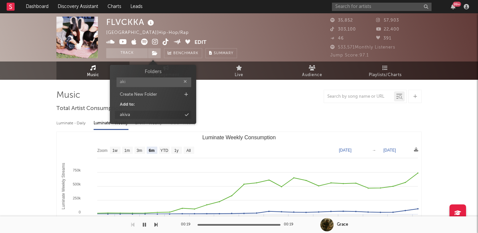
type input "aki"
click at [145, 116] on div "akiva" at bounding box center [153, 114] width 76 height 9
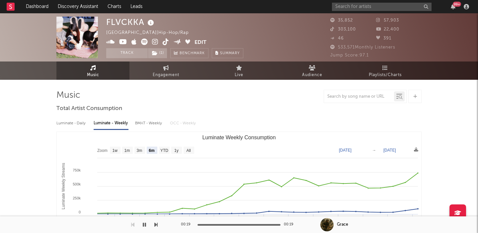
click at [356, 11] on div "99 +" at bounding box center [401, 6] width 139 height 13
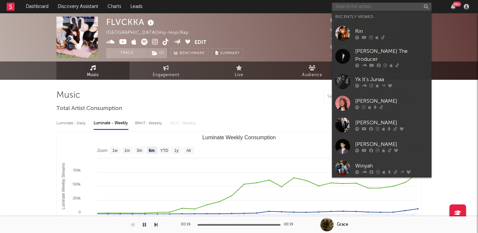
click at [356, 6] on input "text" at bounding box center [382, 7] width 100 height 8
paste input "Casual affairs"
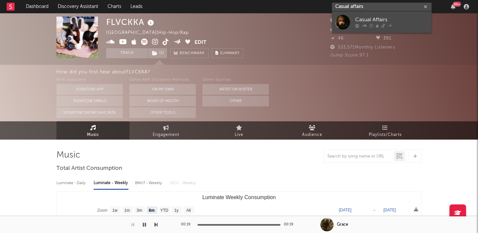
type input "Casual affairs"
click at [395, 20] on div "Casual Affairs" at bounding box center [391, 20] width 73 height 8
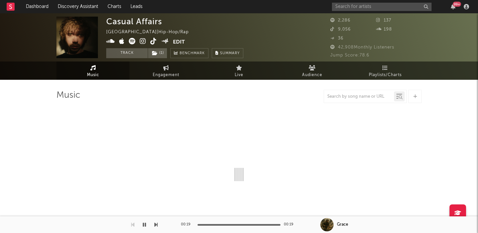
select select "1w"
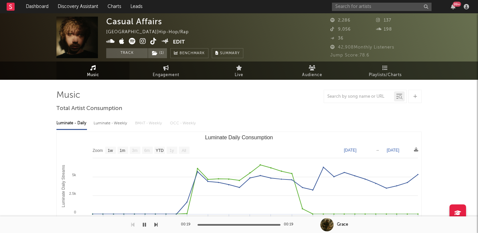
click at [113, 120] on div "Luminate - Weekly" at bounding box center [111, 122] width 35 height 11
select select "1w"
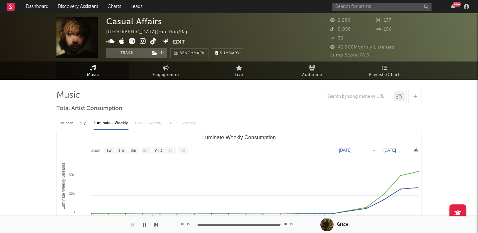
click at [131, 41] on icon at bounding box center [132, 41] width 7 height 7
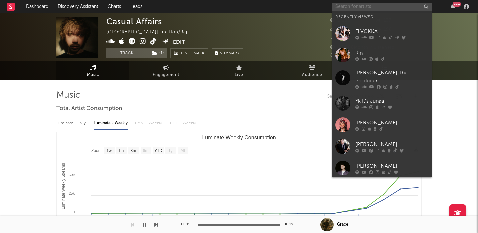
click at [365, 9] on input "text" at bounding box center [382, 7] width 100 height 8
paste input "Zleepyfred"
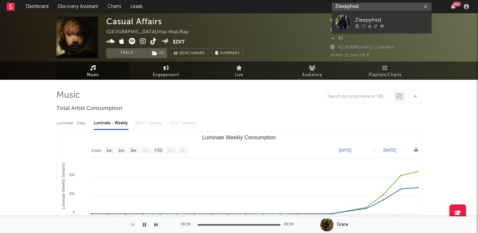
type input "Zleepyfred"
click at [399, 20] on div "Zleepyfred" at bounding box center [391, 20] width 73 height 8
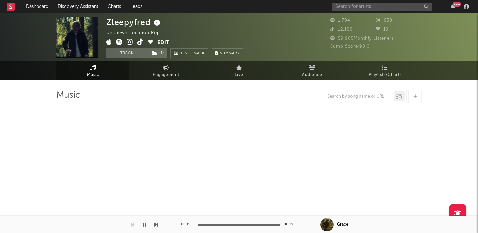
select select "6m"
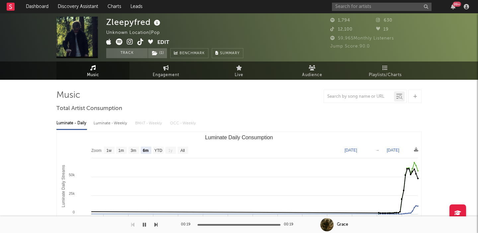
click at [121, 41] on icon at bounding box center [119, 41] width 7 height 7
click at [353, 8] on input "text" at bounding box center [382, 7] width 100 height 8
paste input "Ash to Eden"
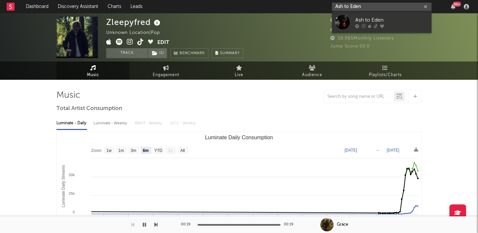
type input "Ash to Eden"
click at [392, 19] on div "Ash to Eden" at bounding box center [391, 20] width 73 height 8
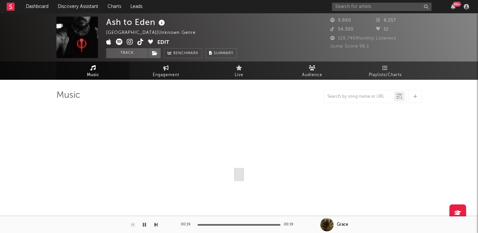
select select "1w"
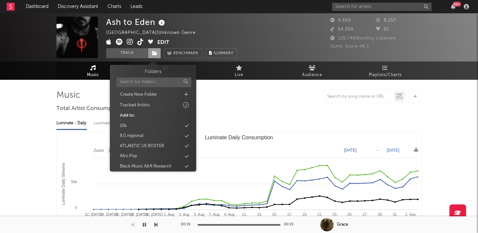
click at [156, 54] on icon at bounding box center [155, 53] width 6 height 5
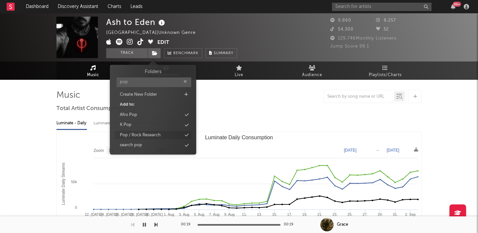
type input "pop"
click at [155, 134] on div "Pop / Rock Research" at bounding box center [140, 135] width 41 height 7
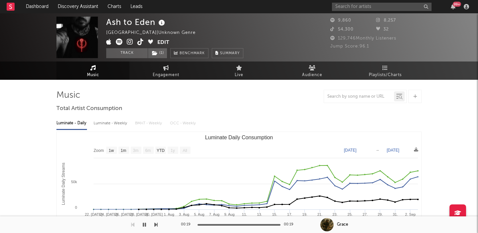
click at [118, 42] on icon at bounding box center [119, 41] width 7 height 7
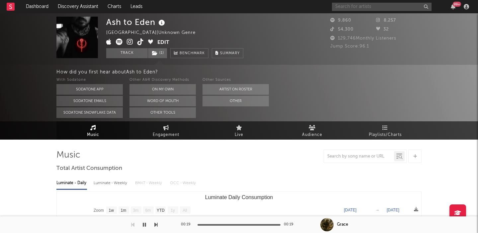
click at [379, 8] on input "text" at bounding box center [382, 7] width 100 height 8
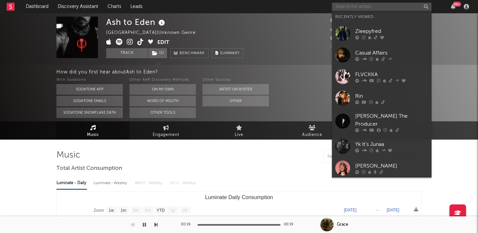
paste input "[PERSON_NAME]"
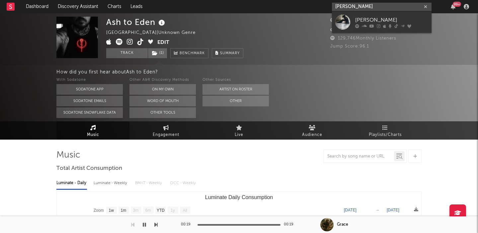
type input "[PERSON_NAME]"
click at [381, 13] on link "[PERSON_NAME]" at bounding box center [382, 22] width 100 height 22
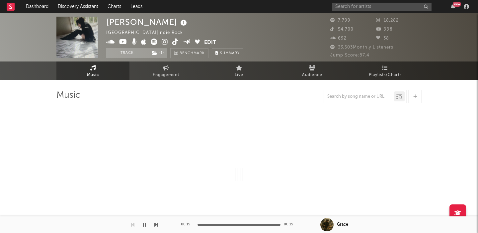
select select "1w"
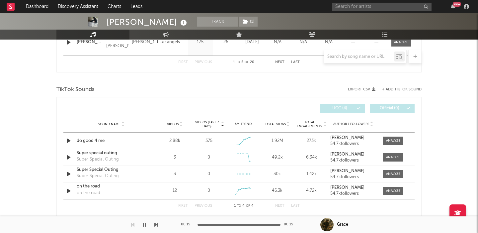
scroll to position [433, 0]
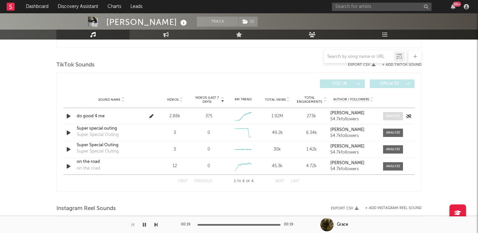
click at [392, 116] on div at bounding box center [393, 115] width 14 height 5
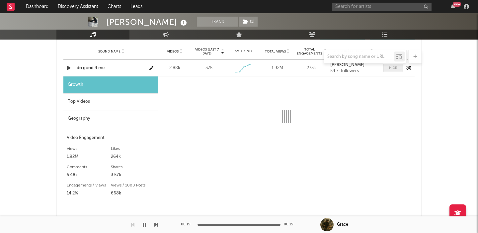
scroll to position [496, 0]
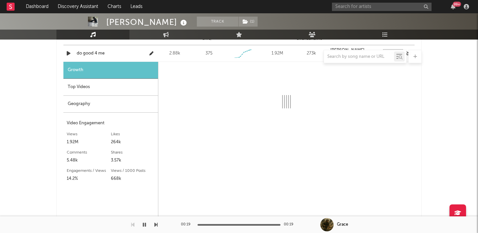
select select "1w"
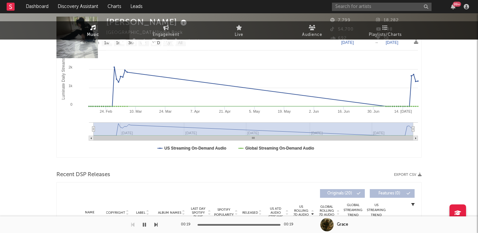
scroll to position [0, 0]
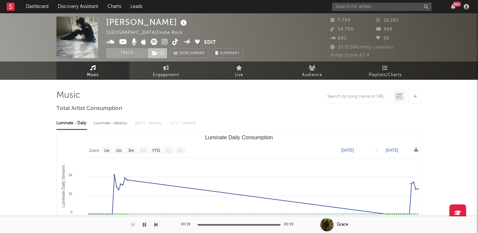
click at [160, 55] on span "( 1 )" at bounding box center [158, 53] width 20 height 10
click at [140, 24] on div "[PERSON_NAME]" at bounding box center [147, 22] width 82 height 11
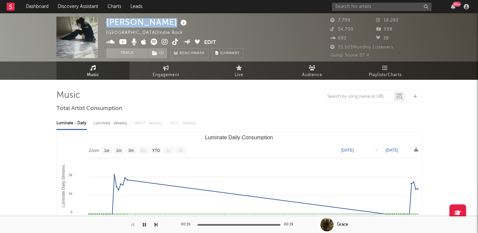
copy div "[PERSON_NAME]"
click at [153, 41] on icon at bounding box center [154, 41] width 7 height 7
click at [386, 12] on div "99 +" at bounding box center [401, 6] width 139 height 13
click at [385, 8] on input "text" at bounding box center [382, 7] width 100 height 8
paste input "Mr [PERSON_NAME]"
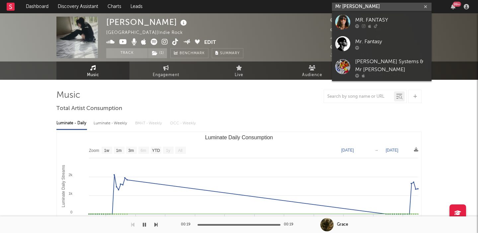
type input "Mr [PERSON_NAME]"
click at [383, 15] on link "MR. FANTASY" at bounding box center [382, 22] width 100 height 22
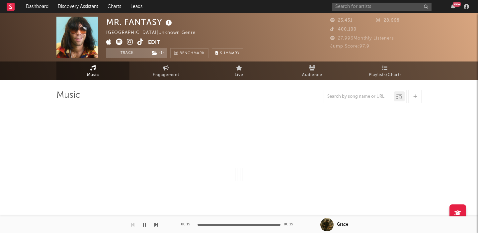
select select "1w"
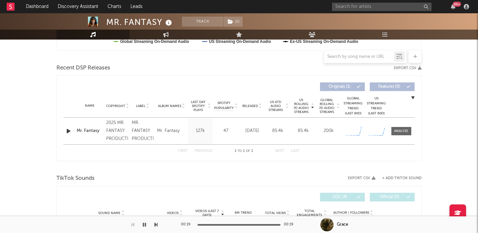
scroll to position [230, 0]
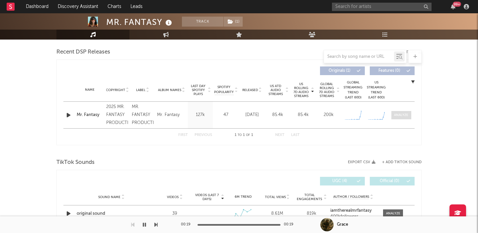
click at [396, 117] on span at bounding box center [401, 115] width 20 height 8
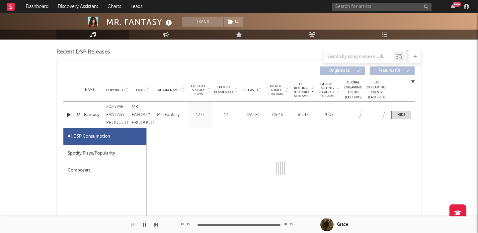
select select "1w"
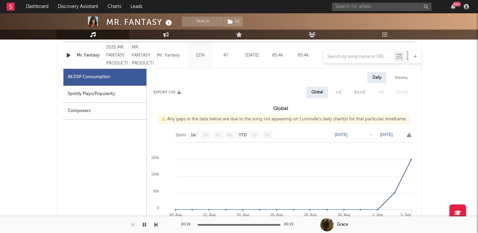
scroll to position [284, 0]
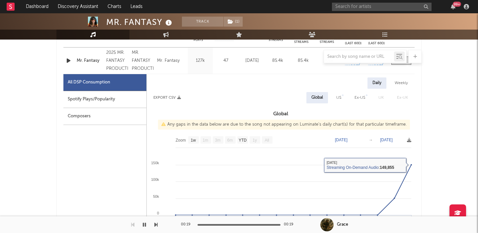
click at [341, 99] on div "US" at bounding box center [338, 98] width 5 height 8
select select "1w"
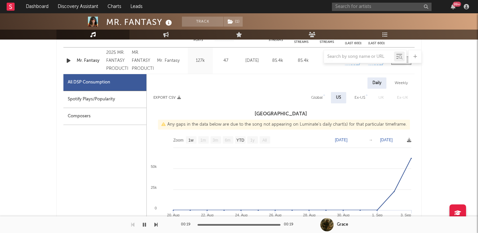
click at [321, 98] on div "Global" at bounding box center [317, 98] width 12 height 8
select select "1w"
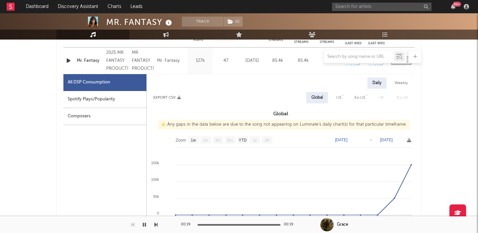
click at [118, 100] on div "Spotify Plays/Popularity" at bounding box center [104, 99] width 83 height 17
select select "1w"
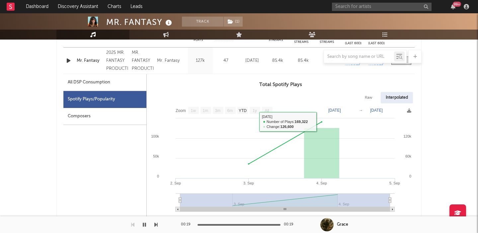
click at [367, 101] on div "Raw" at bounding box center [369, 97] width 18 height 11
select select "1w"
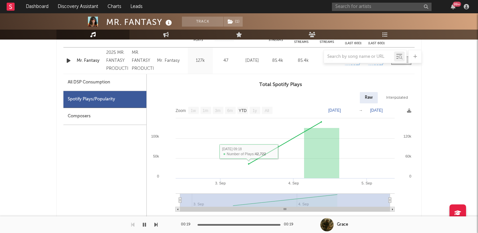
click at [98, 82] on div "All DSP Consumption" at bounding box center [89, 82] width 42 height 8
select select "1w"
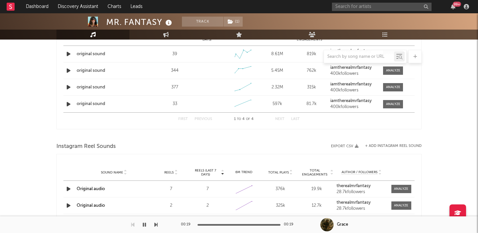
scroll to position [667, 0]
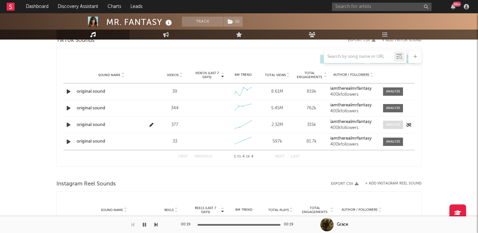
click at [394, 128] on span at bounding box center [393, 124] width 20 height 8
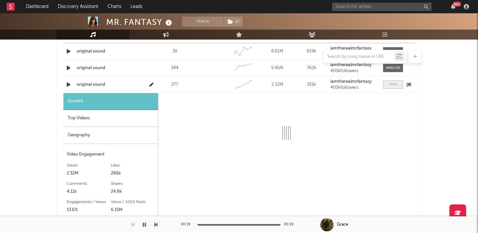
scroll to position [716, 0]
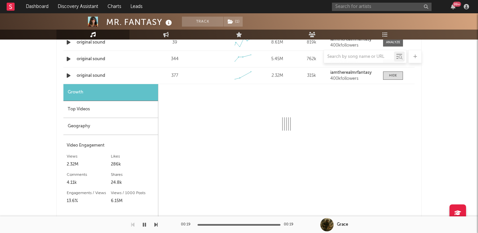
select select "1w"
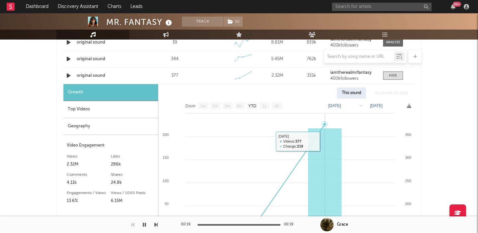
scroll to position [709, 0]
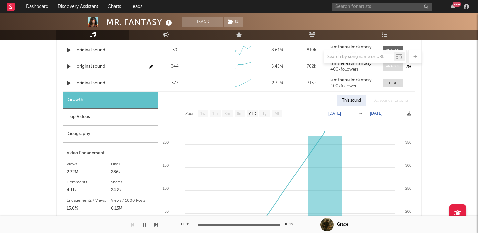
click at [394, 69] on span at bounding box center [393, 66] width 20 height 8
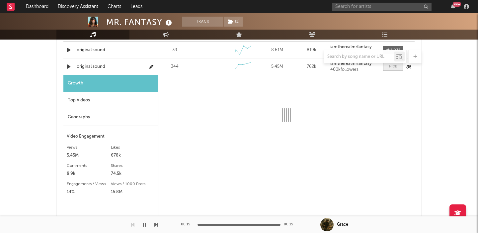
select select "1w"
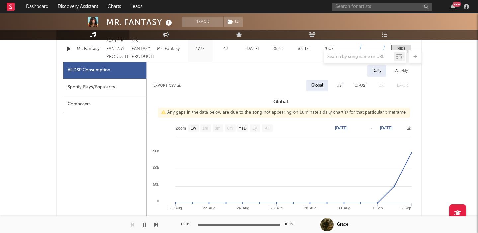
scroll to position [0, 0]
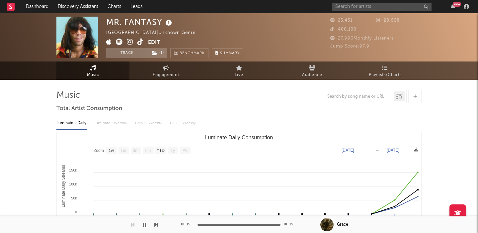
click at [118, 42] on icon at bounding box center [119, 41] width 7 height 7
click at [119, 40] on icon at bounding box center [119, 41] width 7 height 7
click at [352, 3] on input "text" at bounding box center [382, 7] width 100 height 8
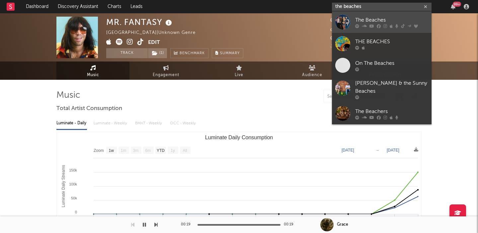
type input "the beaches"
click at [381, 16] on div "The Beaches" at bounding box center [391, 20] width 73 height 8
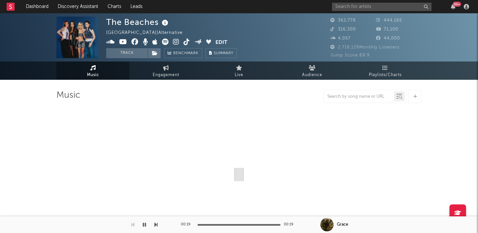
click at [166, 42] on icon at bounding box center [165, 41] width 7 height 7
select select "6m"
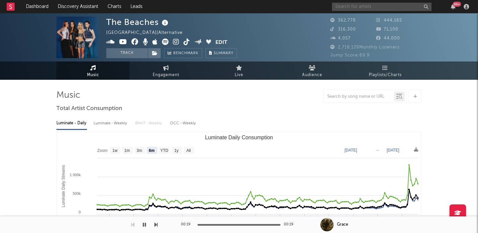
click at [357, 4] on input "text" at bounding box center [382, 7] width 100 height 8
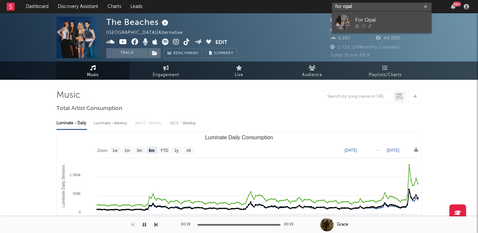
type input "for opal"
click at [386, 22] on div "For Opal" at bounding box center [391, 20] width 73 height 8
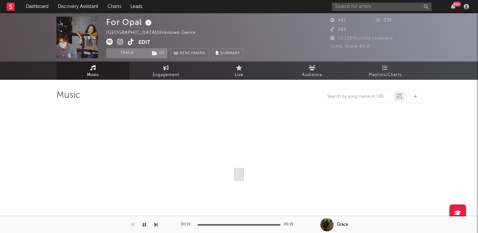
select select "1w"
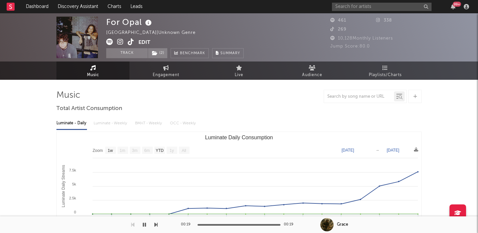
click at [110, 40] on icon at bounding box center [109, 41] width 7 height 7
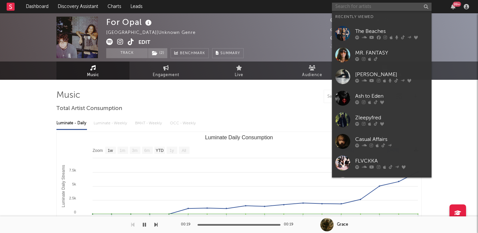
click at [340, 7] on input "text" at bounding box center [382, 7] width 100 height 8
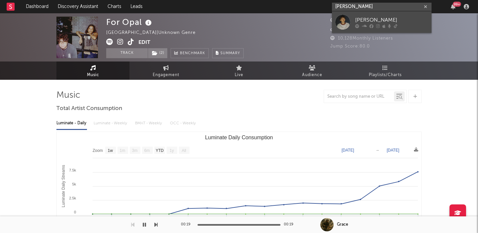
type input "[PERSON_NAME]"
click at [413, 25] on div at bounding box center [391, 26] width 73 height 4
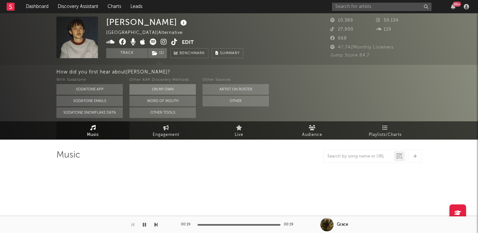
click at [160, 88] on button "On My Own" at bounding box center [162, 89] width 66 height 11
select select "6m"
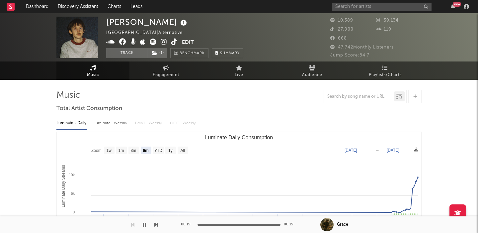
click at [155, 41] on icon at bounding box center [153, 41] width 7 height 7
click at [165, 70] on icon at bounding box center [166, 67] width 6 height 5
select select "1w"
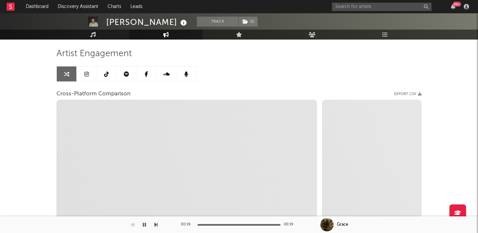
click at [108, 75] on icon at bounding box center [106, 73] width 5 height 5
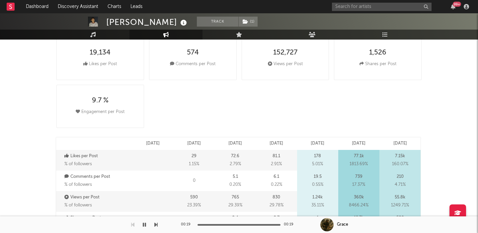
scroll to position [48, 0]
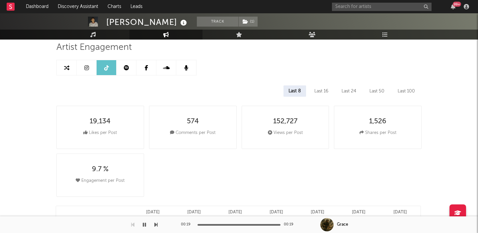
select select "6m"
click at [69, 65] on link at bounding box center [67, 67] width 20 height 15
select select "1w"
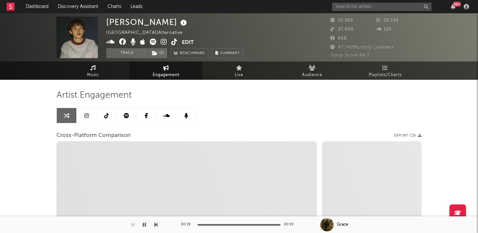
click at [171, 43] on span at bounding box center [144, 42] width 76 height 8
click at [173, 42] on icon at bounding box center [174, 41] width 6 height 7
select select "1m"
